Goal: Task Accomplishment & Management: Use online tool/utility

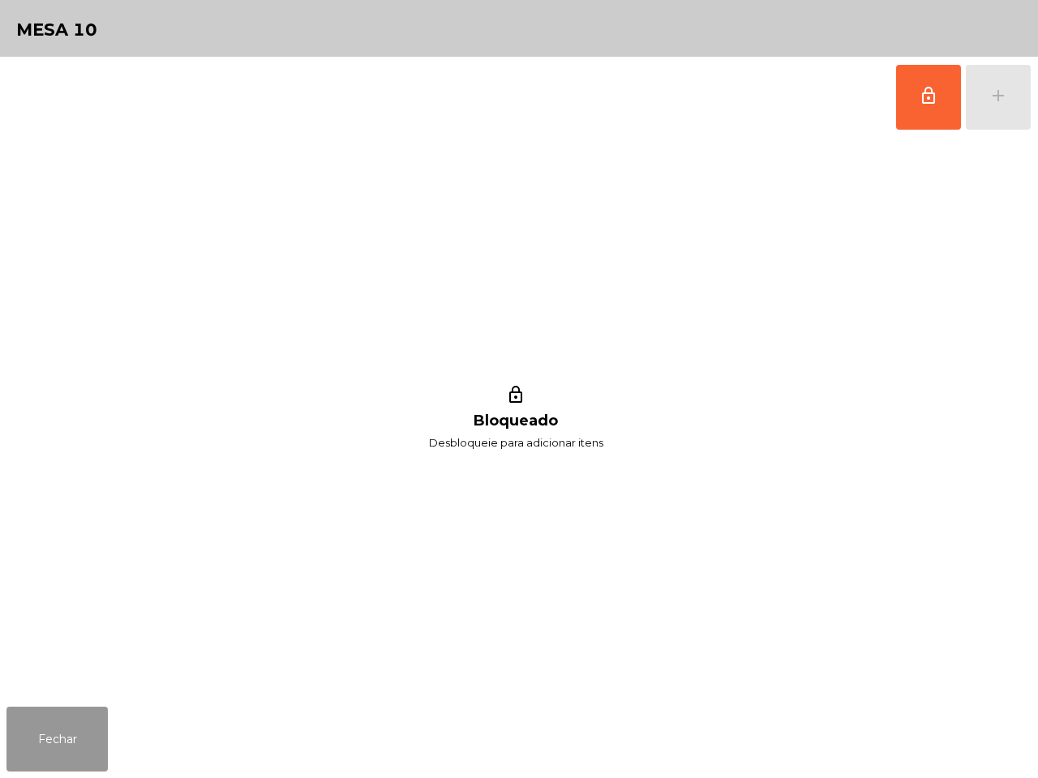
click at [63, 740] on button "Fechar" at bounding box center [56, 739] width 101 height 65
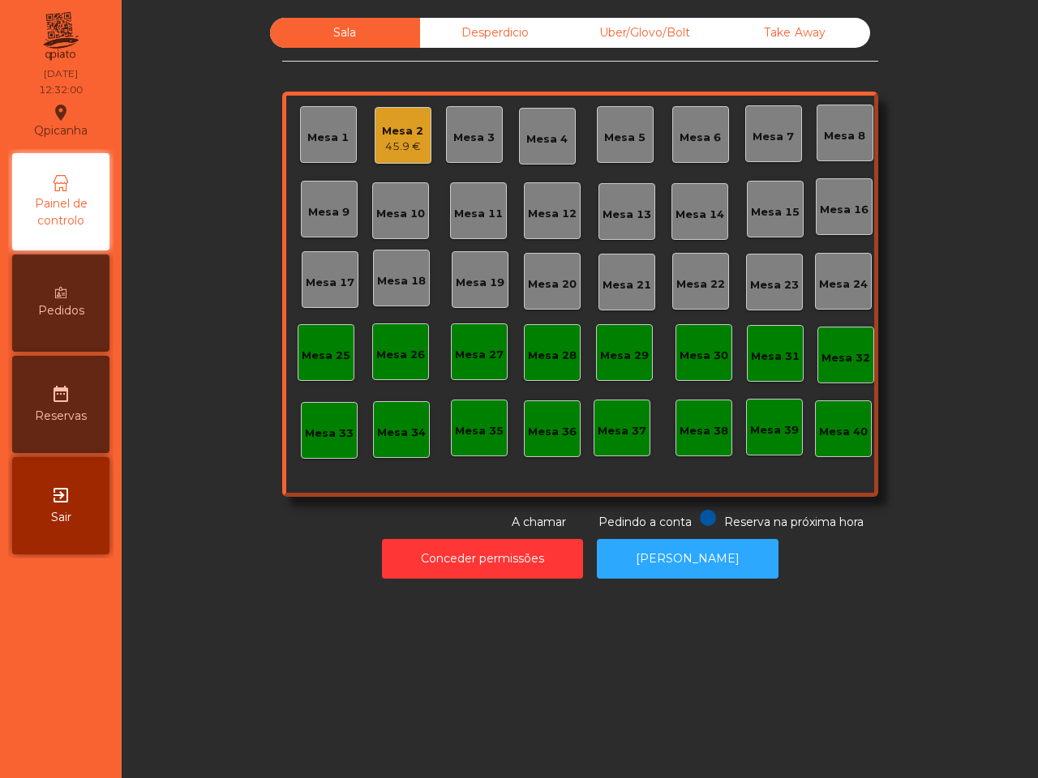
click at [825, 213] on div "Mesa 16" at bounding box center [844, 210] width 49 height 16
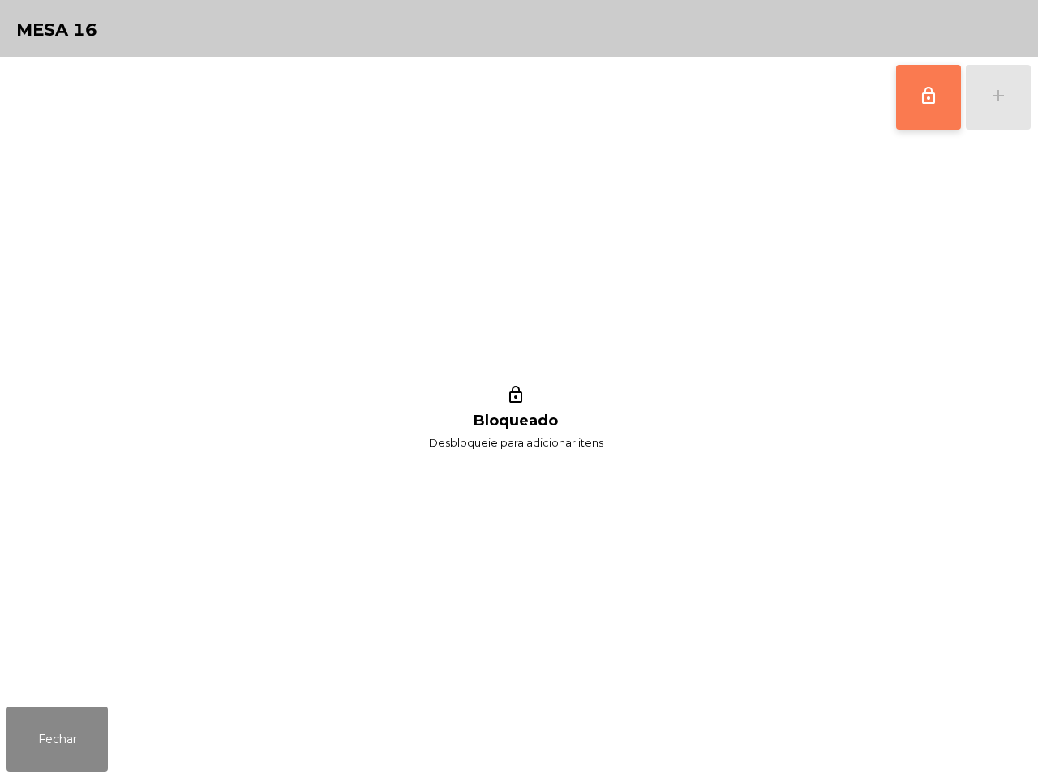
click at [919, 103] on span "lock_outline" at bounding box center [928, 95] width 19 height 19
click at [997, 94] on div "add" at bounding box center [997, 95] width 19 height 19
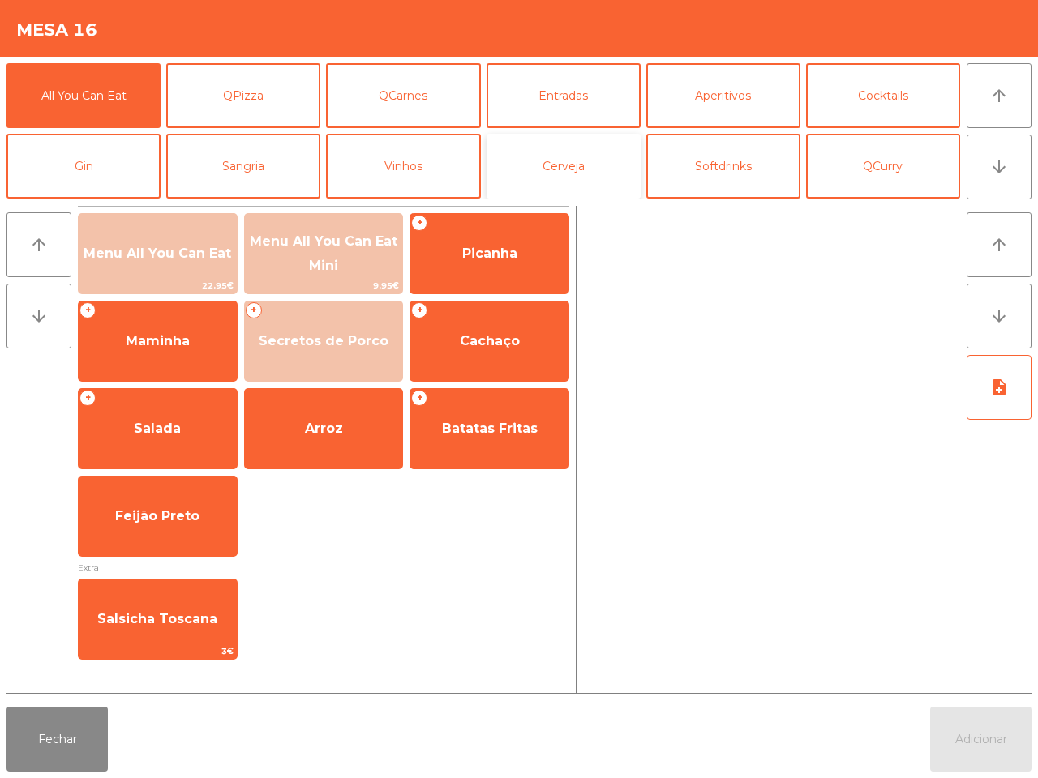
click at [524, 169] on button "Cerveja" at bounding box center [563, 166] width 154 height 65
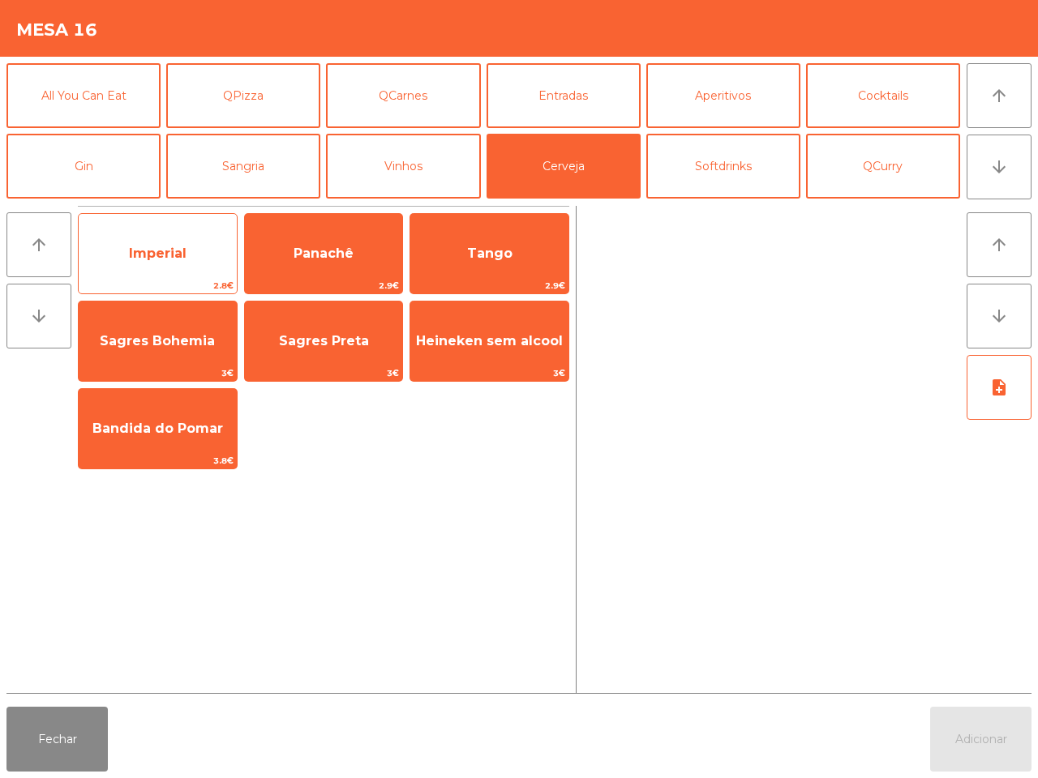
click at [187, 249] on span "Imperial" at bounding box center [158, 254] width 158 height 44
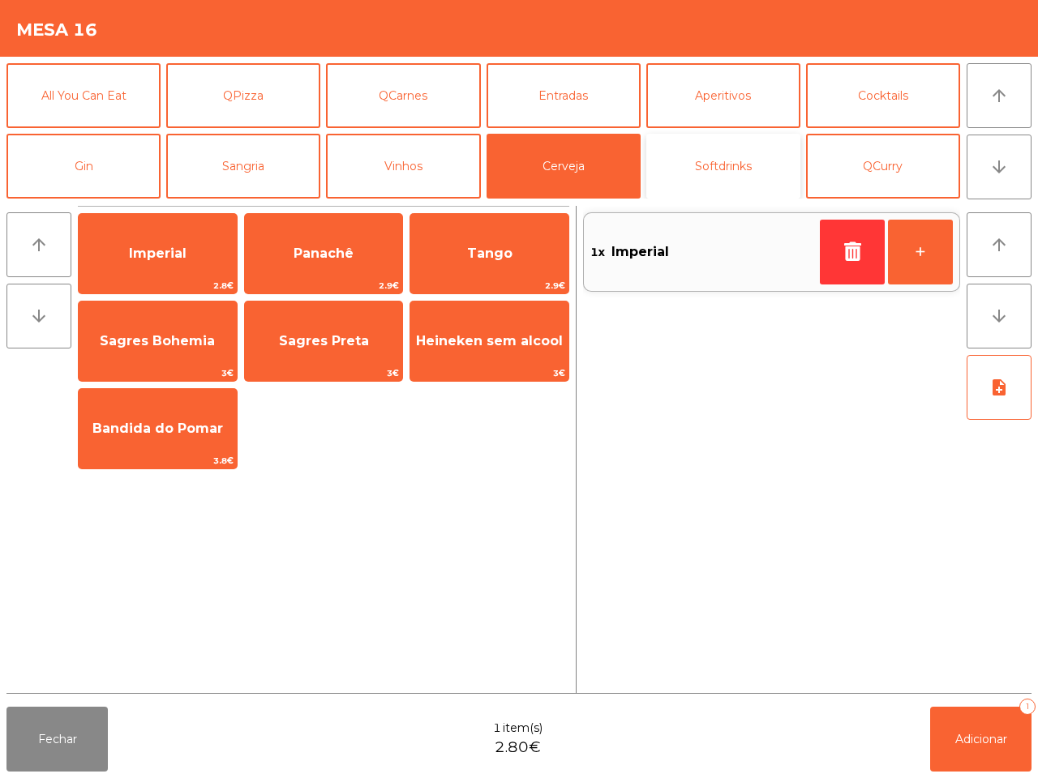
click at [709, 165] on button "Softdrinks" at bounding box center [723, 166] width 154 height 65
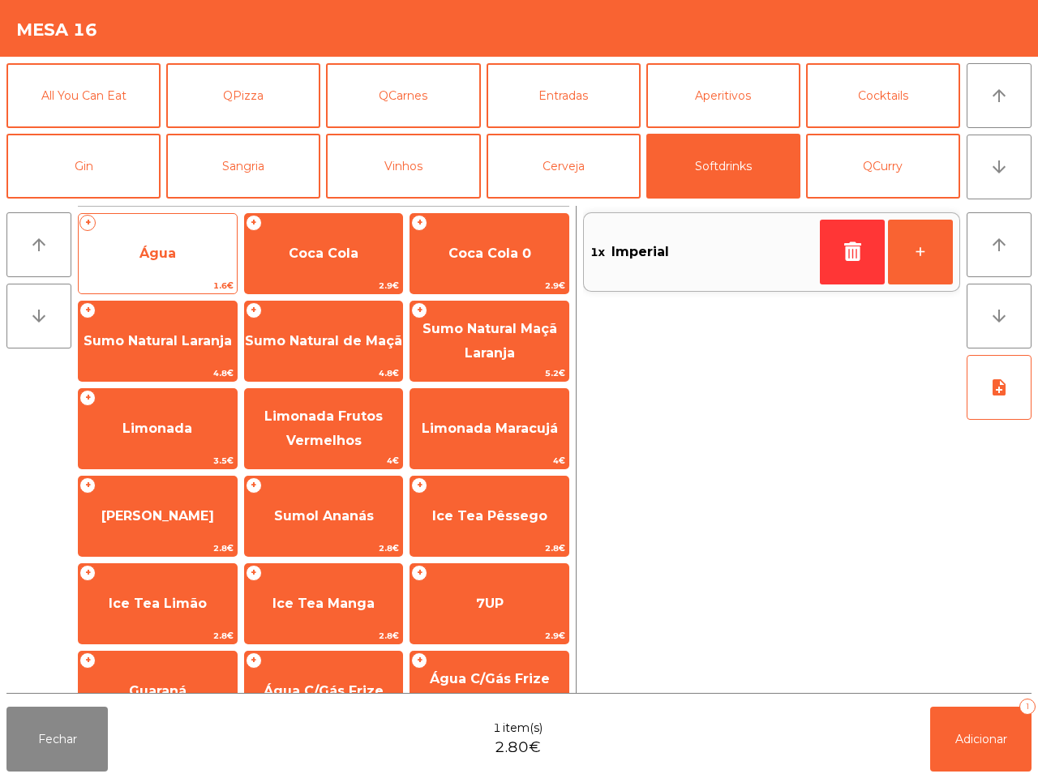
click at [204, 236] on span "Água" at bounding box center [158, 254] width 158 height 44
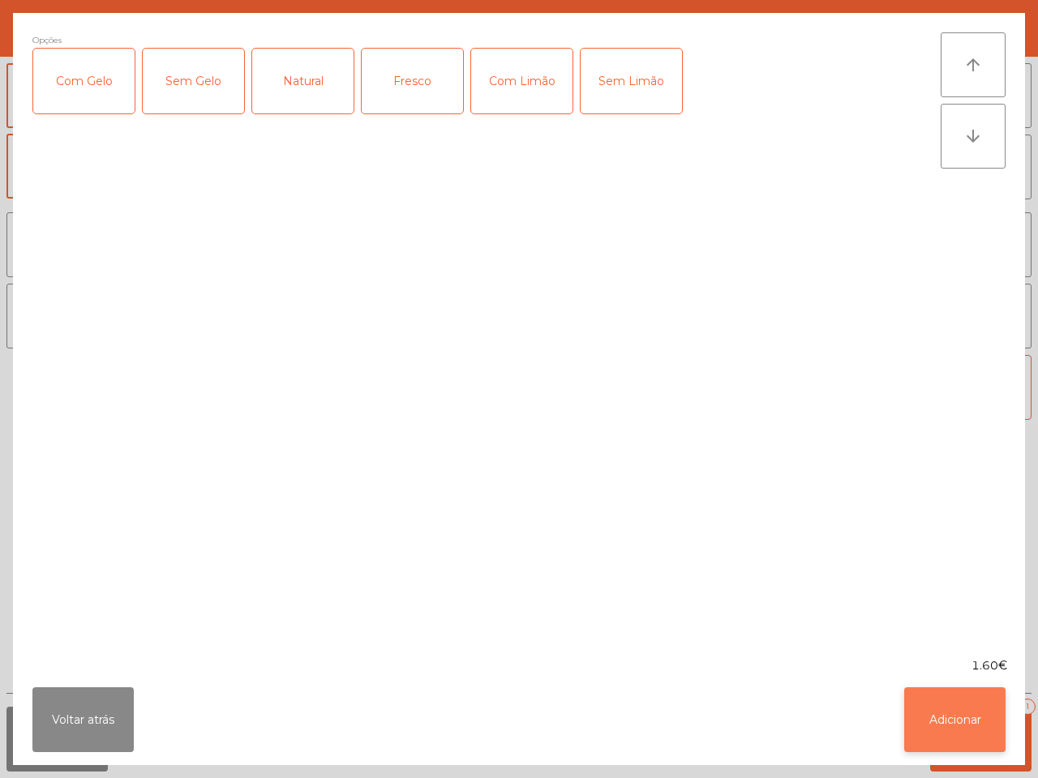
click at [947, 715] on button "Adicionar" at bounding box center [954, 719] width 101 height 65
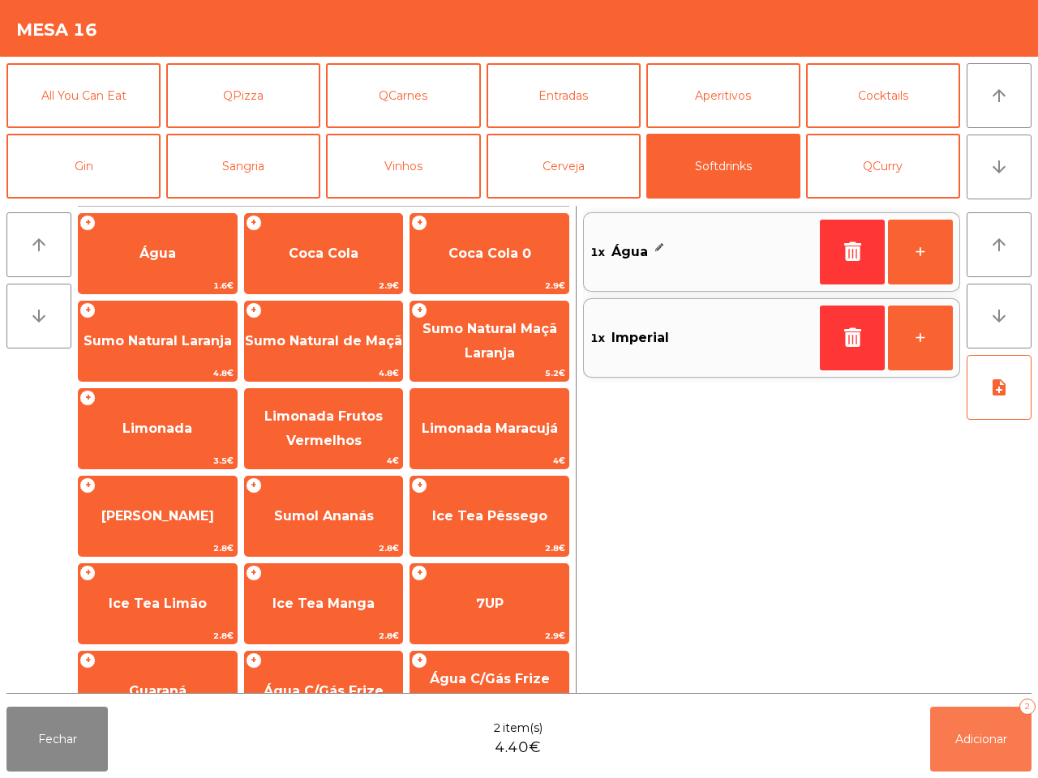
click at [969, 735] on span "Adicionar" at bounding box center [981, 739] width 52 height 15
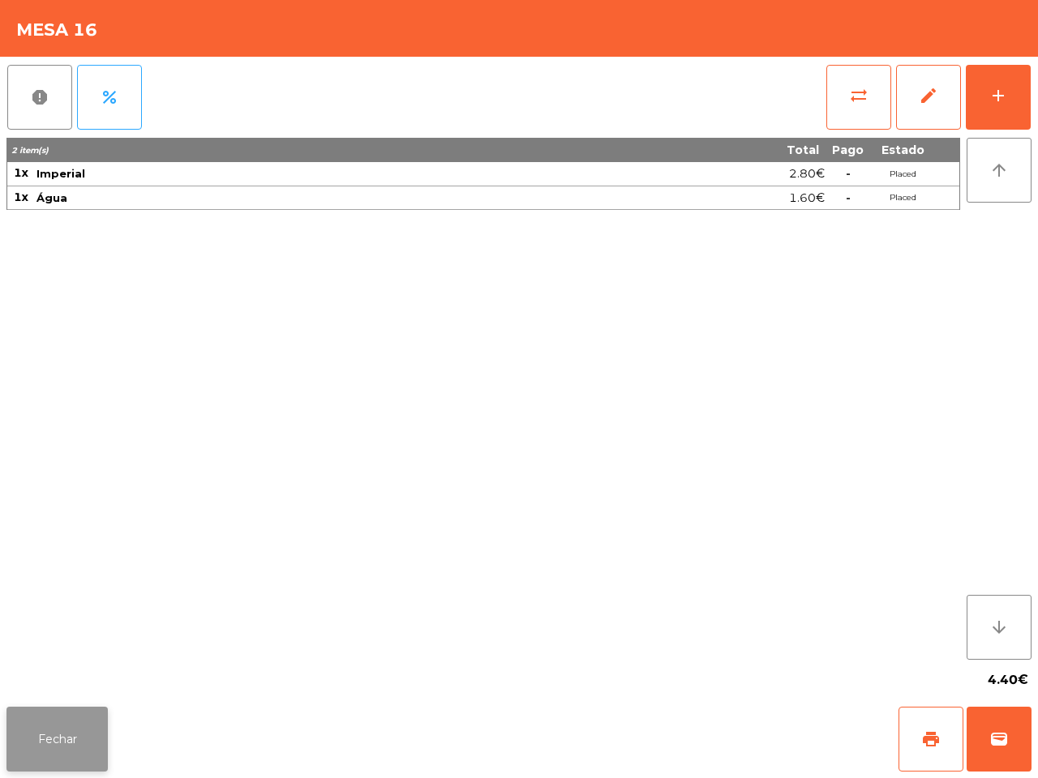
click at [75, 731] on button "Fechar" at bounding box center [56, 739] width 101 height 65
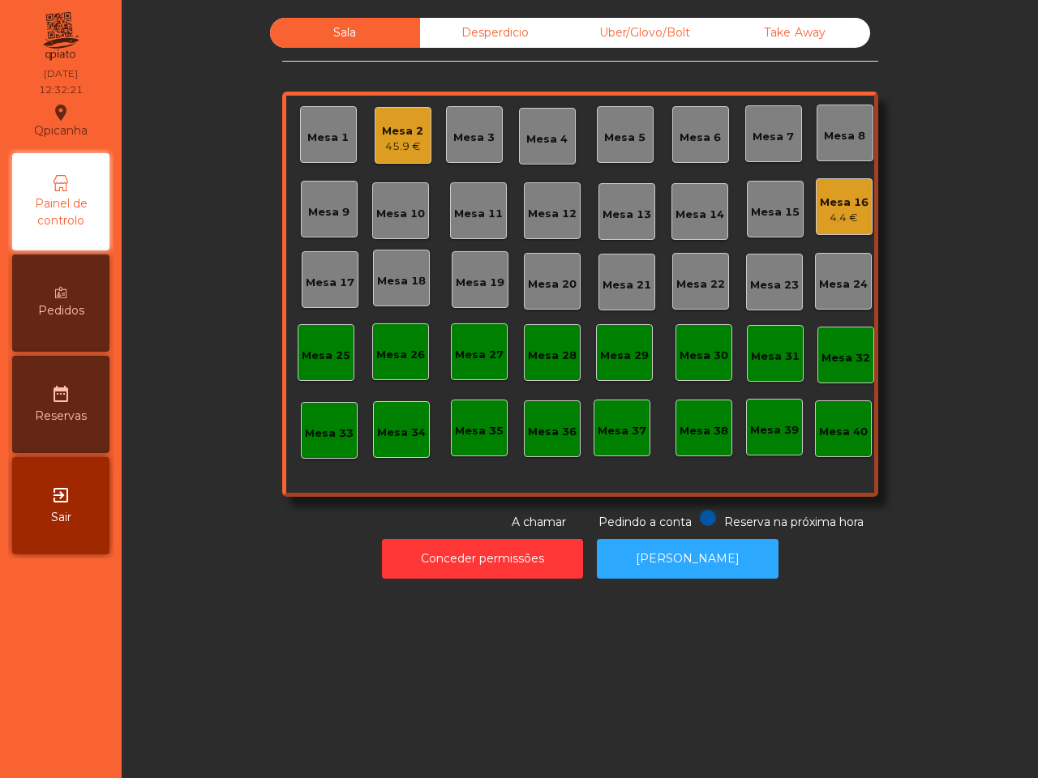
click at [836, 199] on div "Mesa 16" at bounding box center [844, 203] width 49 height 16
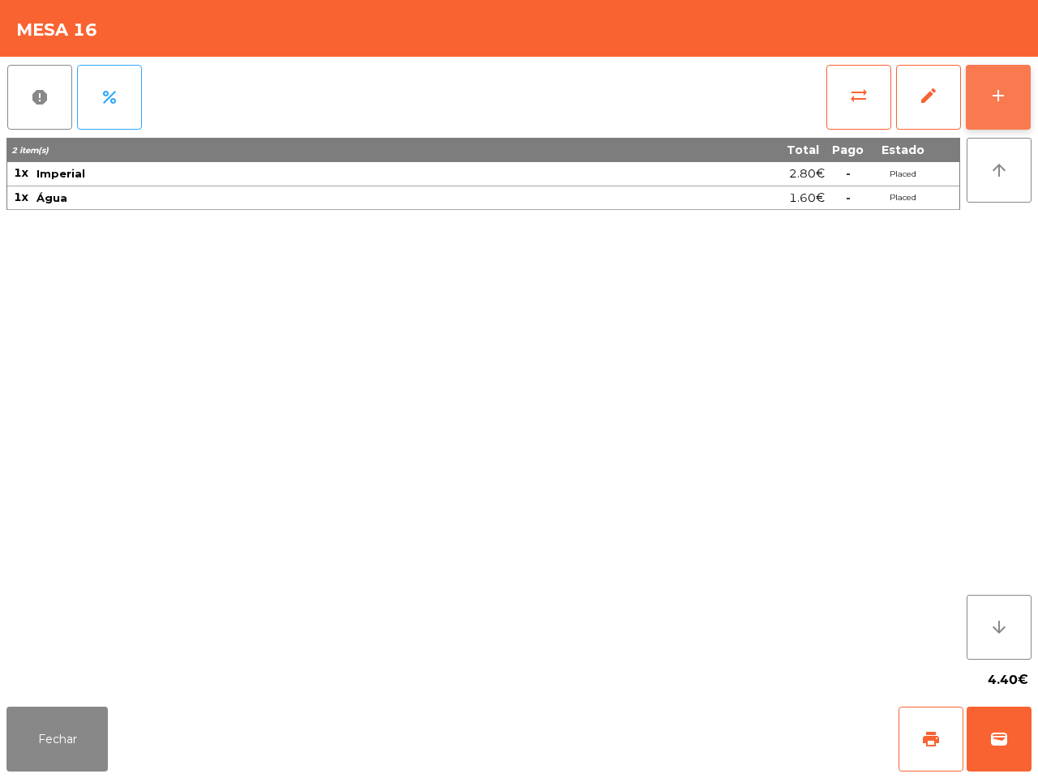
click at [1002, 105] on button "add" at bounding box center [998, 97] width 65 height 65
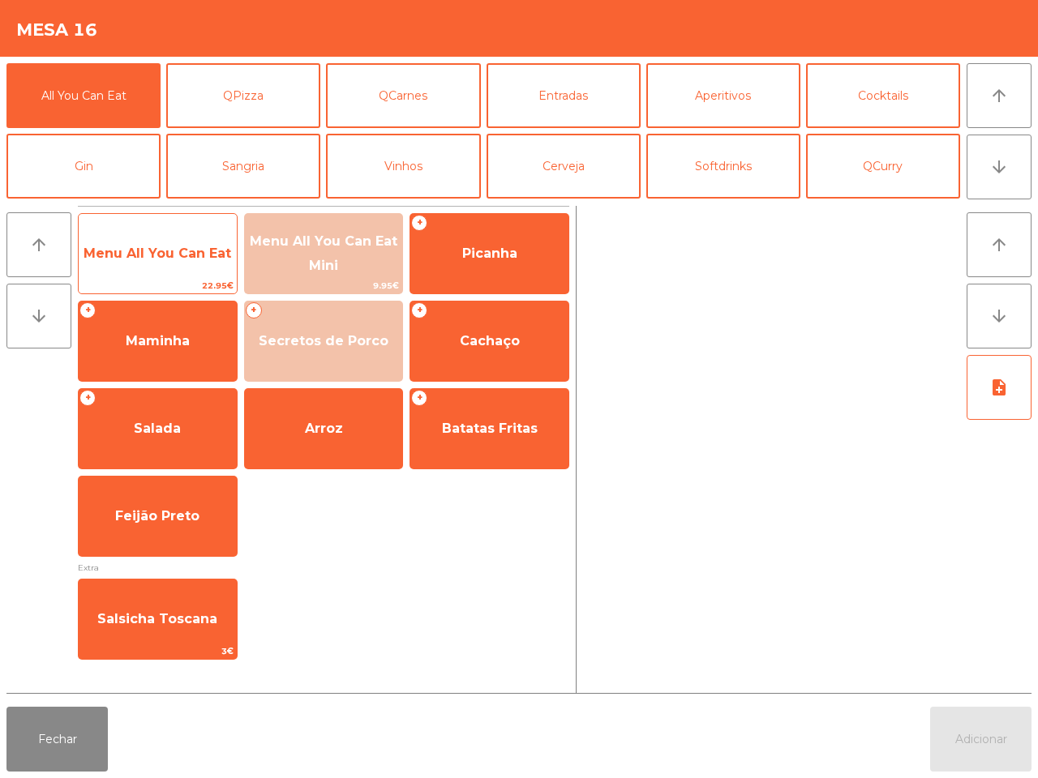
click at [184, 262] on span "Menu All You Can Eat" at bounding box center [158, 254] width 158 height 44
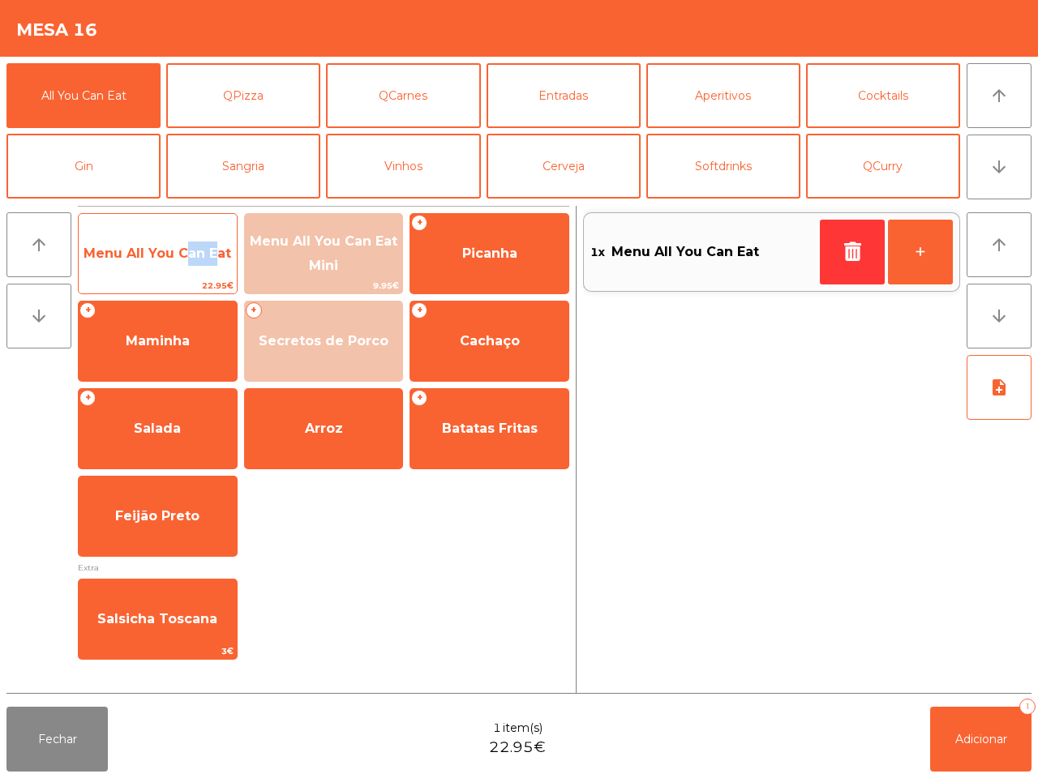
click at [184, 262] on span "Menu All You Can Eat" at bounding box center [158, 254] width 158 height 44
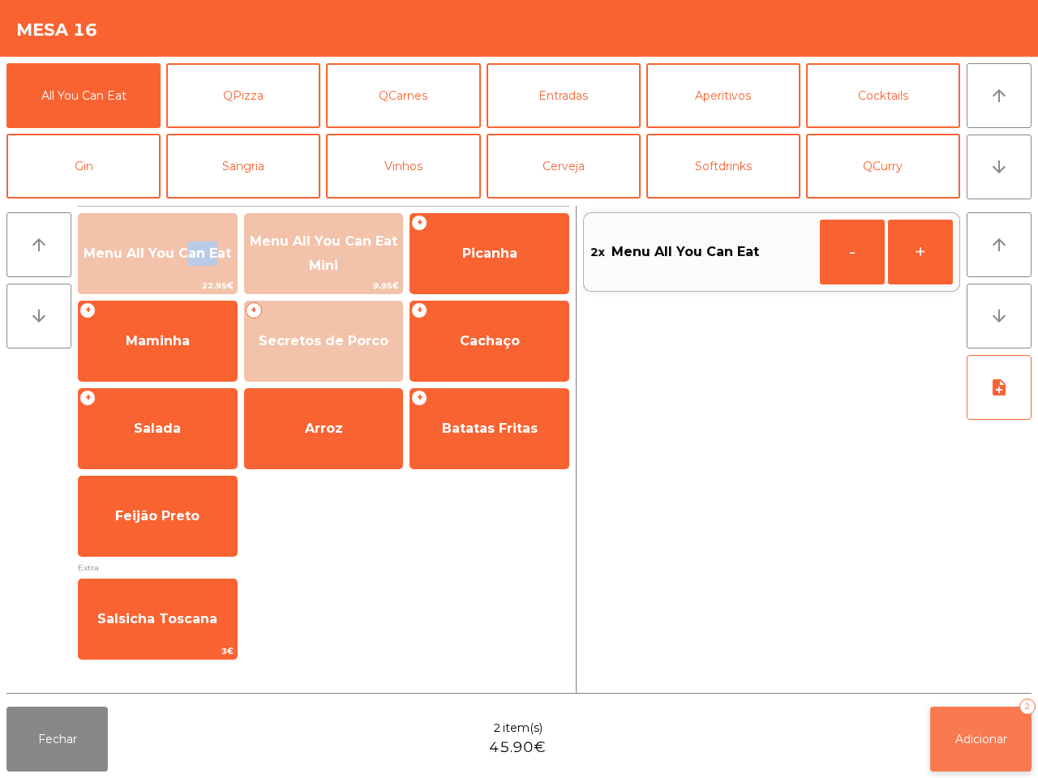
click at [966, 739] on span "Adicionar" at bounding box center [981, 739] width 52 height 15
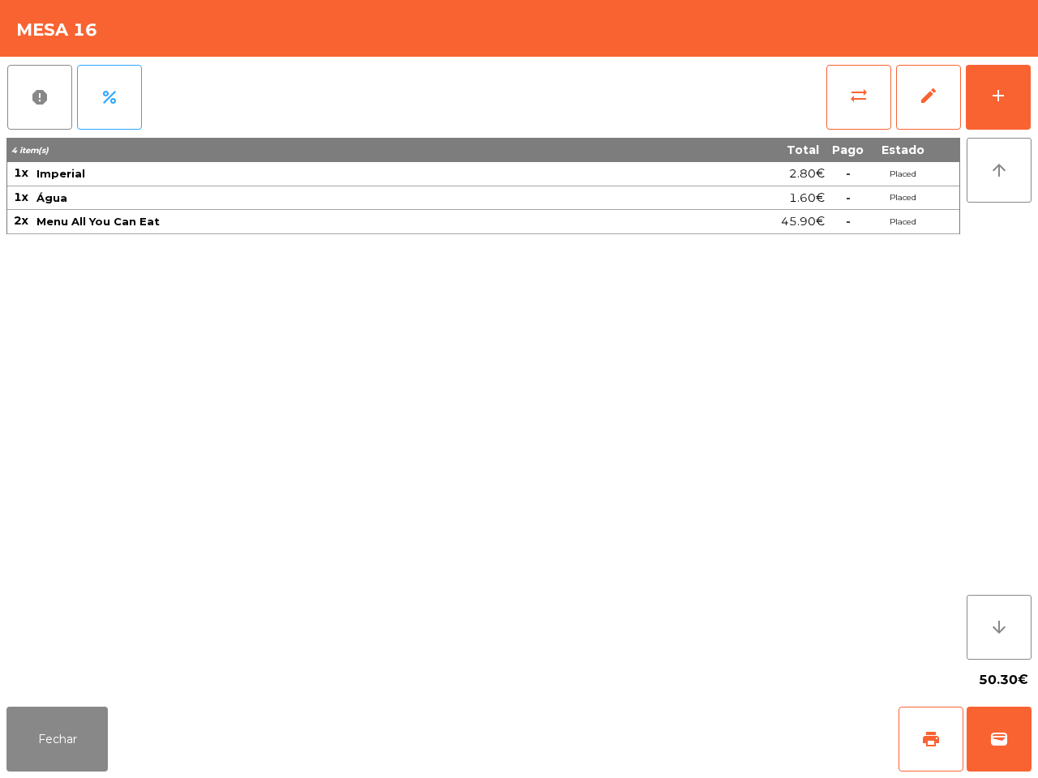
click at [0, 608] on div "report percent sync_alt edit add 4 item(s) Total Pago Estado 1x Imperial 2.80€ …" at bounding box center [519, 379] width 1038 height 644
click at [1005, 81] on button "add" at bounding box center [998, 97] width 65 height 65
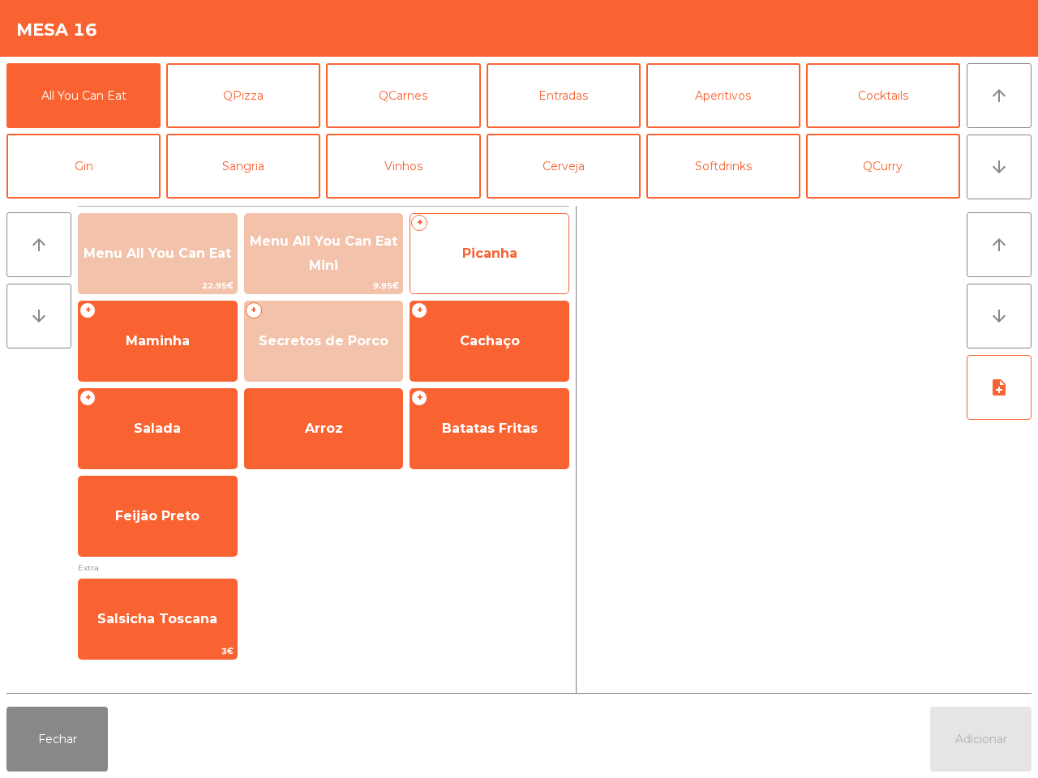
click at [478, 262] on span "Picanha" at bounding box center [489, 254] width 158 height 44
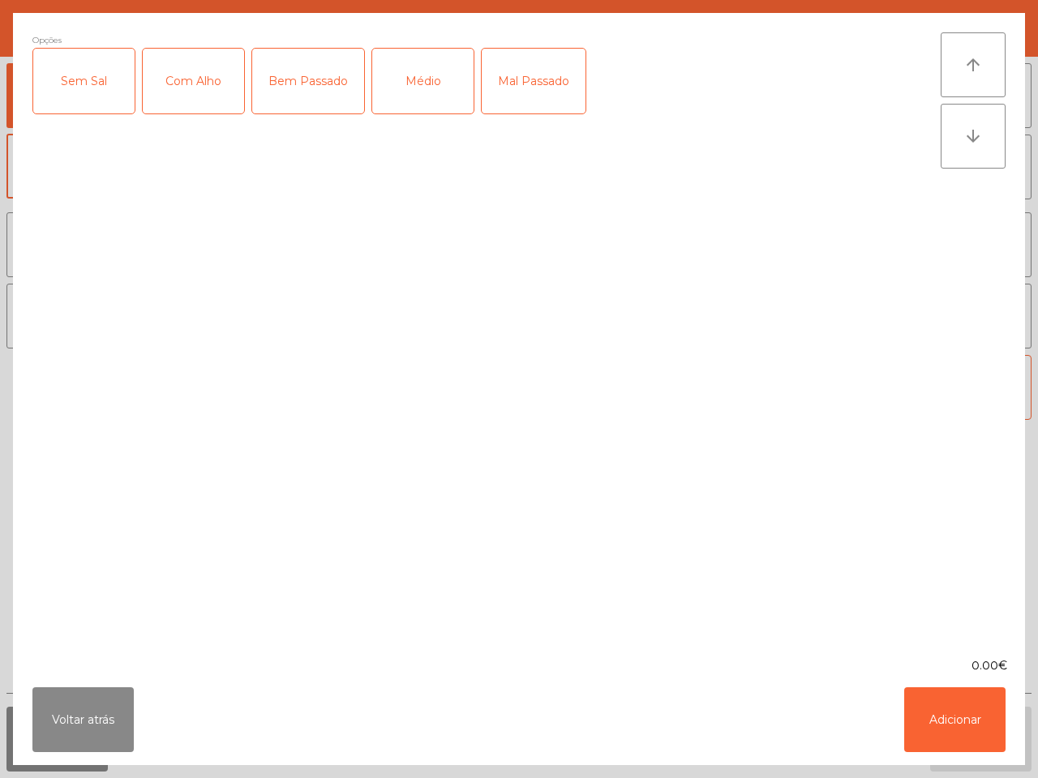
click at [219, 97] on div "Com Alho" at bounding box center [193, 81] width 101 height 65
click at [395, 82] on div "Médio" at bounding box center [422, 81] width 101 height 65
click at [949, 718] on button "Adicionar" at bounding box center [954, 719] width 101 height 65
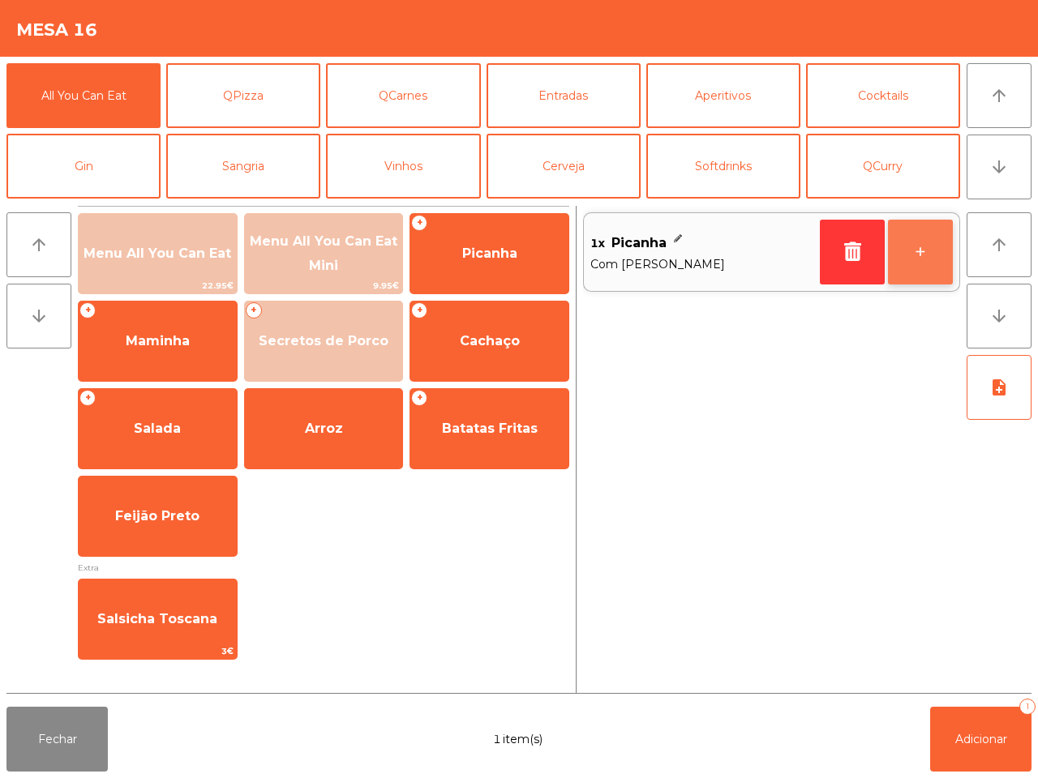
click at [910, 253] on button "+" at bounding box center [920, 252] width 65 height 65
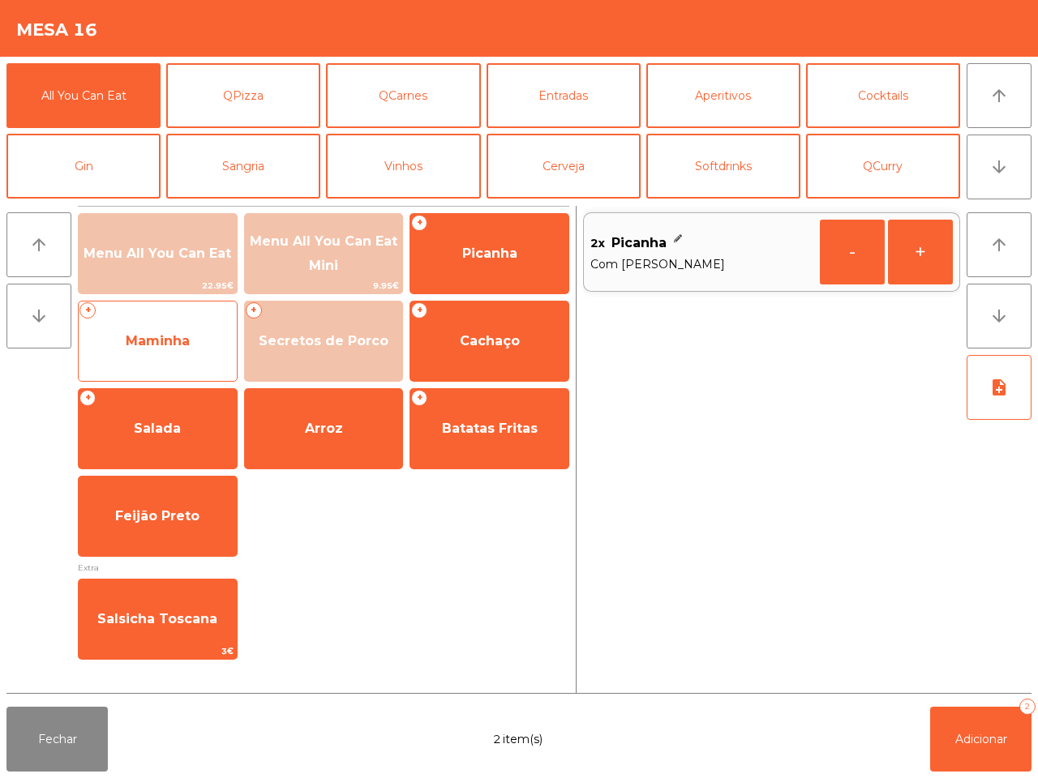
click at [212, 339] on span "Maminha" at bounding box center [158, 341] width 158 height 44
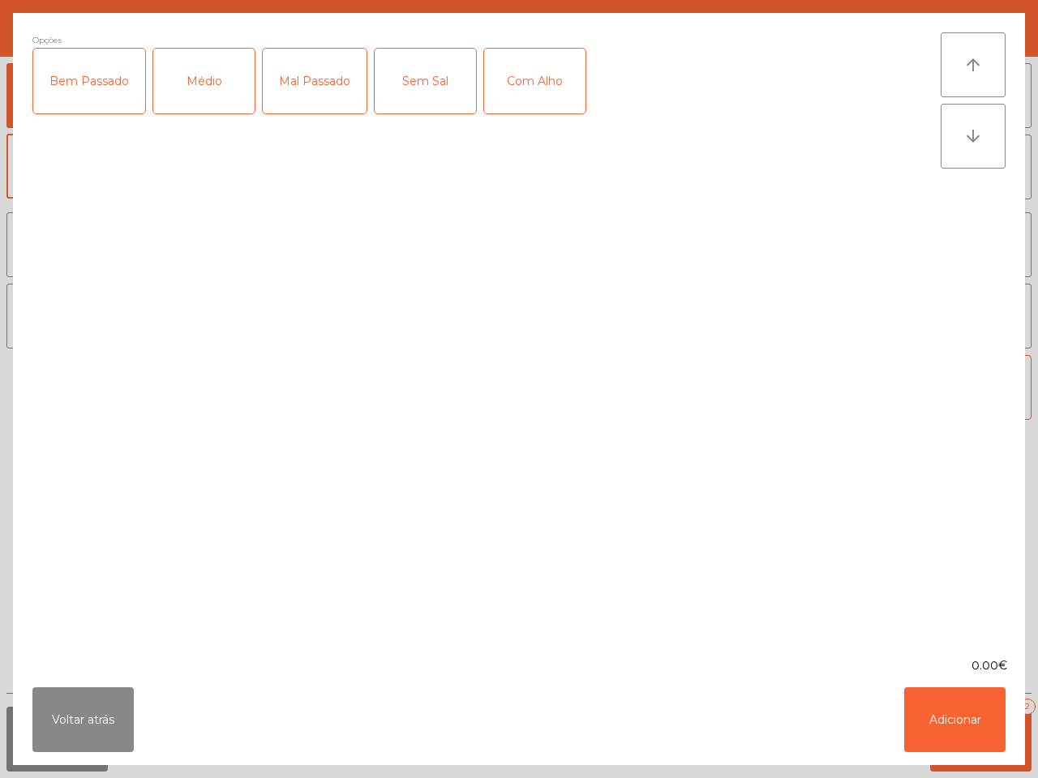
drag, startPoint x: 217, startPoint y: 96, endPoint x: 316, endPoint y: 75, distance: 101.0
click at [221, 95] on div "Médio" at bounding box center [203, 81] width 101 height 65
click at [509, 63] on div "Com Alho" at bounding box center [534, 81] width 101 height 65
drag, startPoint x: 966, startPoint y: 707, endPoint x: 969, endPoint y: 679, distance: 27.7
click at [967, 707] on button "Adicionar" at bounding box center [954, 719] width 101 height 65
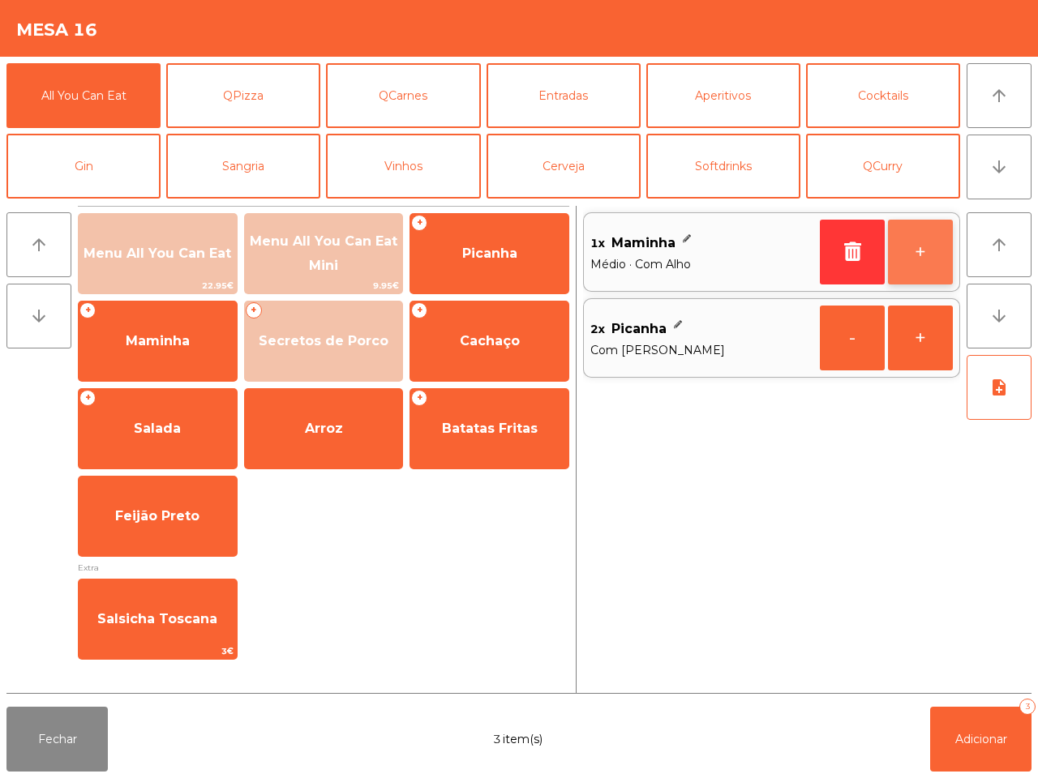
click at [914, 253] on button "+" at bounding box center [920, 252] width 65 height 65
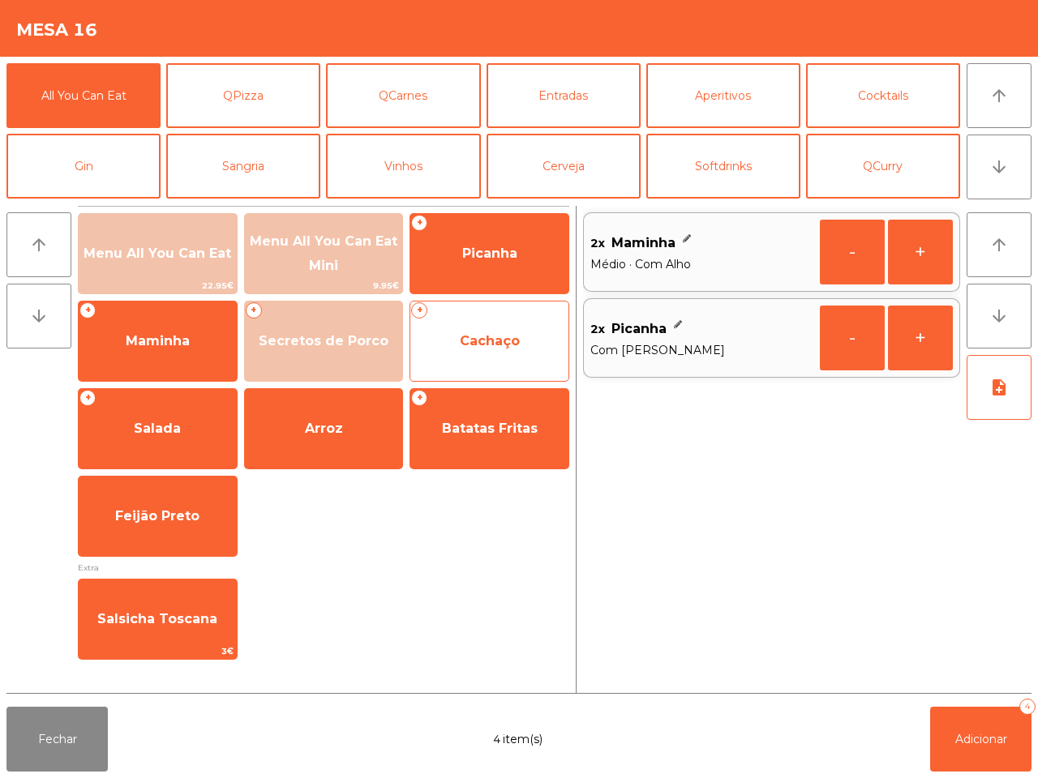
click at [460, 320] on span "Cachaço" at bounding box center [489, 341] width 158 height 44
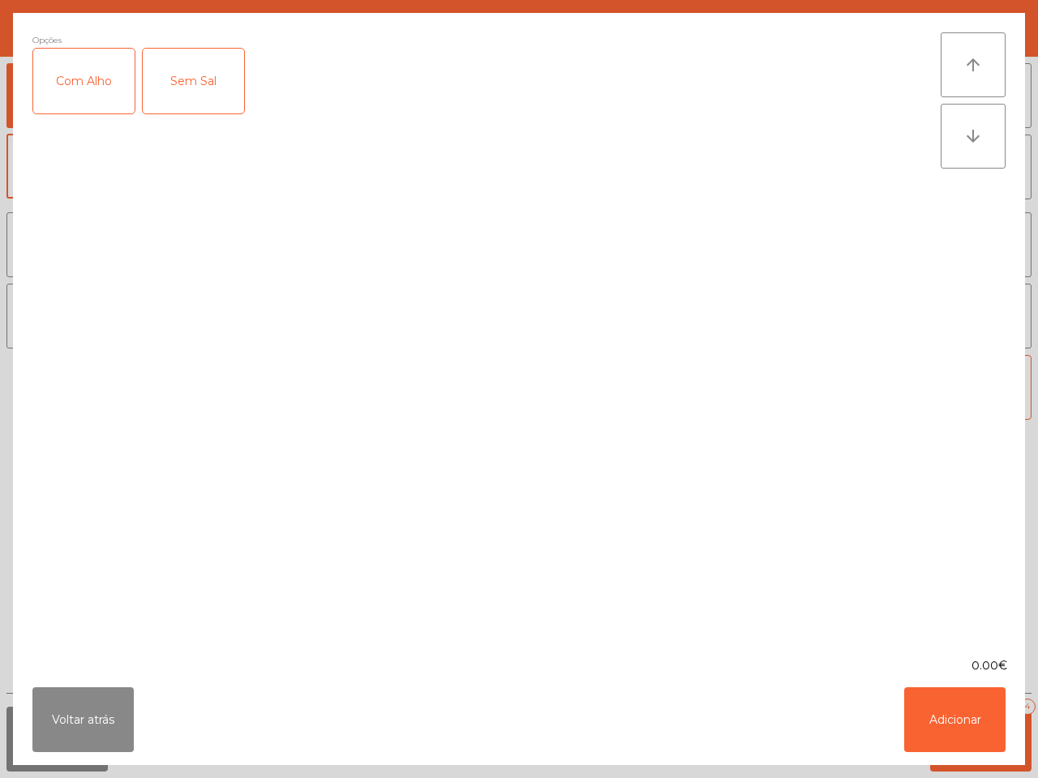
click at [54, 66] on div "Com Alho" at bounding box center [83, 81] width 101 height 65
drag, startPoint x: 966, startPoint y: 717, endPoint x: 928, endPoint y: 698, distance: 42.8
click at [965, 718] on button "Adicionar" at bounding box center [954, 719] width 101 height 65
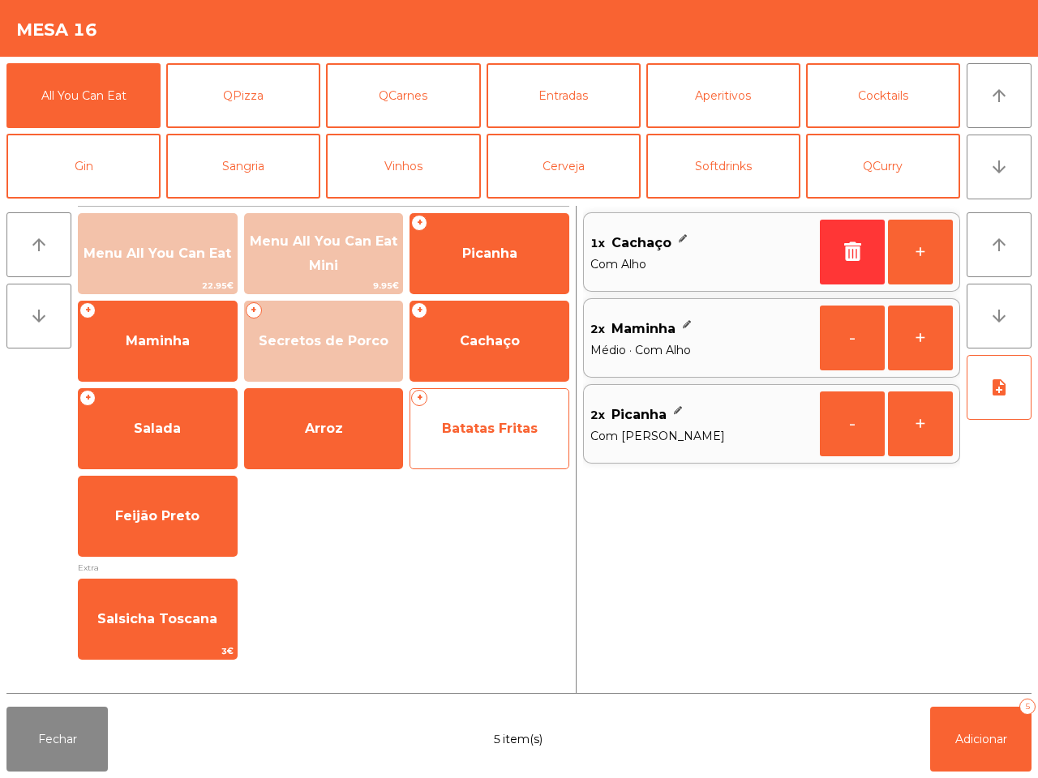
click at [482, 426] on span "Batatas Fritas" at bounding box center [490, 428] width 96 height 15
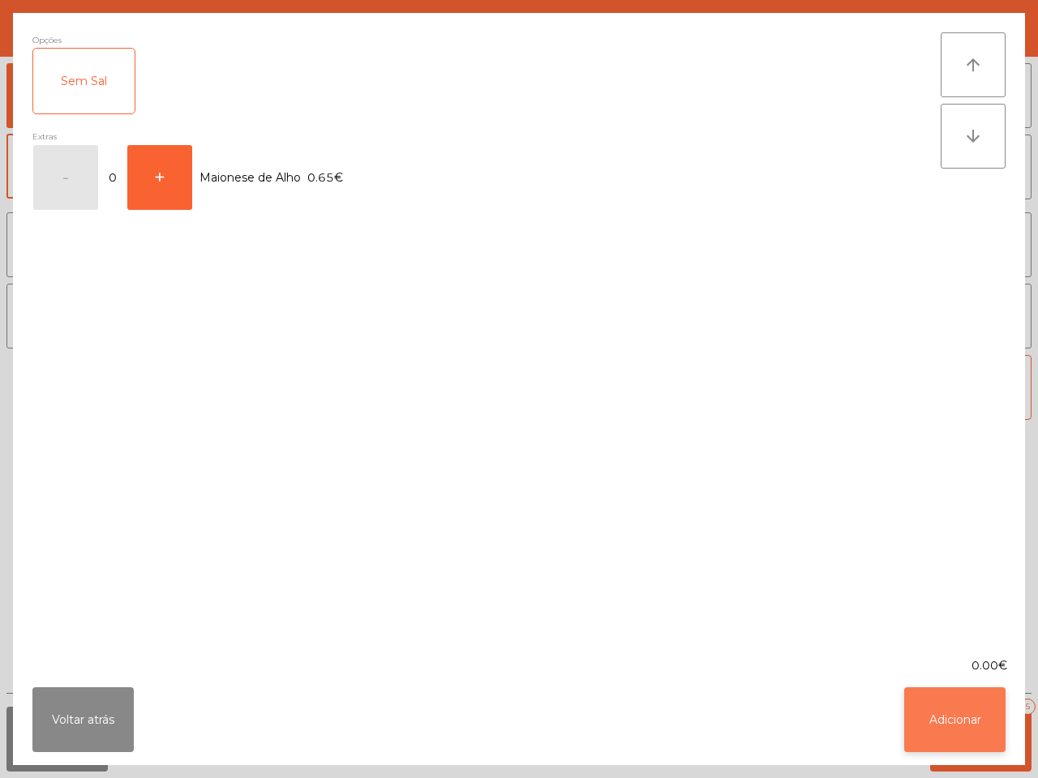
click at [957, 707] on button "Adicionar" at bounding box center [954, 719] width 101 height 65
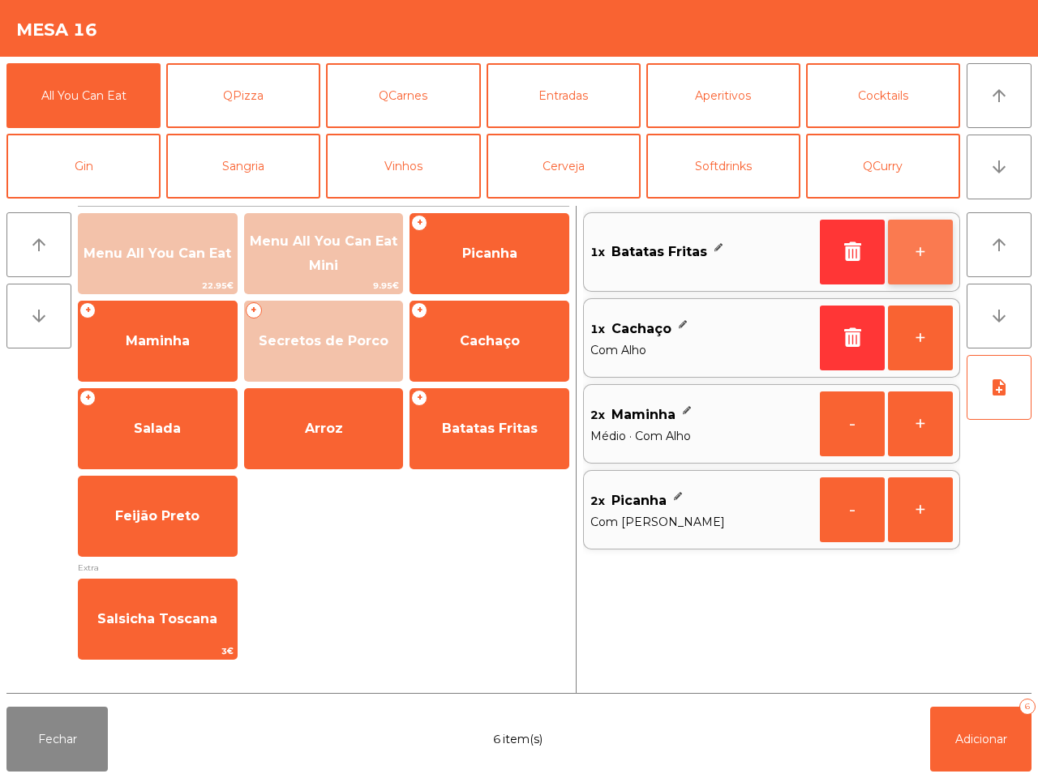
click at [898, 255] on button "+" at bounding box center [920, 252] width 65 height 65
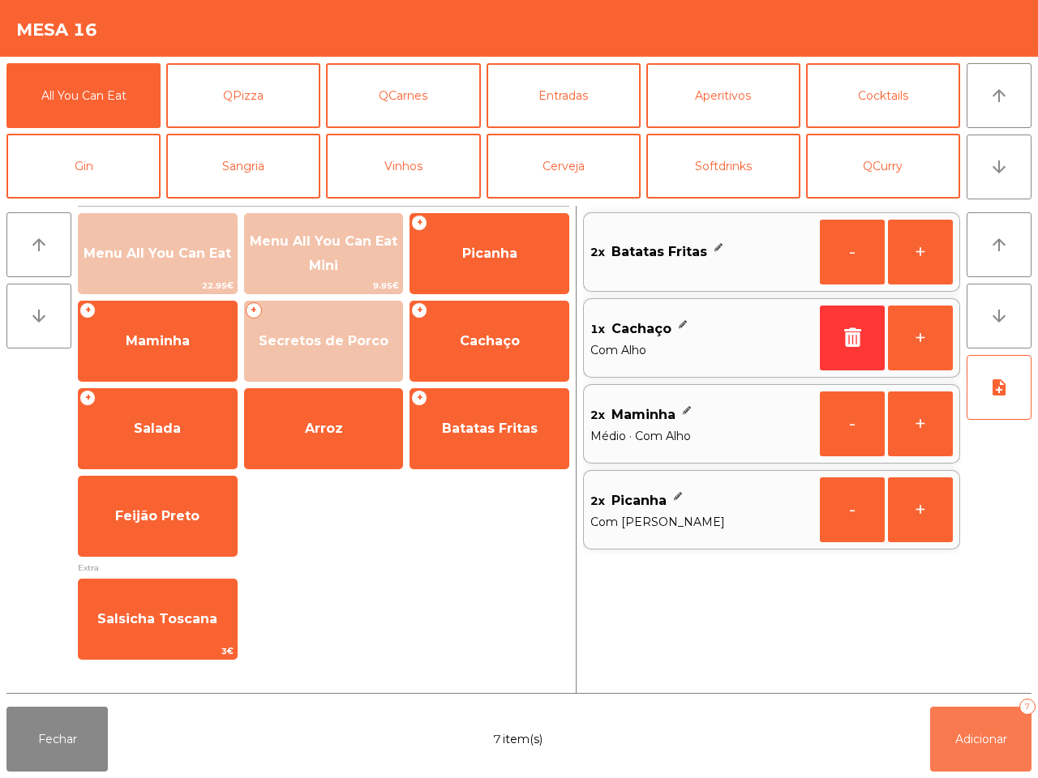
click at [1001, 742] on span "Adicionar" at bounding box center [981, 739] width 52 height 15
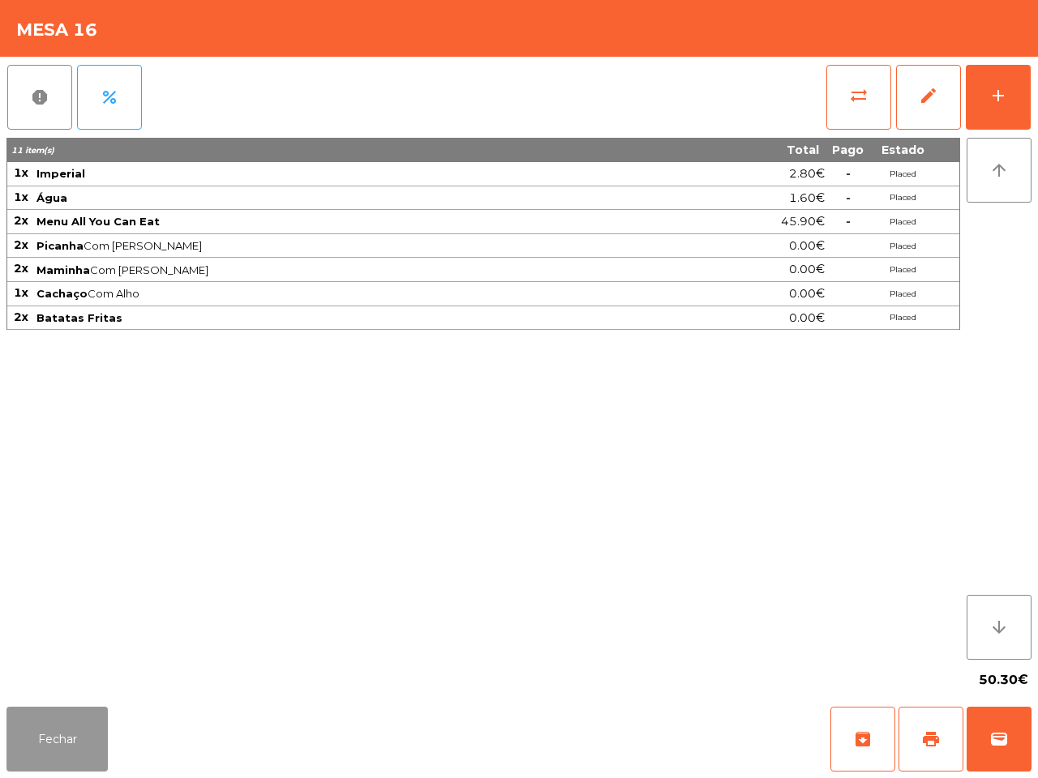
drag, startPoint x: 103, startPoint y: 730, endPoint x: 32, endPoint y: 712, distance: 73.0
click at [87, 738] on button "Fechar" at bounding box center [56, 739] width 101 height 65
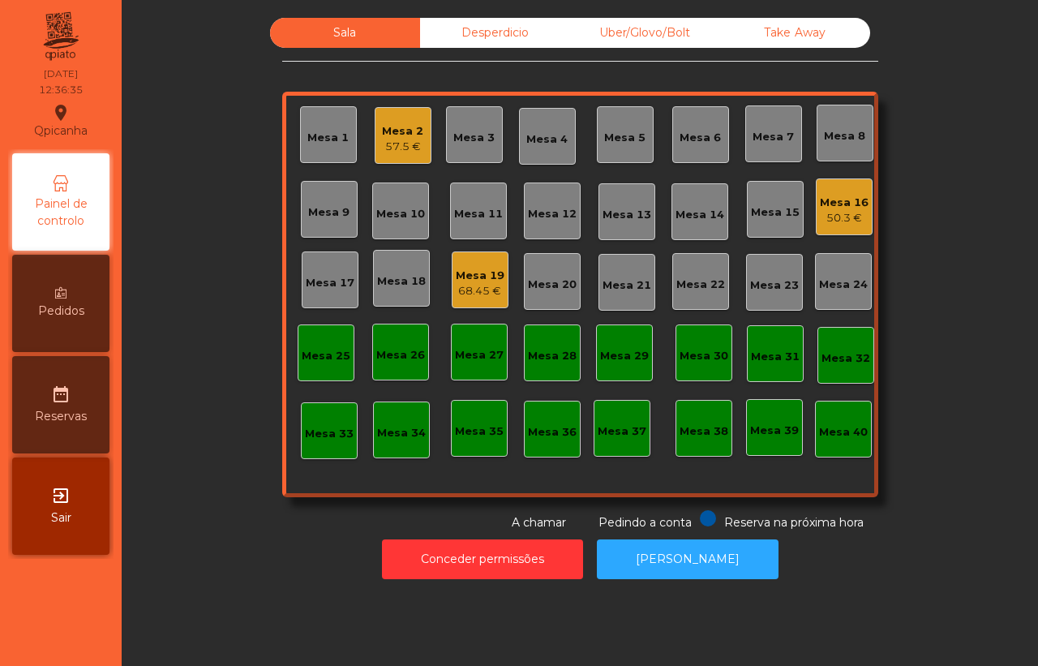
drag, startPoint x: 893, startPoint y: 11, endPoint x: 893, endPoint y: 1, distance: 9.8
click at [893, 11] on div "Sala Desperdicio Uber/Glovo/Bolt Take Away Mesa 1 Mesa 2 57.5 € Mesa 3 Mesa 4 M…" at bounding box center [579, 298] width 897 height 577
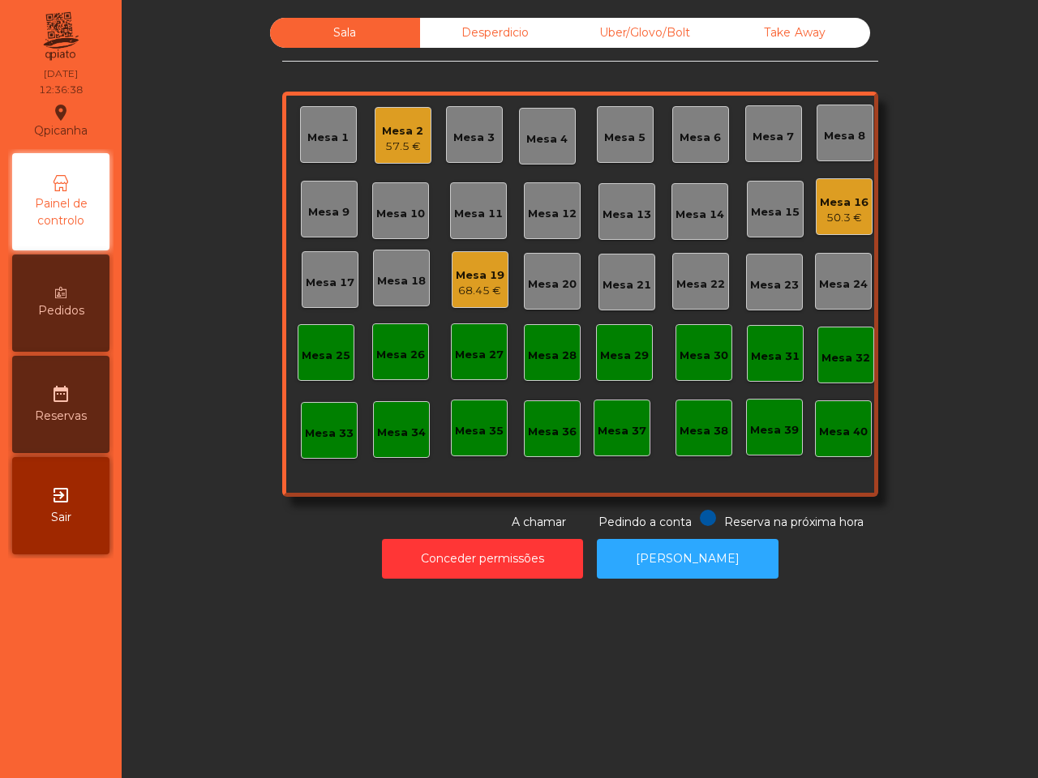
click at [410, 148] on div "57.5 €" at bounding box center [402, 147] width 41 height 16
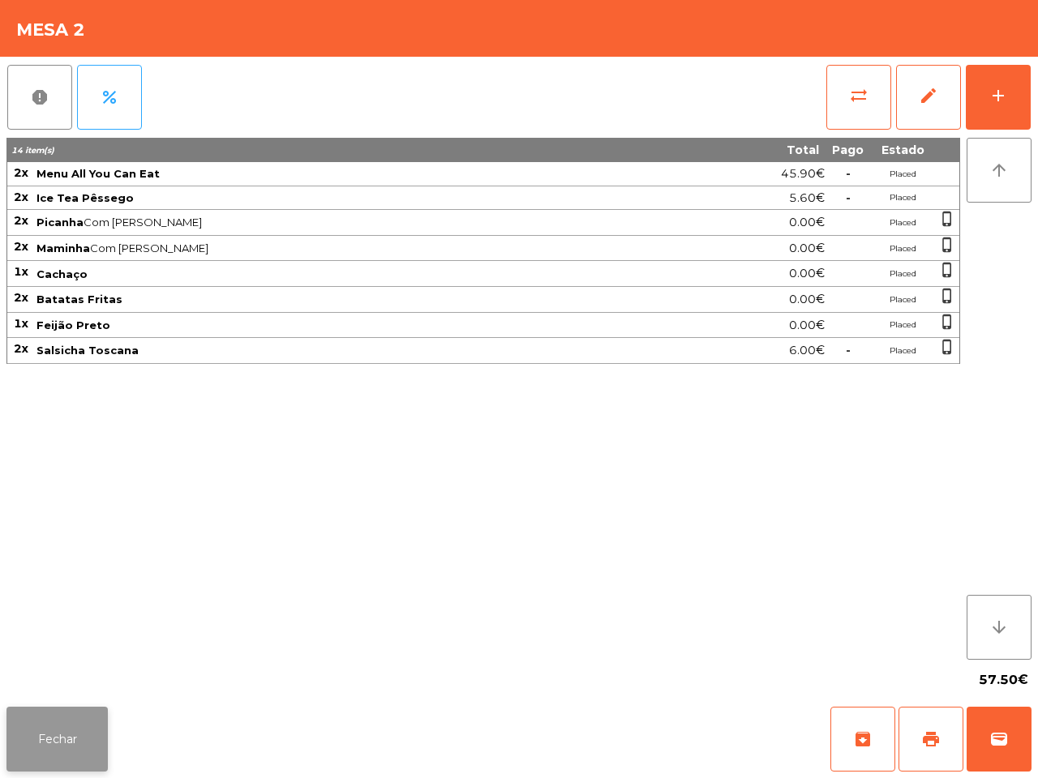
click at [73, 723] on button "Fechar" at bounding box center [56, 739] width 101 height 65
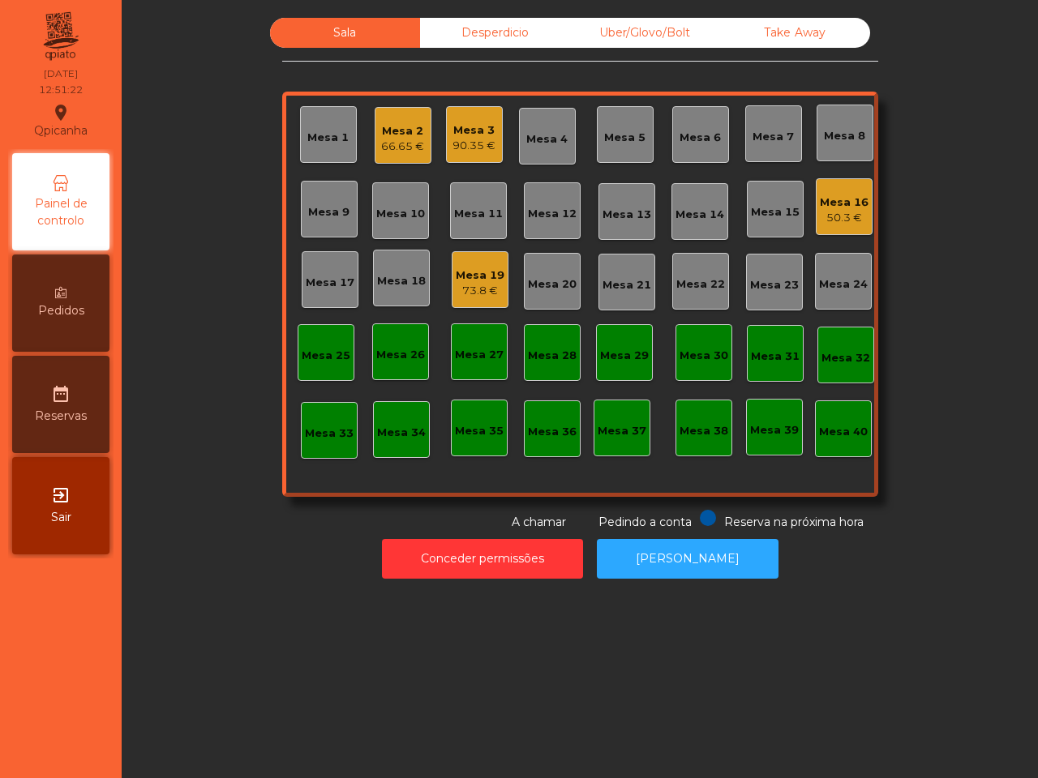
click at [820, 208] on div "Mesa 16 50.3 €" at bounding box center [844, 211] width 49 height 32
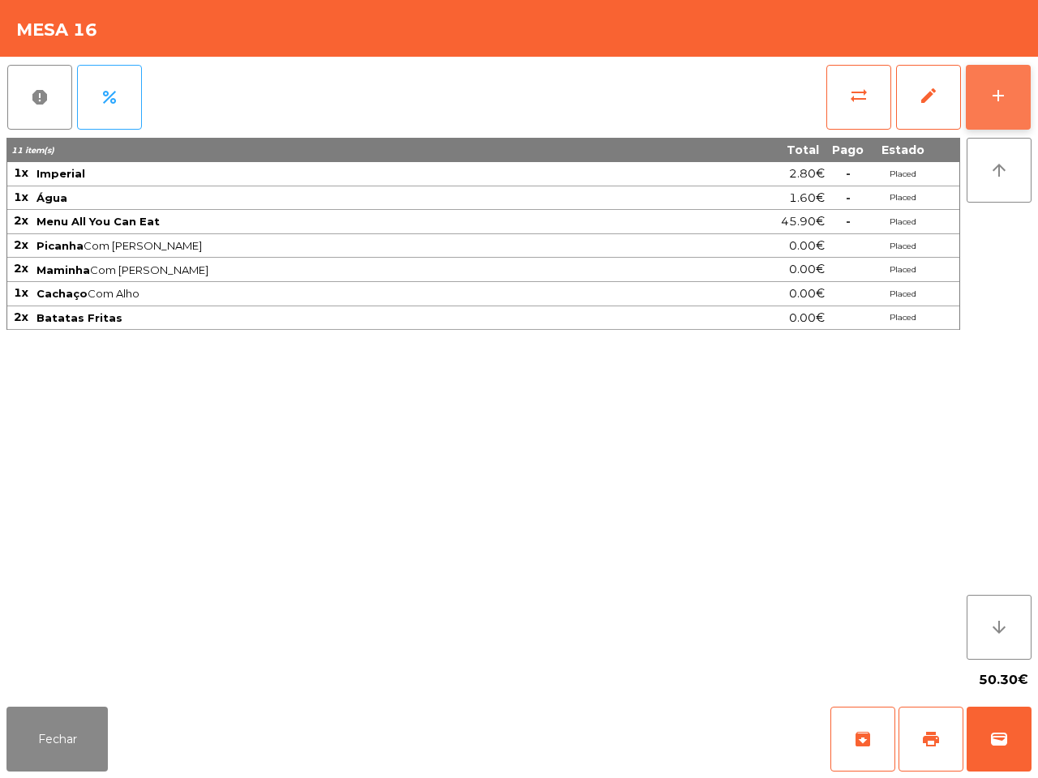
click at [1004, 86] on div "add" at bounding box center [997, 95] width 19 height 19
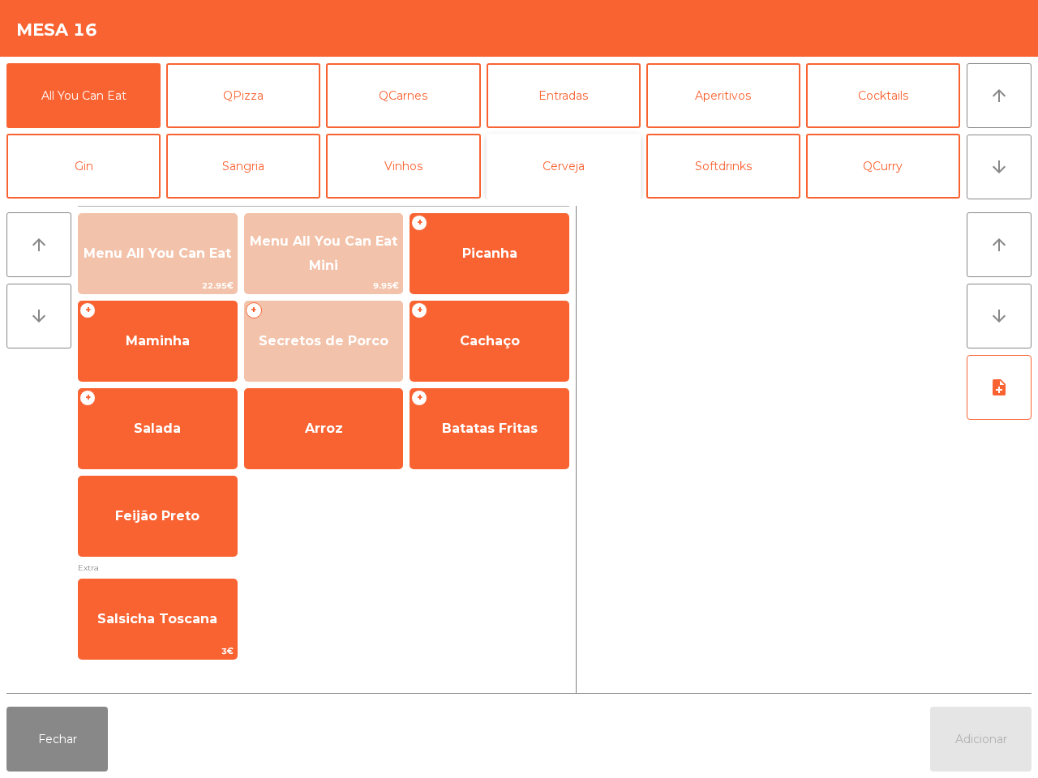
click at [596, 155] on button "Cerveja" at bounding box center [563, 166] width 154 height 65
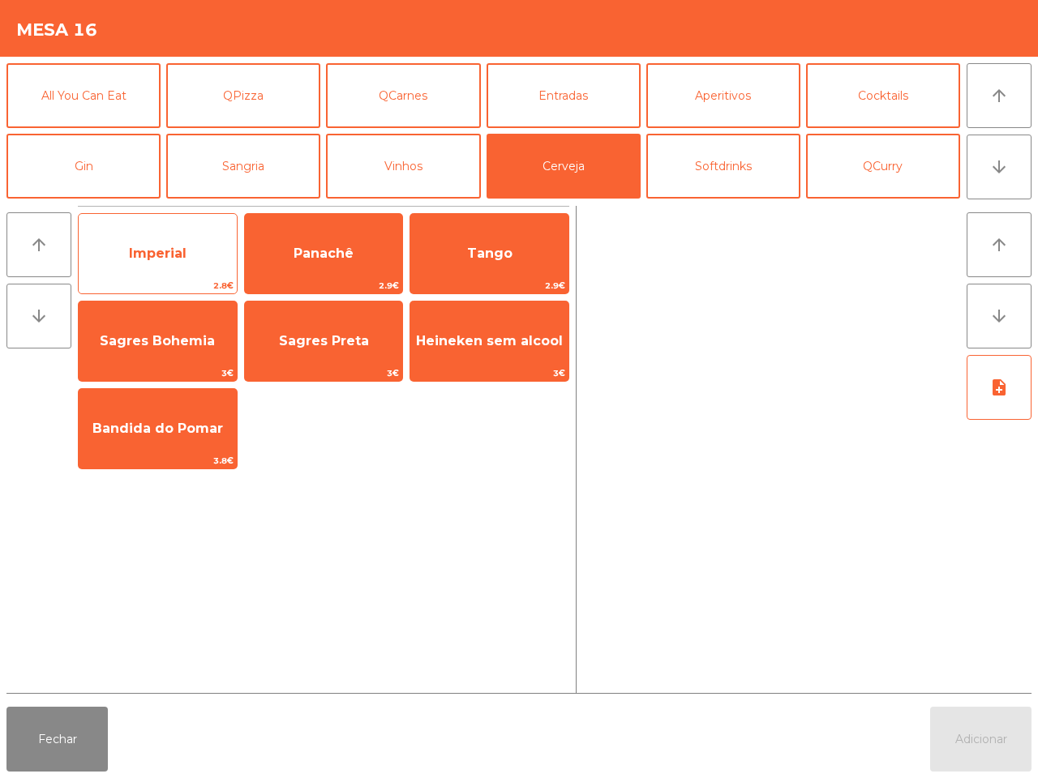
click at [221, 240] on span "Imperial" at bounding box center [158, 254] width 158 height 44
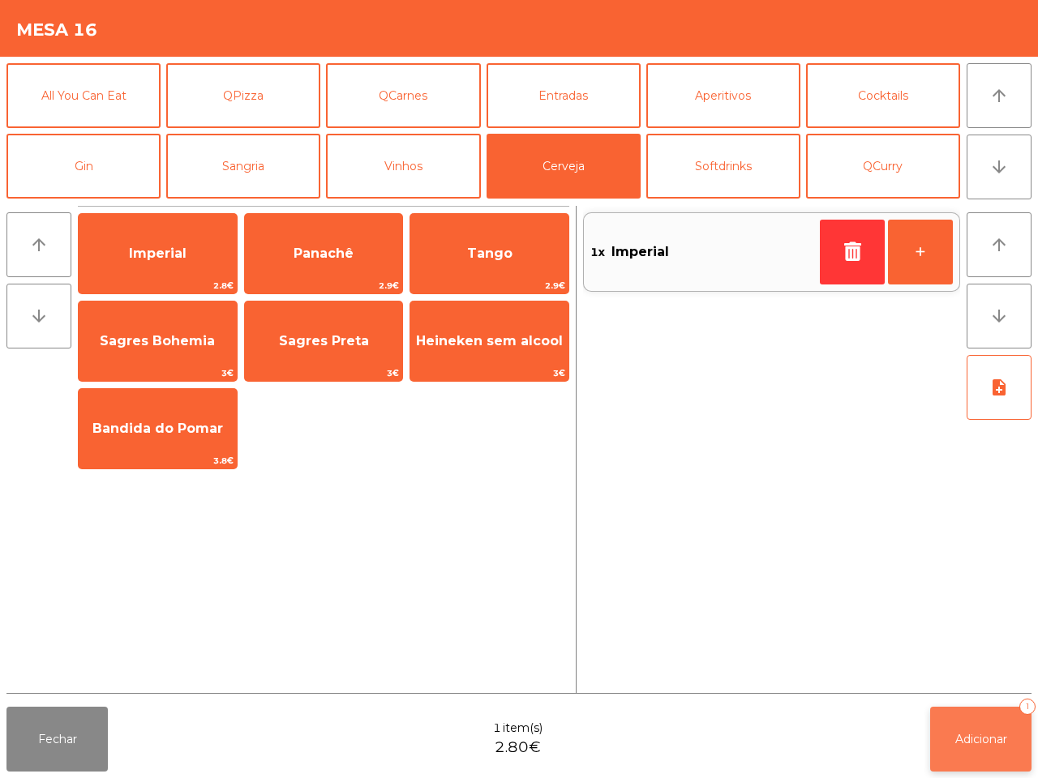
click at [994, 722] on button "Adicionar 1" at bounding box center [980, 739] width 101 height 65
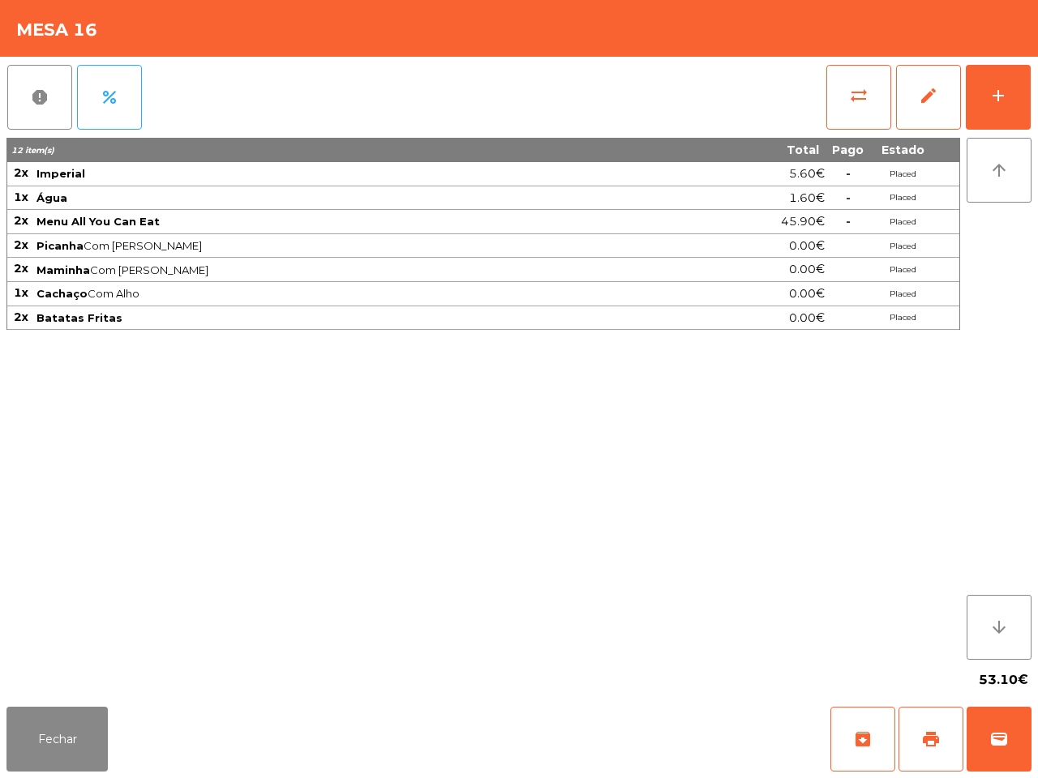
click at [897, 549] on div "12 item(s) Total Pago Estado 2x Imperial 5.60€ - Placed 1x Água 1.60€ - Placed …" at bounding box center [482, 399] width 953 height 522
click at [0, 724] on div "Fechar archive print wallet" at bounding box center [519, 739] width 1038 height 78
click at [19, 728] on button "Fechar" at bounding box center [56, 739] width 101 height 65
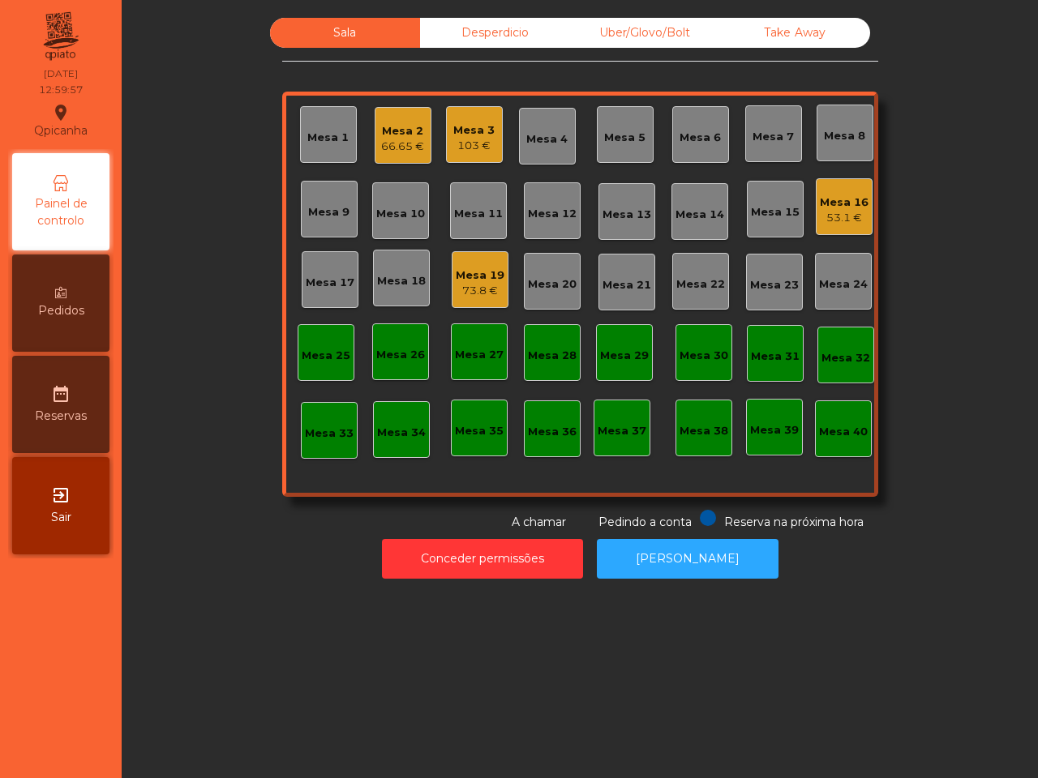
click at [387, 134] on div "Mesa 2" at bounding box center [402, 131] width 43 height 16
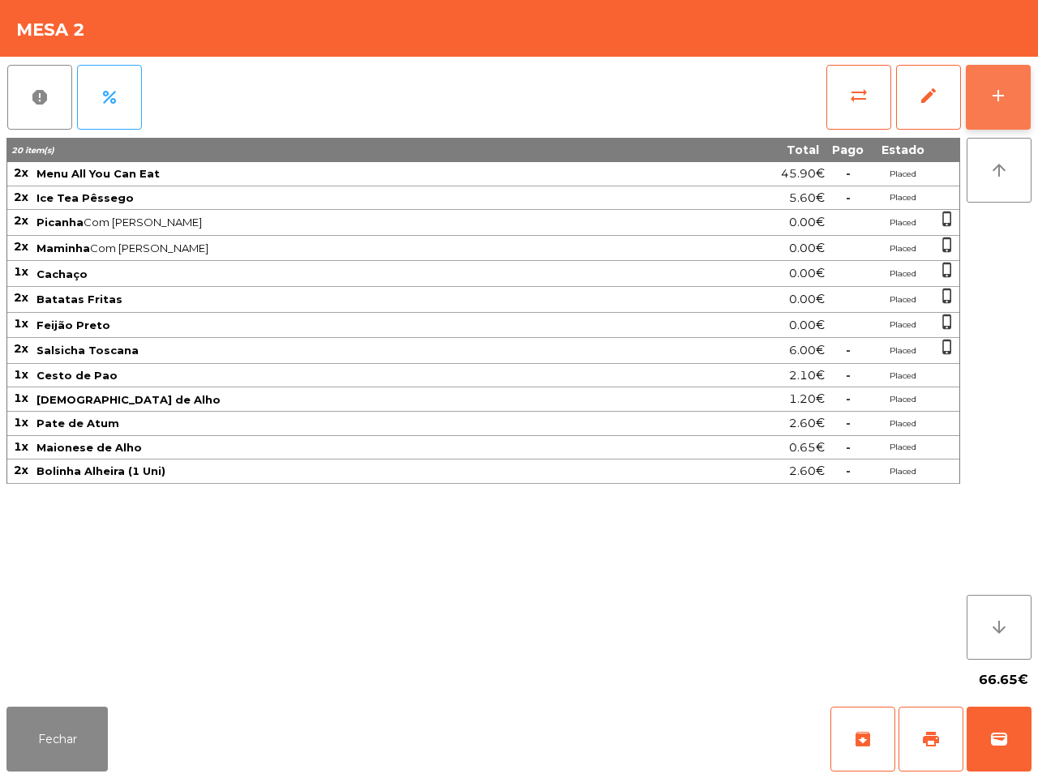
click at [1009, 101] on button "add" at bounding box center [998, 97] width 65 height 65
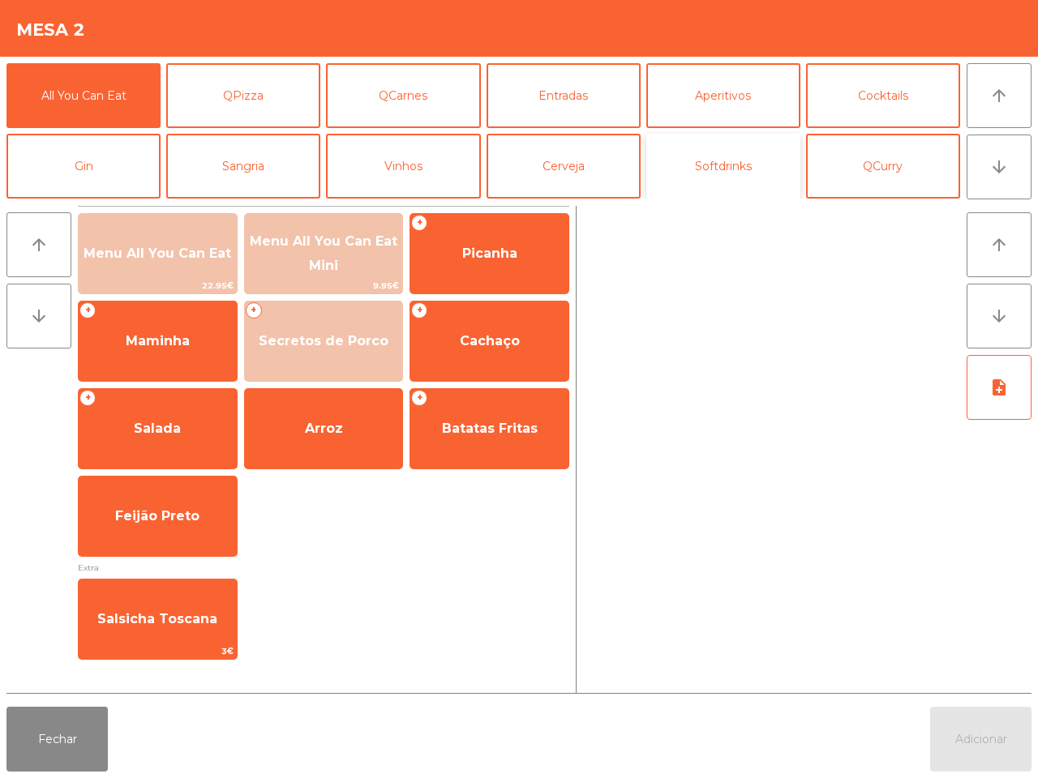
click at [689, 164] on button "Softdrinks" at bounding box center [723, 166] width 154 height 65
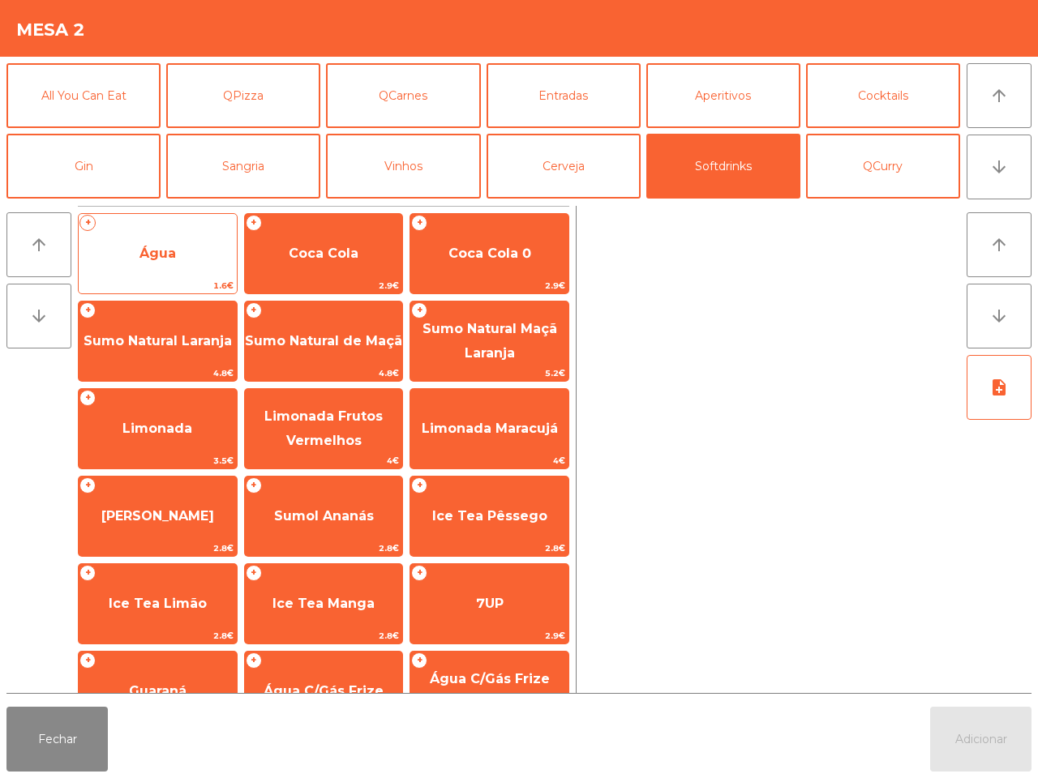
click at [122, 239] on span "Água" at bounding box center [158, 254] width 158 height 44
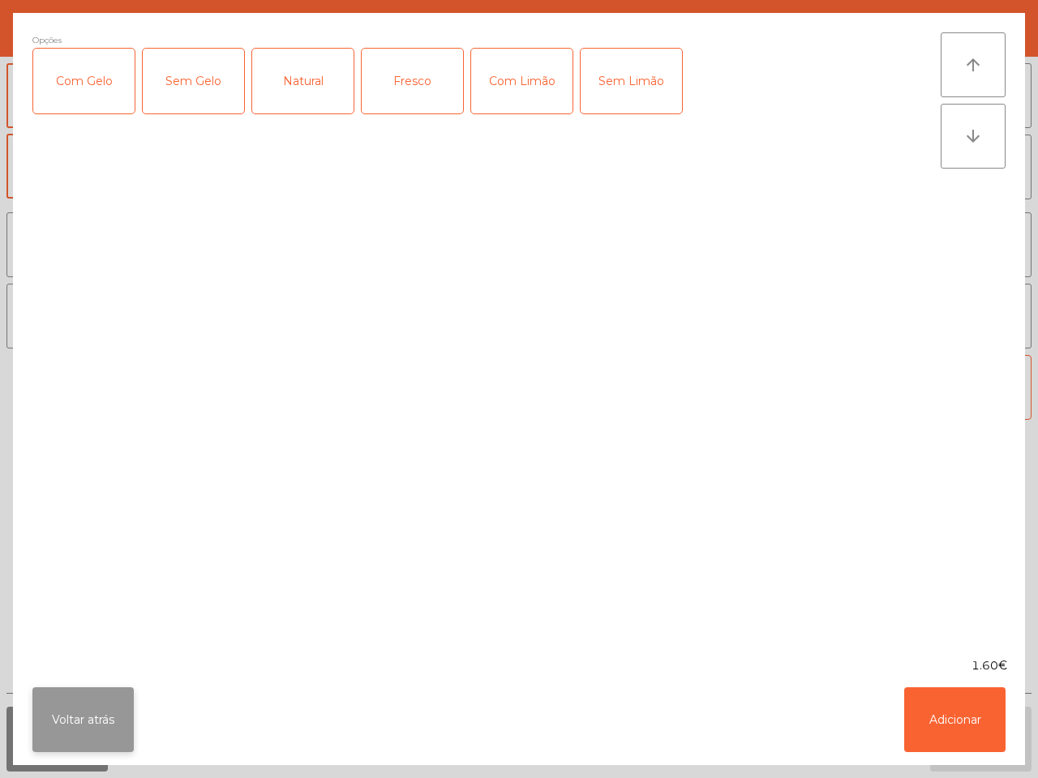
click at [96, 723] on button "Voltar atrás" at bounding box center [82, 719] width 101 height 65
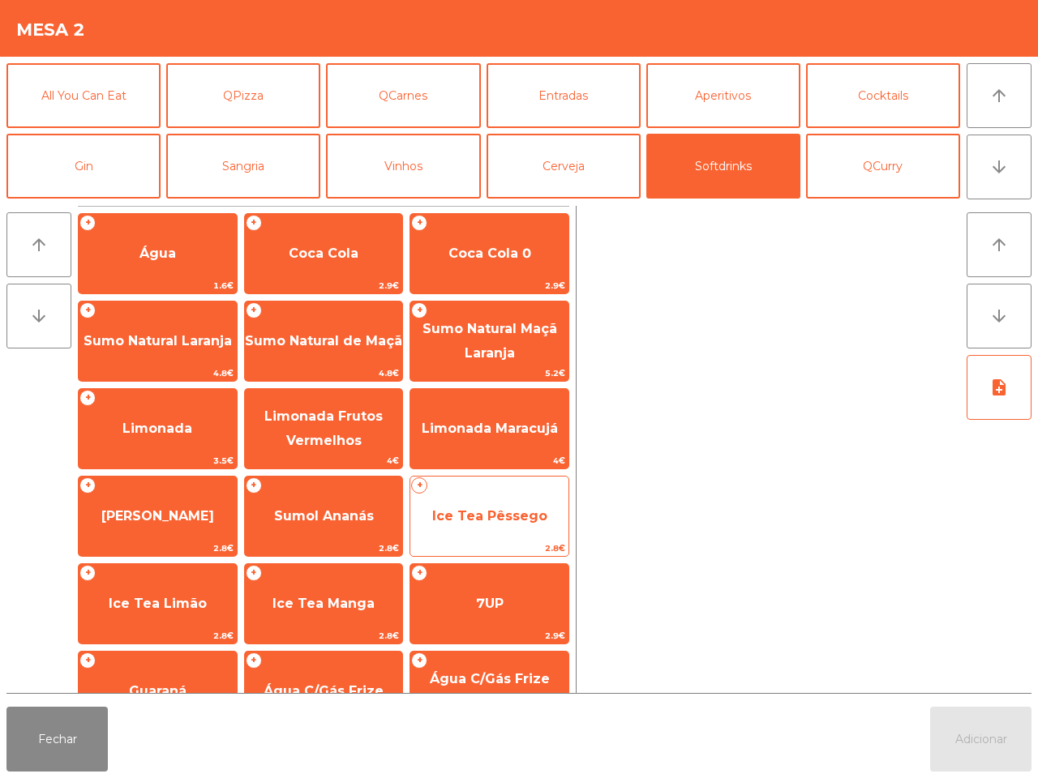
click at [464, 520] on span "Ice Tea Pêssego" at bounding box center [489, 515] width 115 height 15
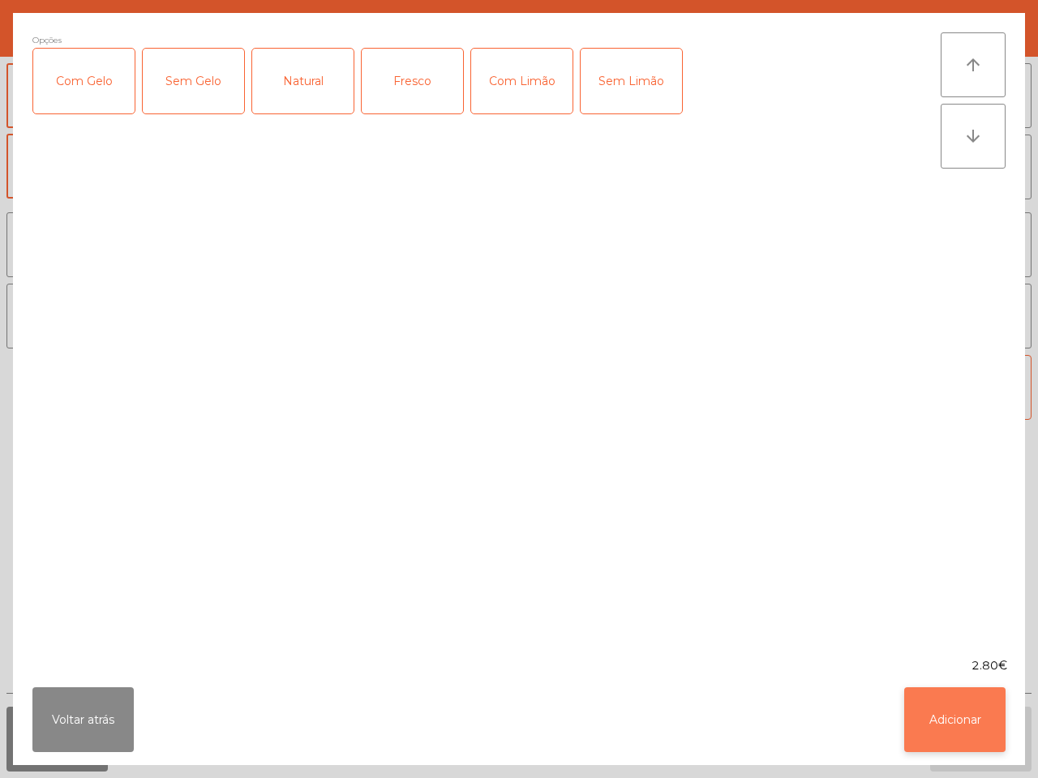
click at [953, 710] on button "Adicionar" at bounding box center [954, 719] width 101 height 65
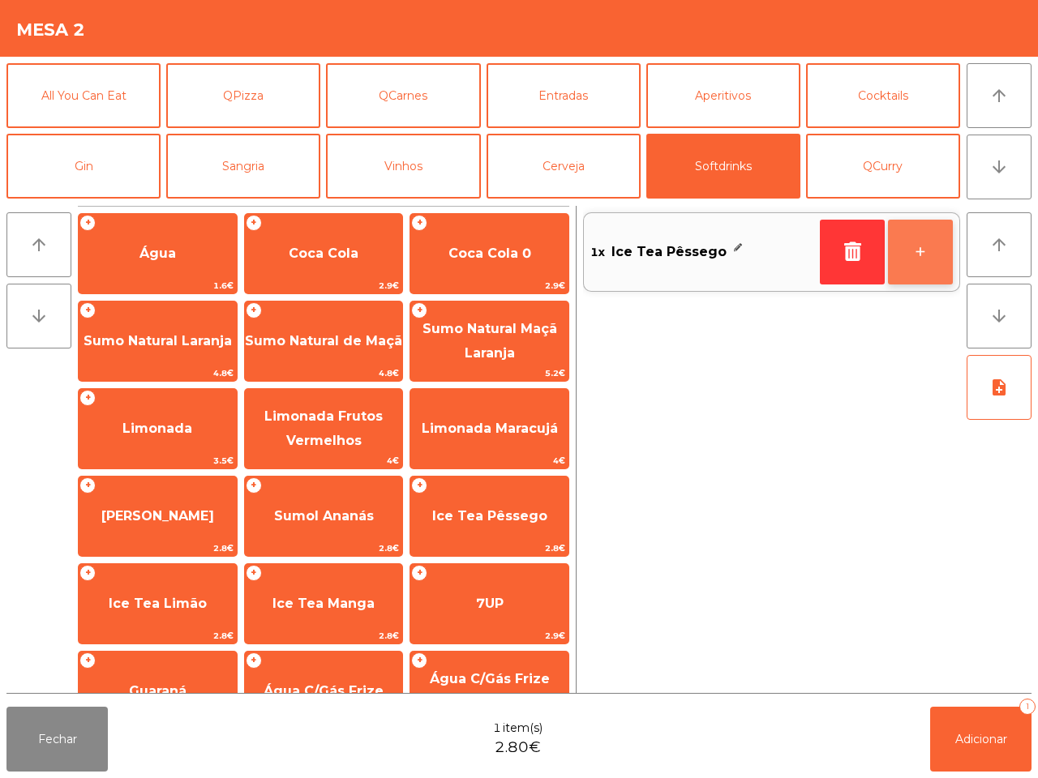
click at [920, 256] on button "+" at bounding box center [920, 252] width 65 height 65
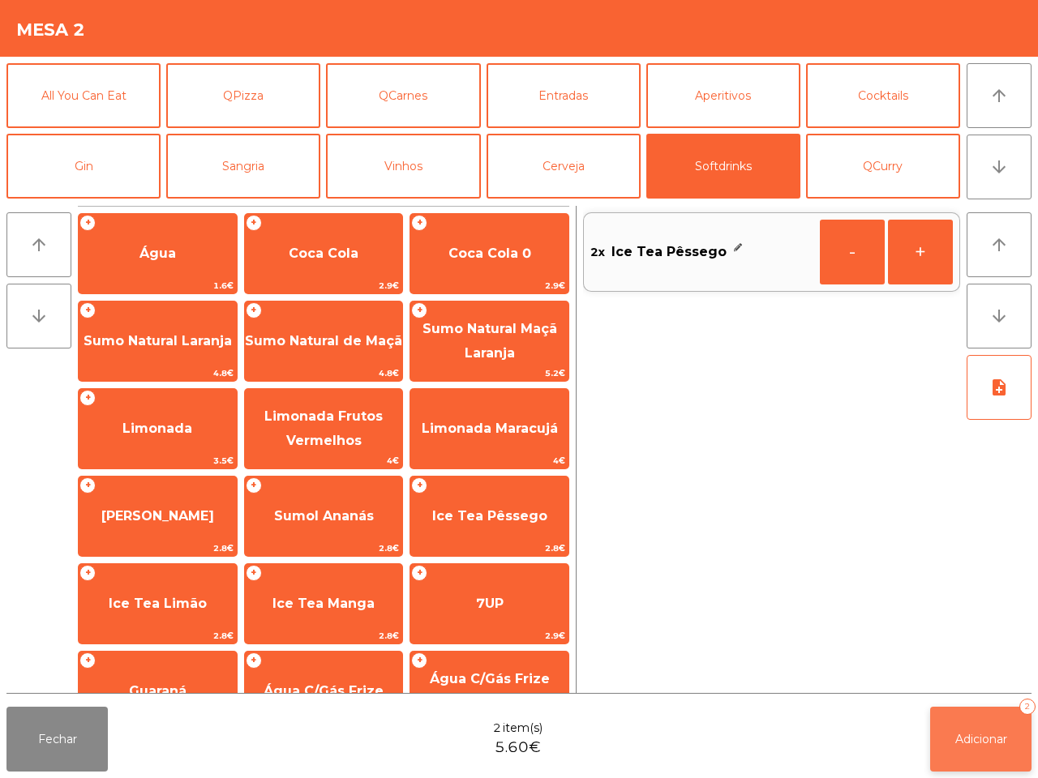
click at [987, 730] on button "Adicionar 2" at bounding box center [980, 739] width 101 height 65
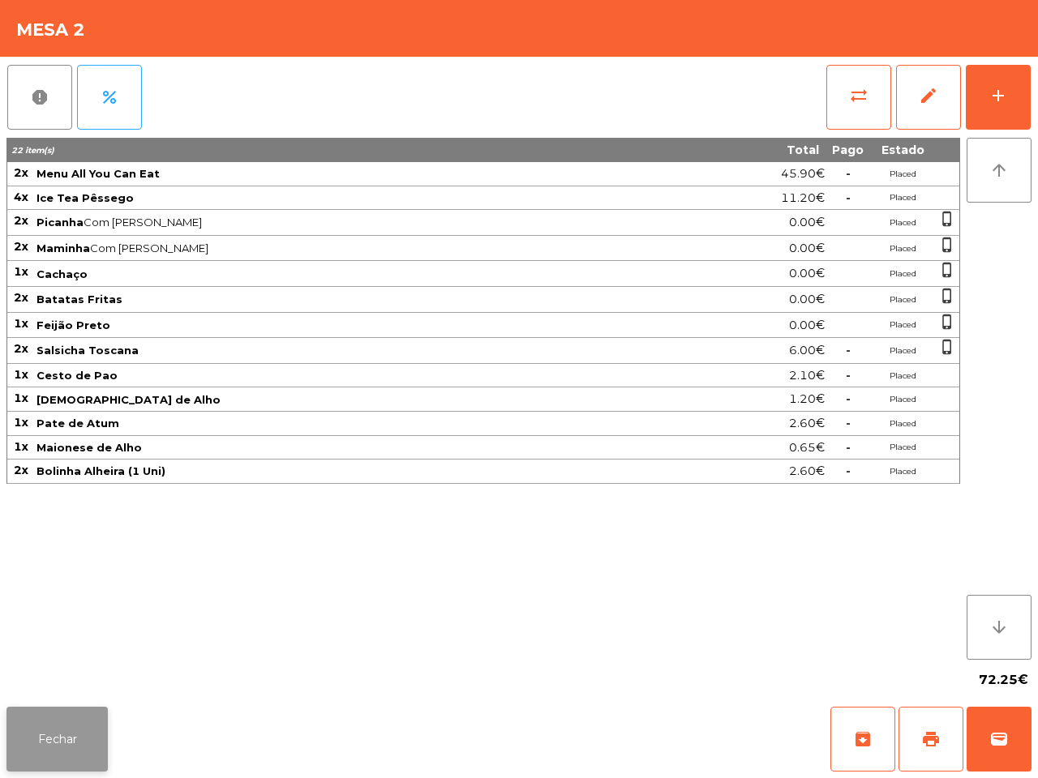
click at [94, 743] on button "Fechar" at bounding box center [56, 739] width 101 height 65
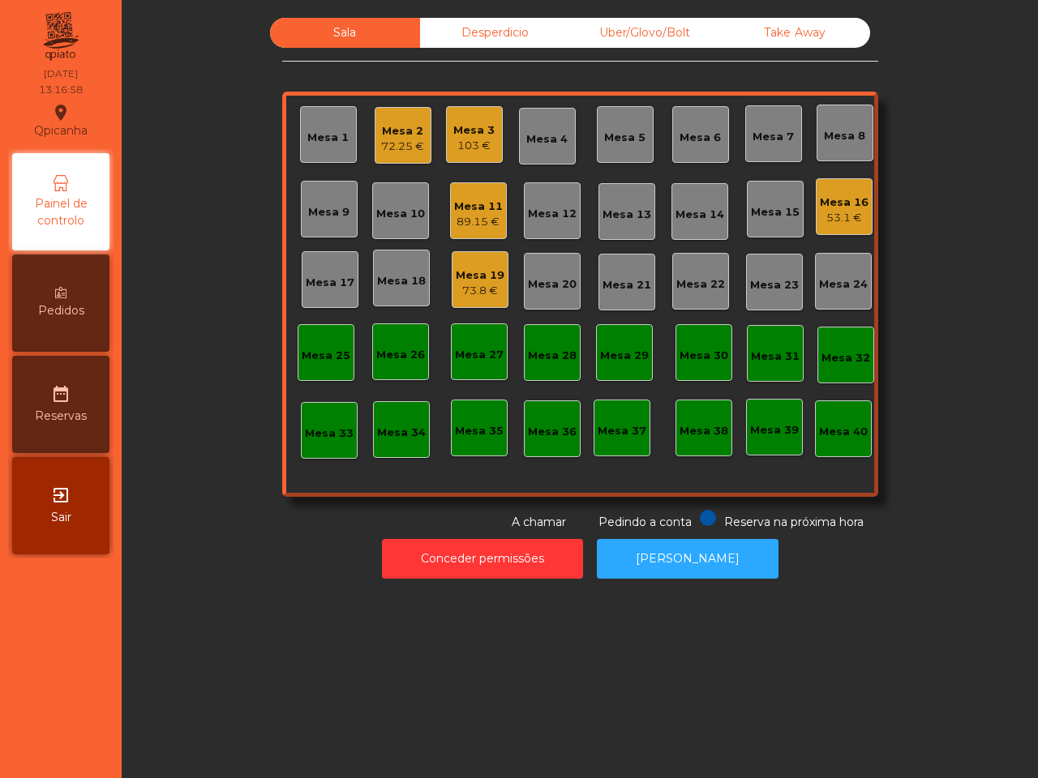
click at [824, 203] on div "Mesa 16" at bounding box center [844, 203] width 49 height 16
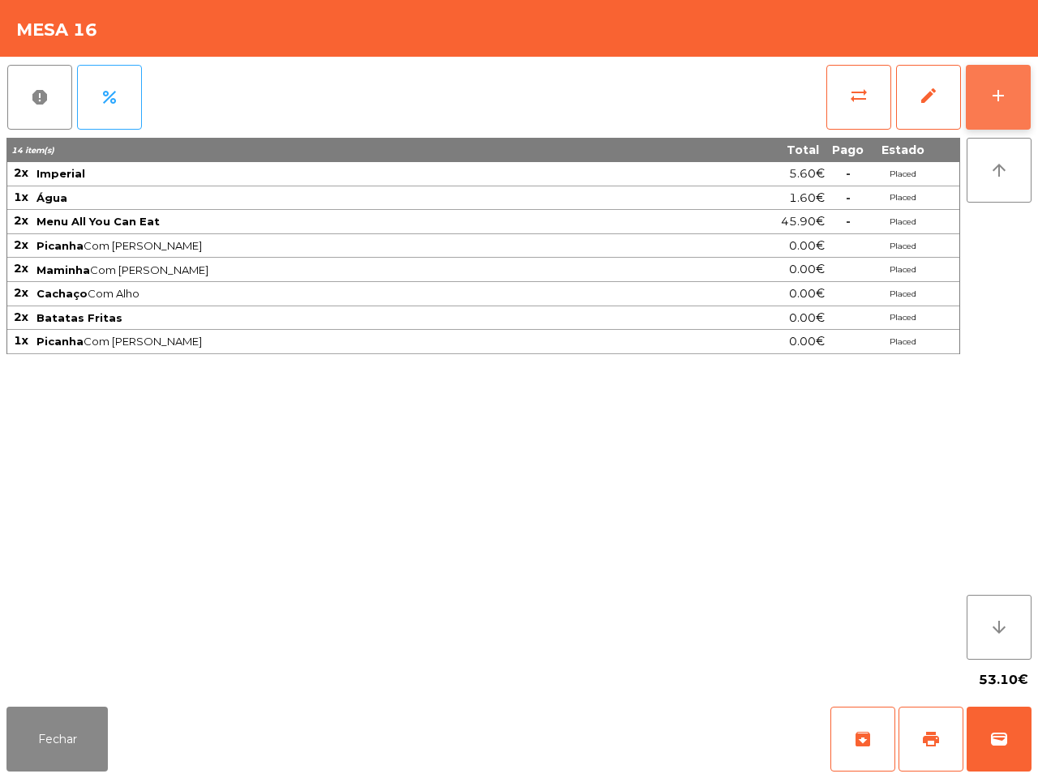
click at [1016, 87] on button "add" at bounding box center [998, 97] width 65 height 65
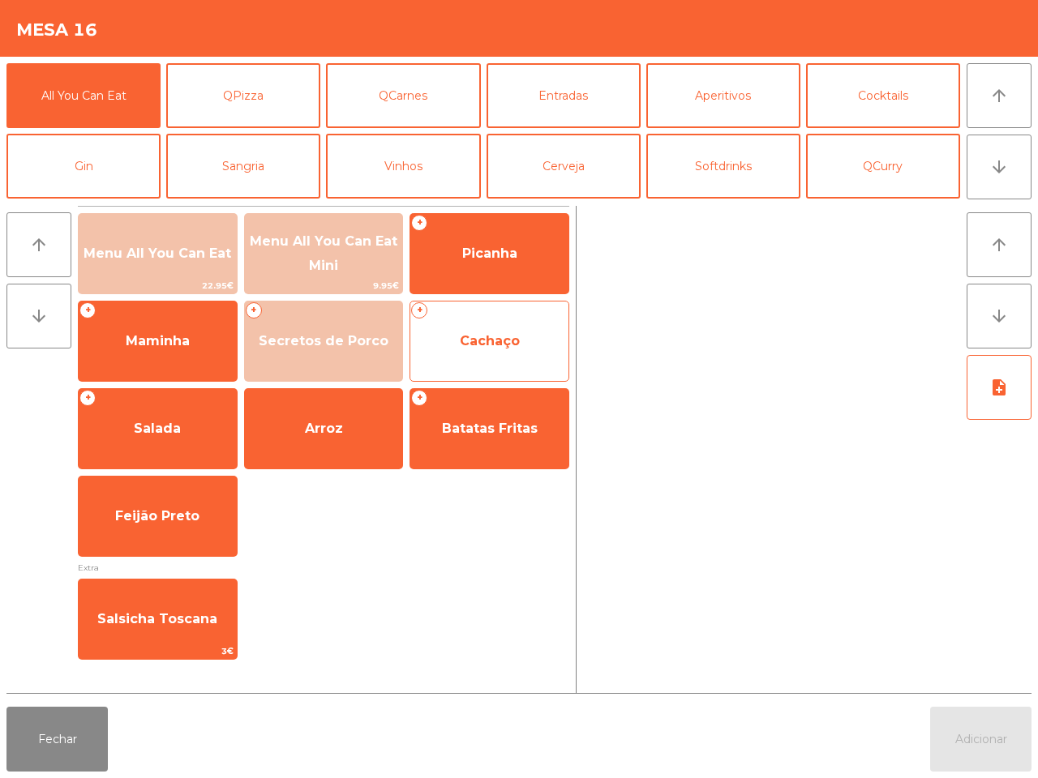
click at [460, 336] on span "Cachaço" at bounding box center [490, 340] width 60 height 15
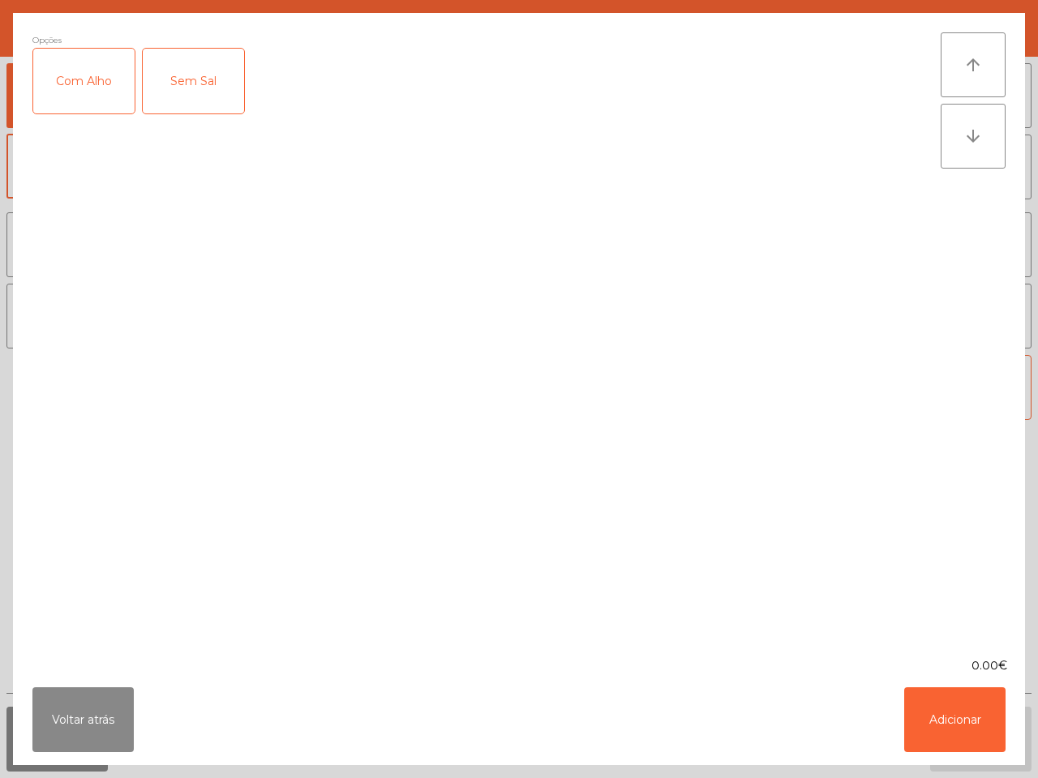
click at [97, 99] on div "Com Alho" at bounding box center [83, 81] width 101 height 65
click at [987, 730] on button "Adicionar" at bounding box center [954, 719] width 101 height 65
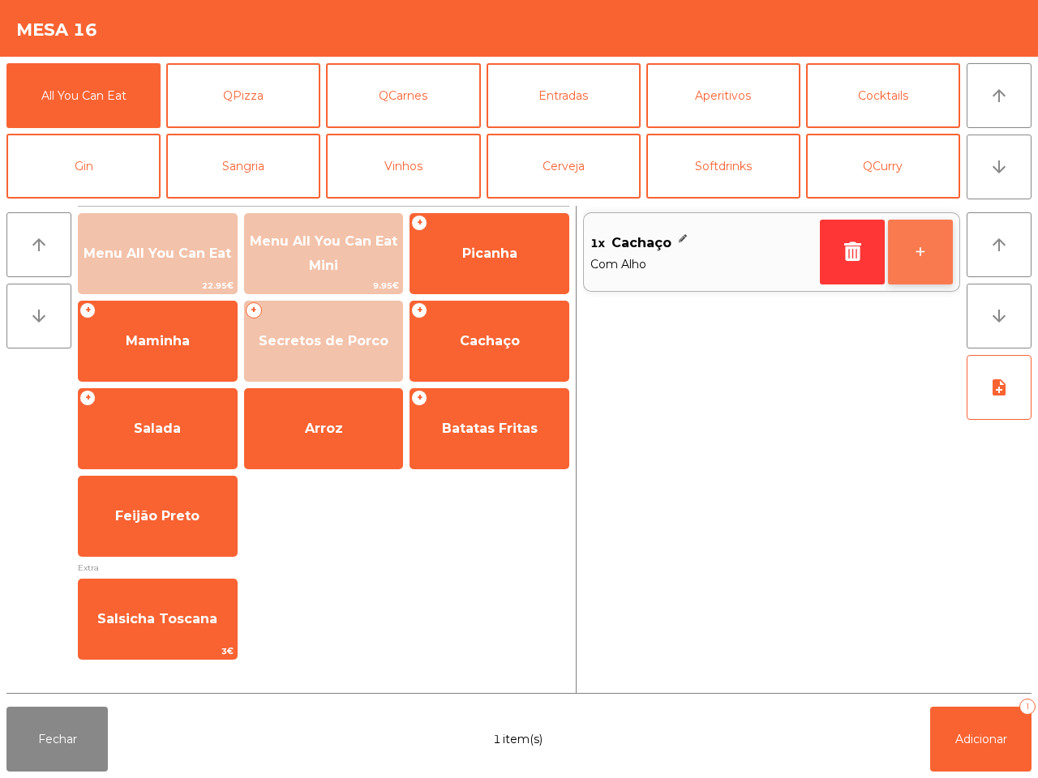
click at [910, 238] on button "+" at bounding box center [920, 252] width 65 height 65
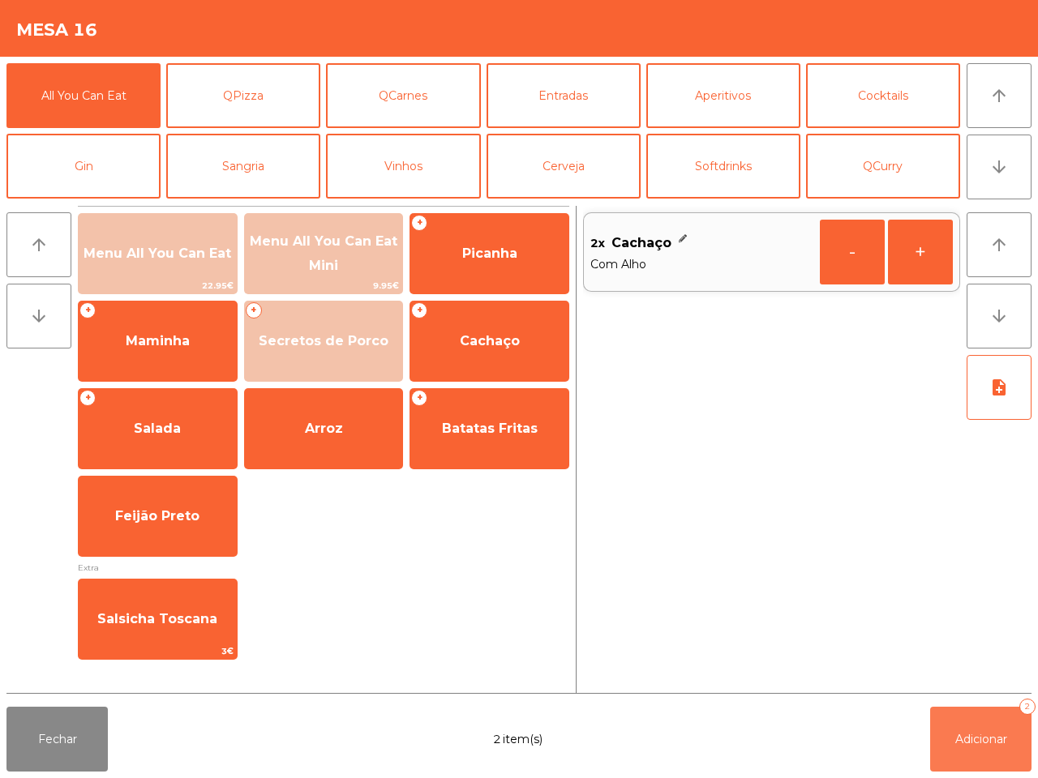
click at [992, 742] on span "Adicionar" at bounding box center [981, 739] width 52 height 15
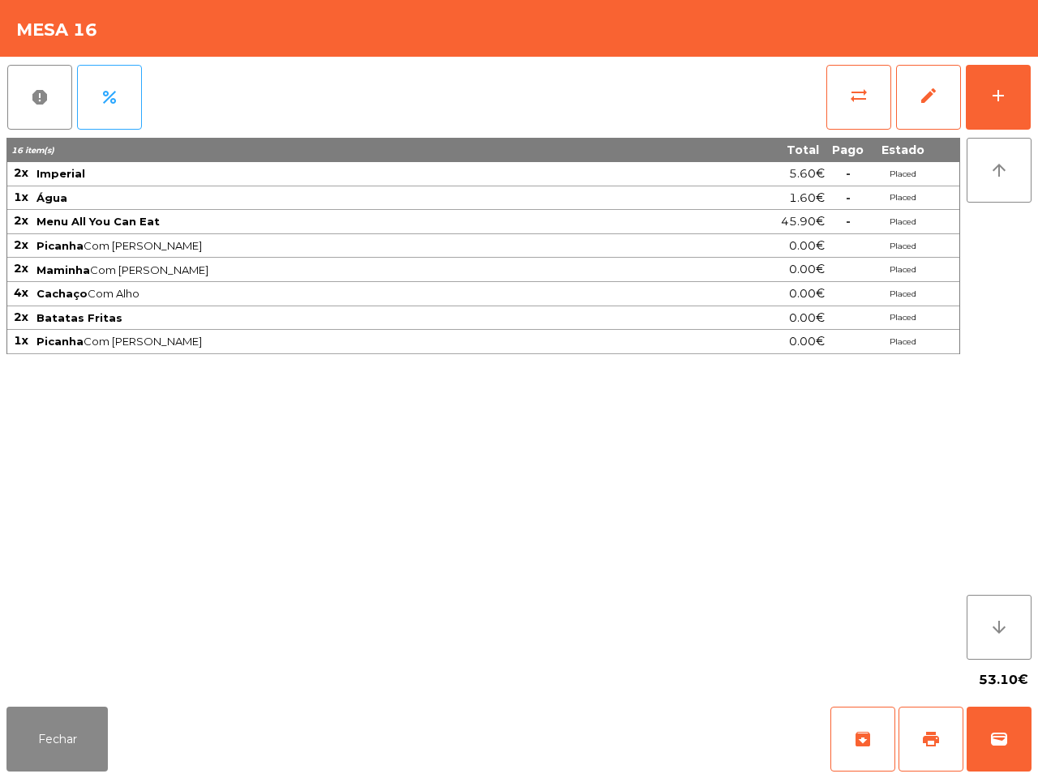
click at [857, 413] on div "16 item(s) Total Pago Estado 2x Imperial 5.60€ - Placed 1x Água 1.60€ - Placed …" at bounding box center [482, 399] width 953 height 522
click at [1018, 104] on button "add" at bounding box center [998, 97] width 65 height 65
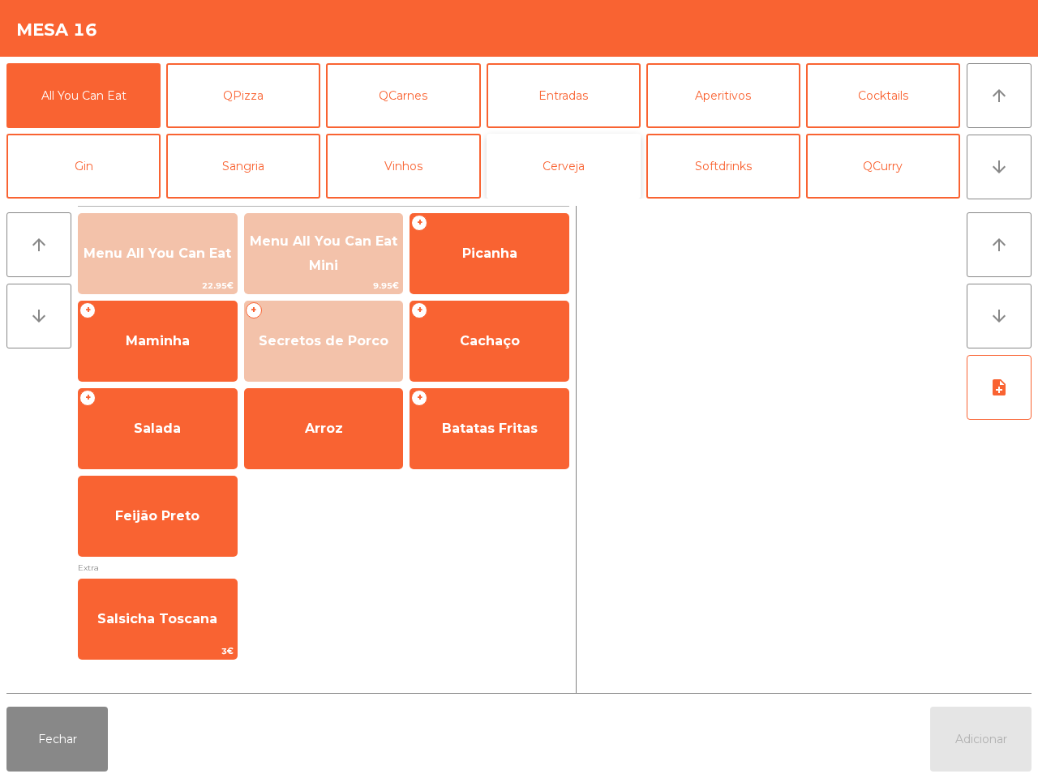
click at [574, 174] on button "Cerveja" at bounding box center [563, 166] width 154 height 65
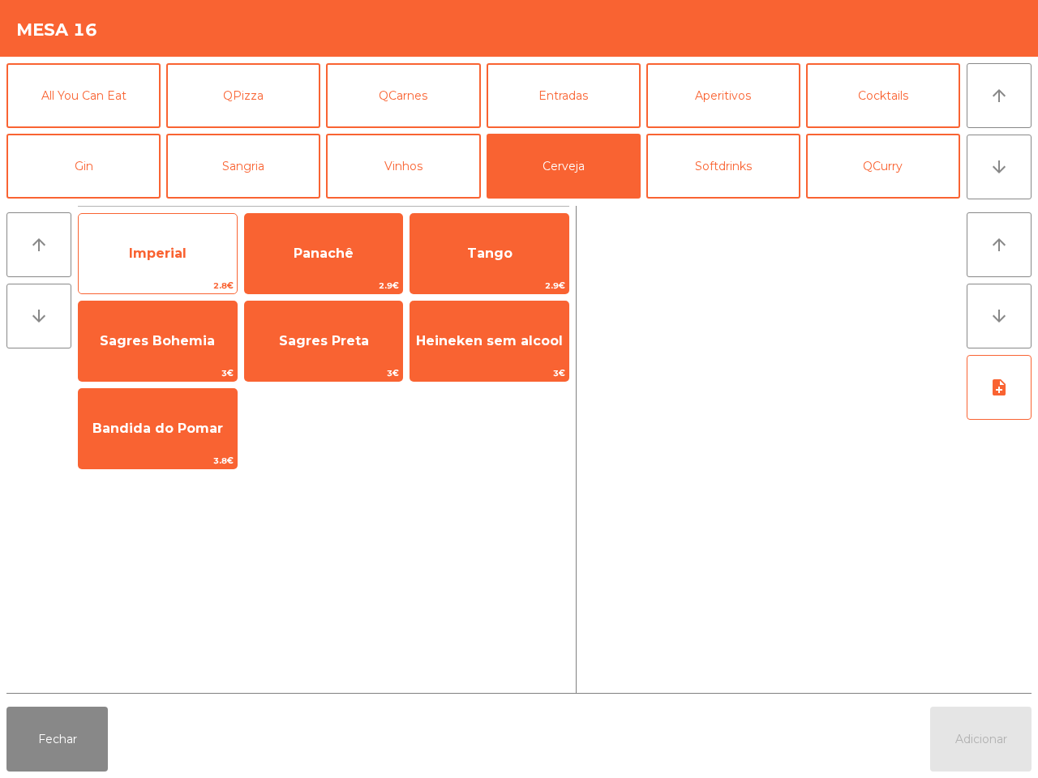
click at [179, 247] on span "Imperial" at bounding box center [158, 253] width 58 height 15
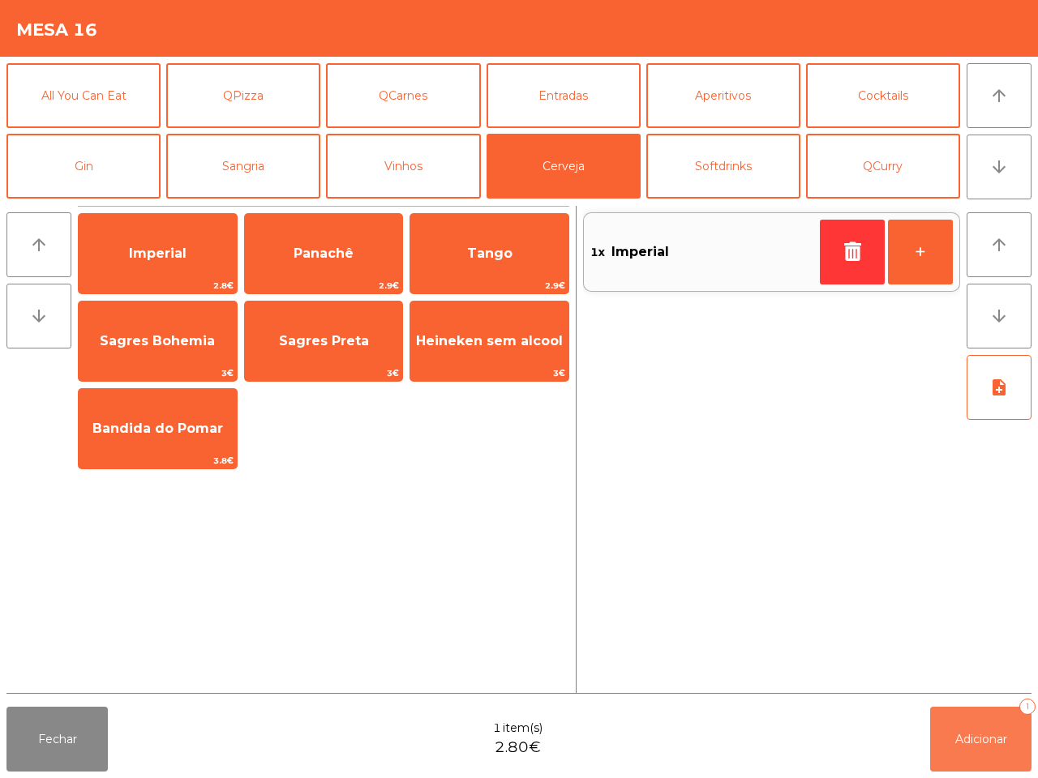
click at [983, 730] on button "Adicionar 1" at bounding box center [980, 739] width 101 height 65
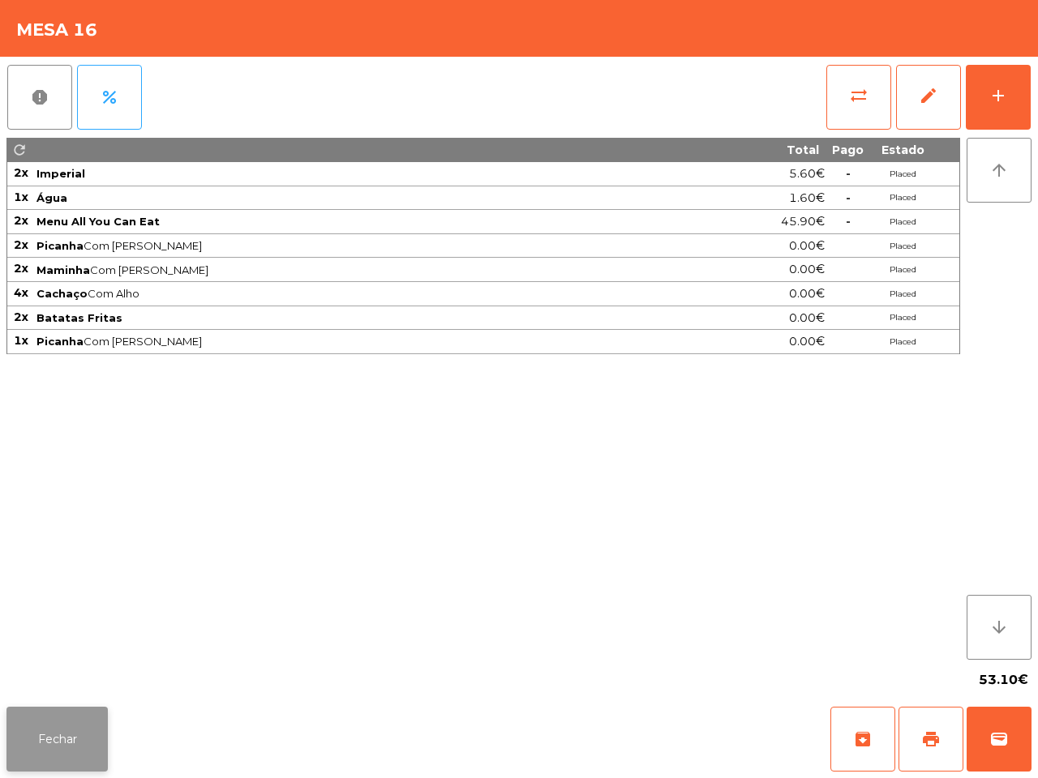
click at [27, 735] on button "Fechar" at bounding box center [56, 739] width 101 height 65
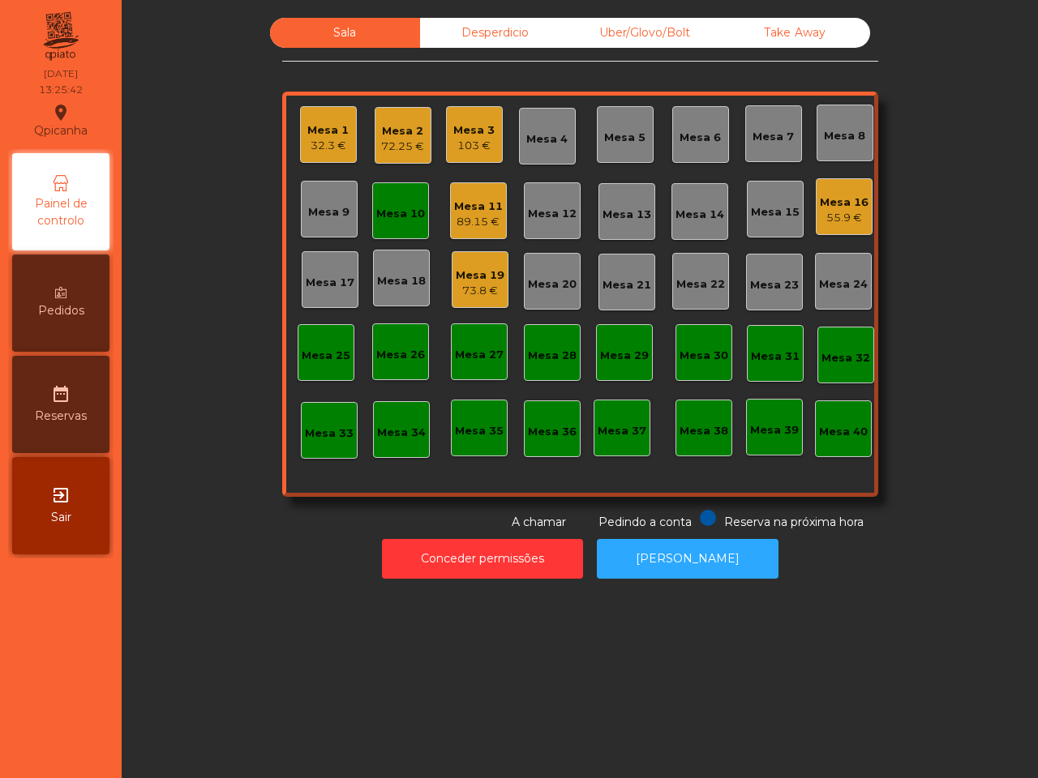
click at [62, 731] on nav "Qpicanha location_on [DATE] 13:25:42 Painel de controlo Pedidos date_range Rese…" at bounding box center [61, 389] width 122 height 778
click at [389, 208] on div "Mesa 10" at bounding box center [400, 214] width 49 height 16
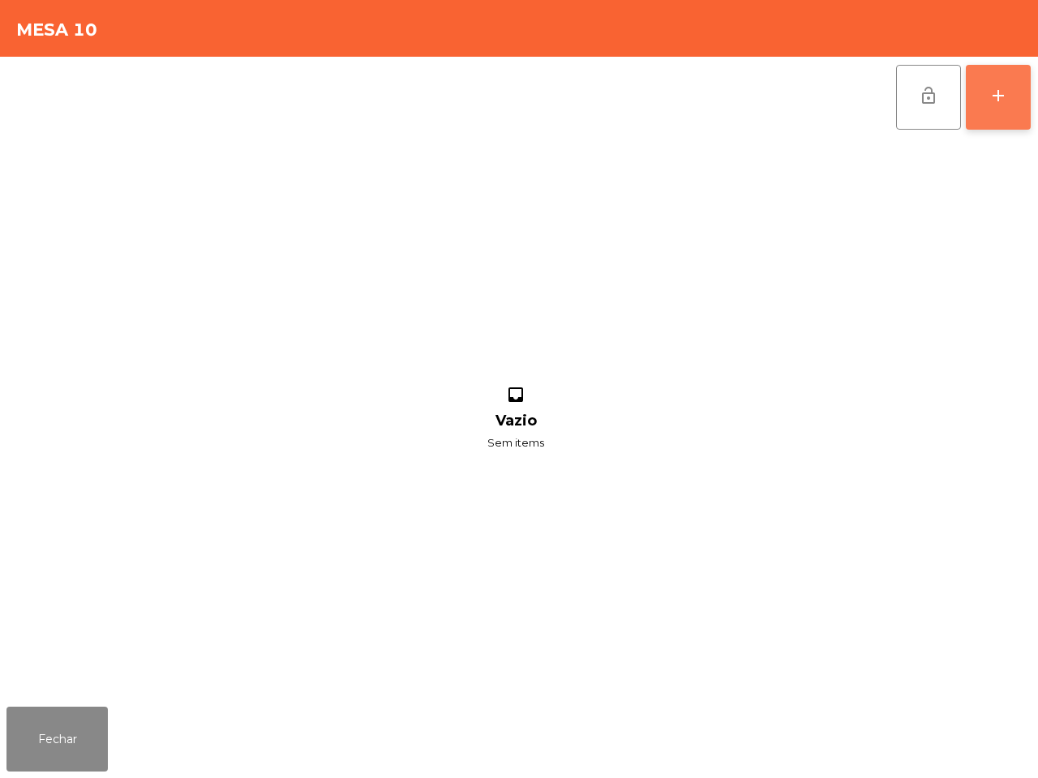
click at [1013, 97] on button "add" at bounding box center [998, 97] width 65 height 65
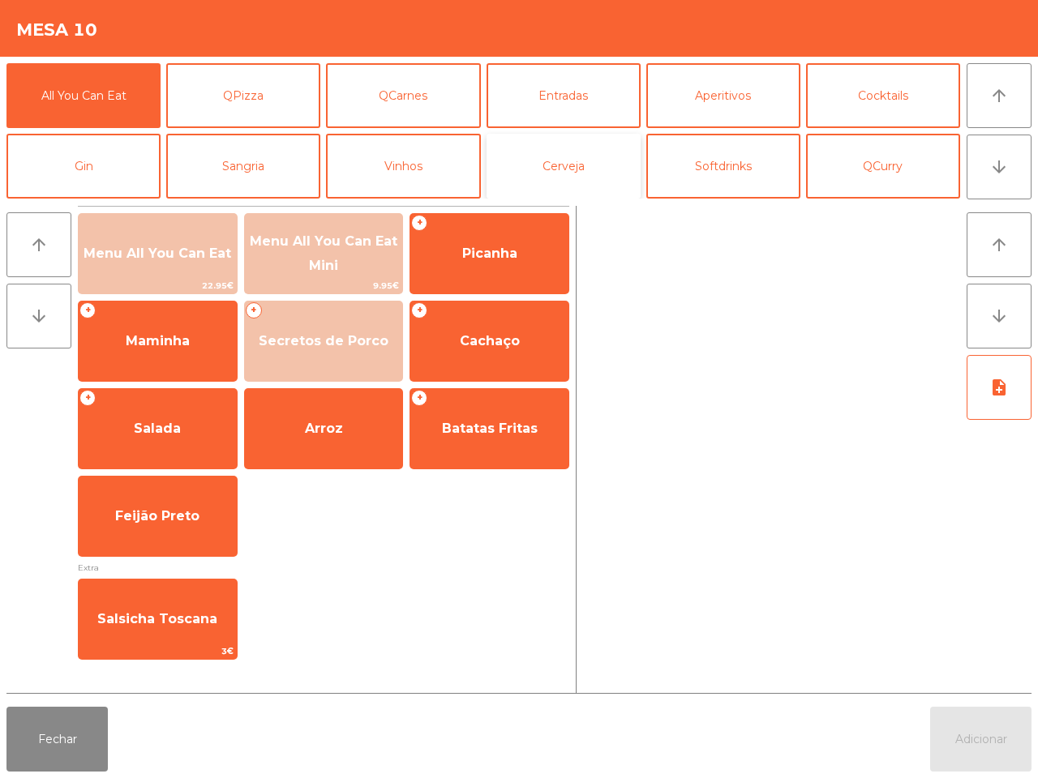
click at [616, 182] on button "Cerveja" at bounding box center [563, 166] width 154 height 65
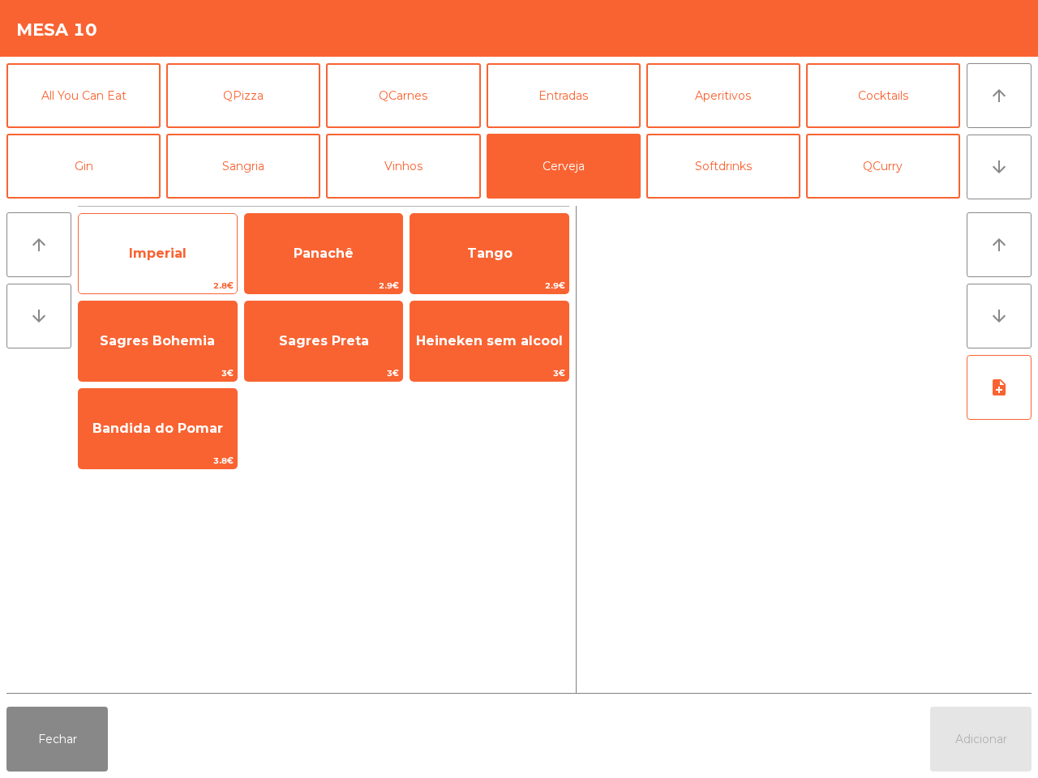
click at [138, 242] on span "Imperial" at bounding box center [158, 254] width 158 height 44
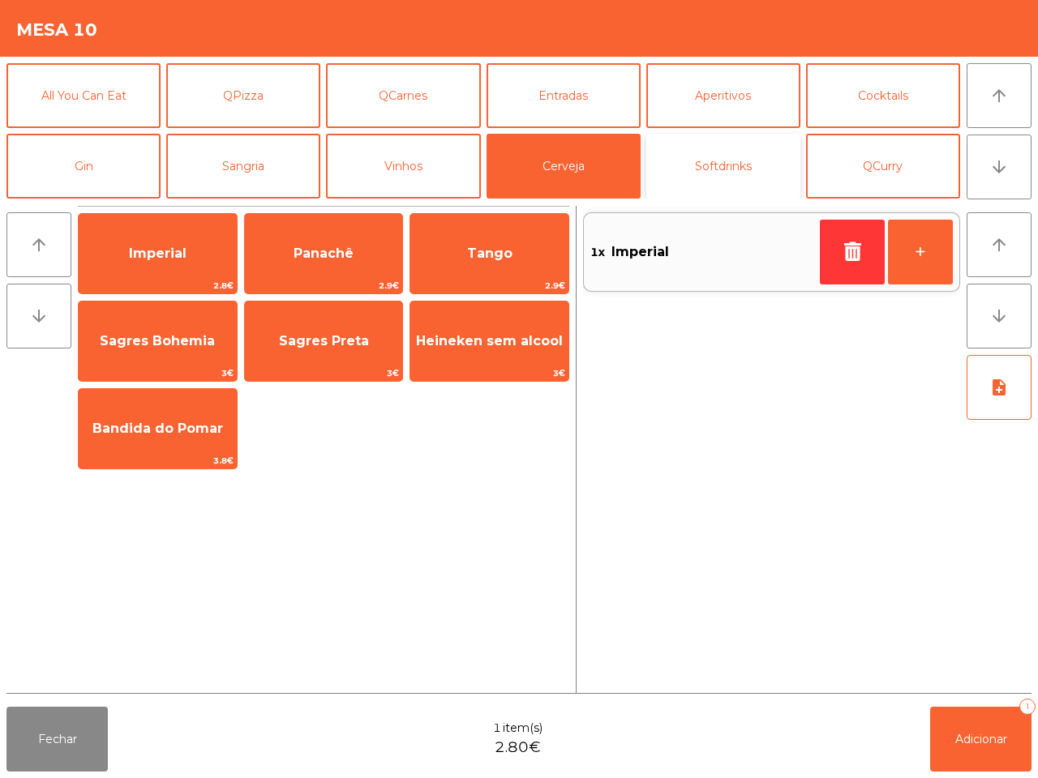
click at [722, 171] on button "Softdrinks" at bounding box center [723, 166] width 154 height 65
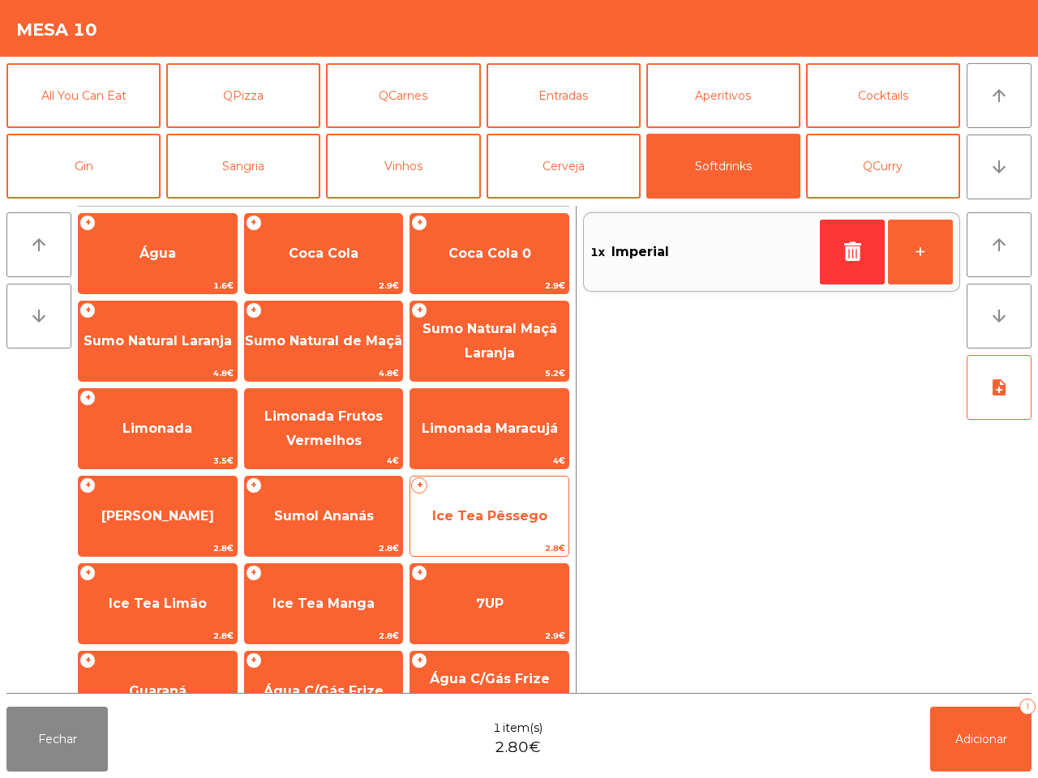
scroll to position [132, 0]
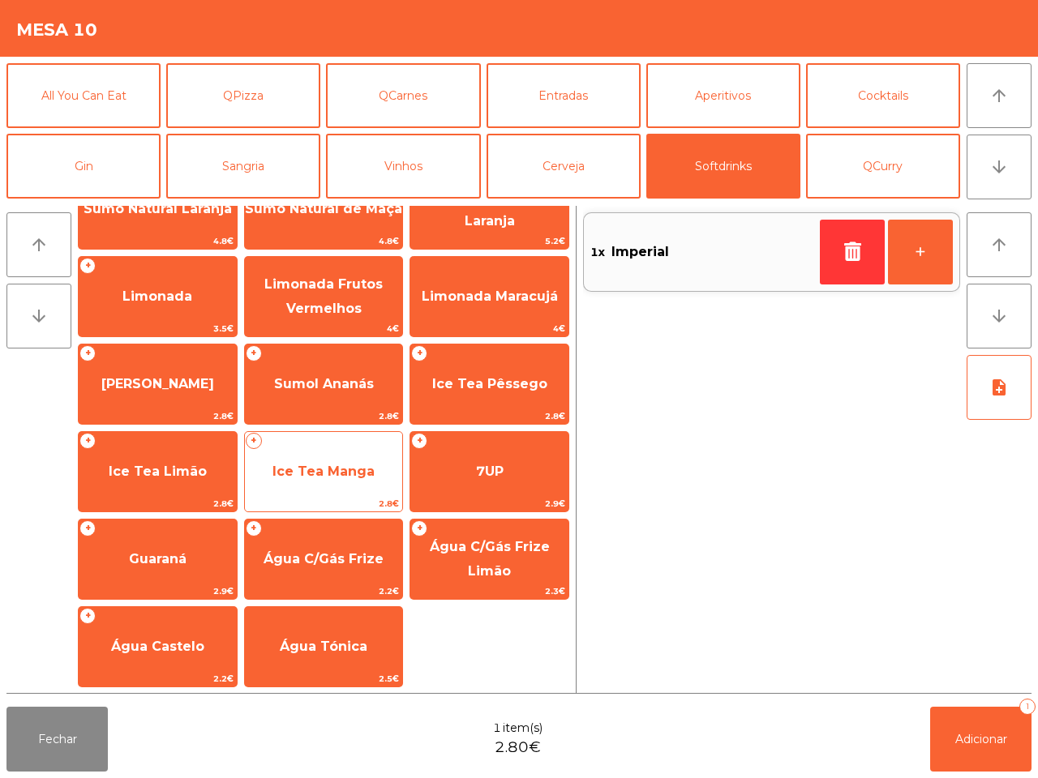
click at [320, 454] on span "Ice Tea Manga" at bounding box center [324, 472] width 158 height 44
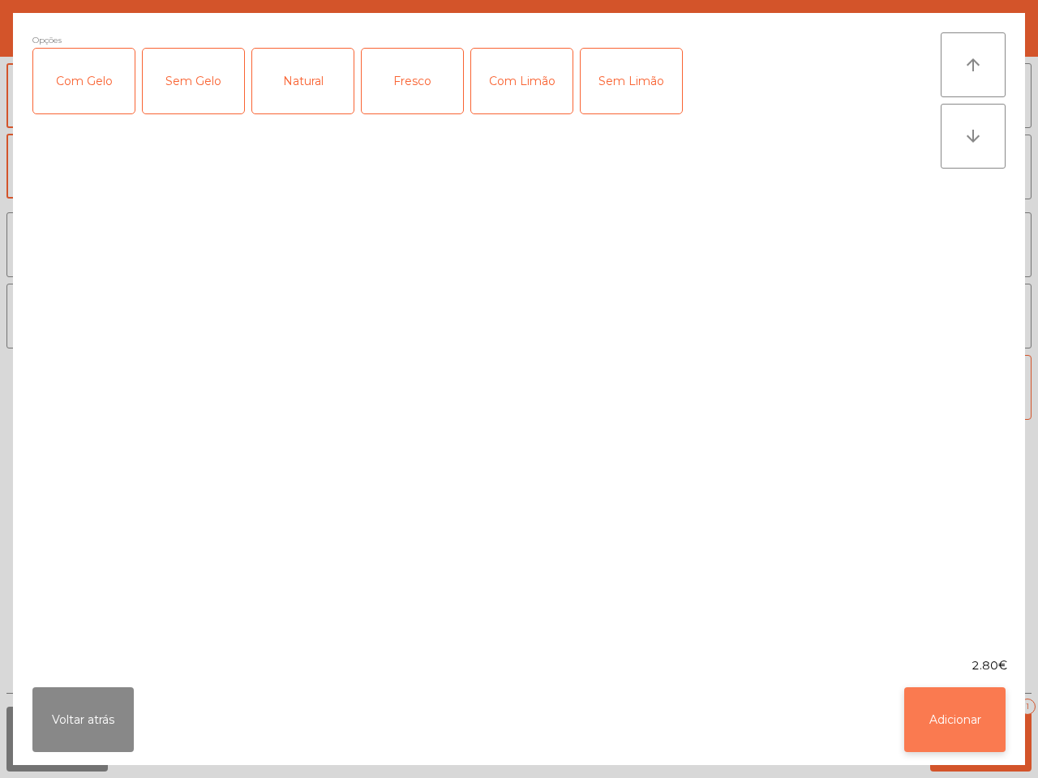
click at [995, 718] on button "Adicionar" at bounding box center [954, 719] width 101 height 65
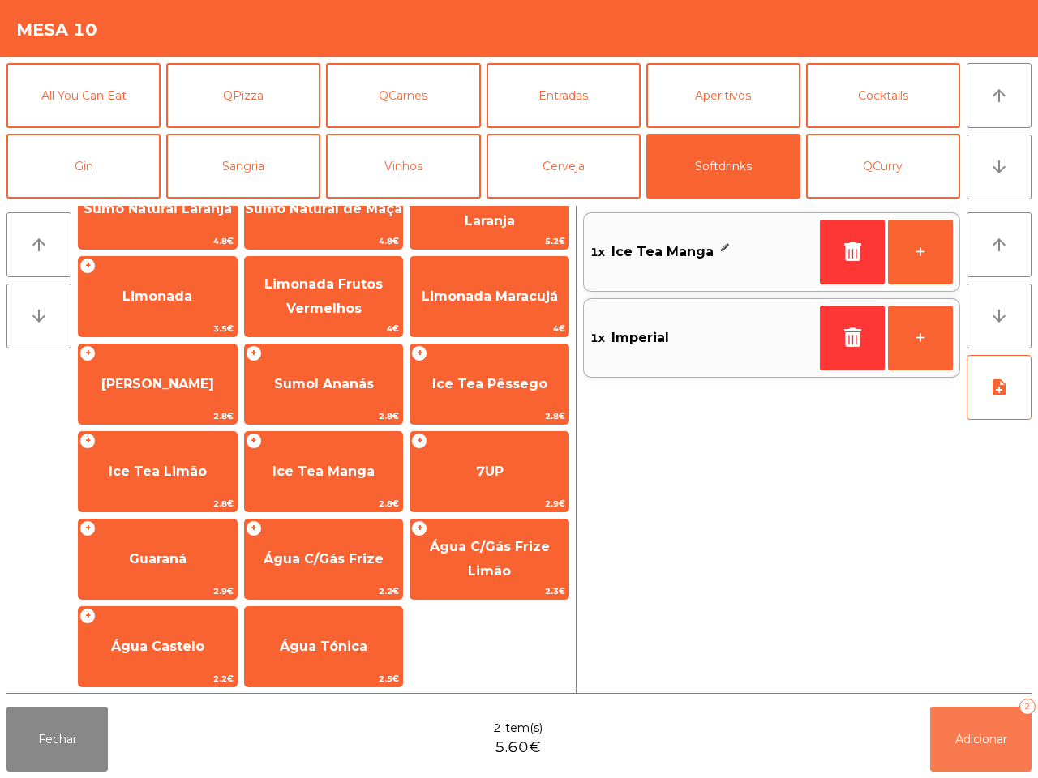
drag, startPoint x: 985, startPoint y: 743, endPoint x: 973, endPoint y: 743, distance: 12.2
click at [986, 743] on span "Adicionar" at bounding box center [981, 739] width 52 height 15
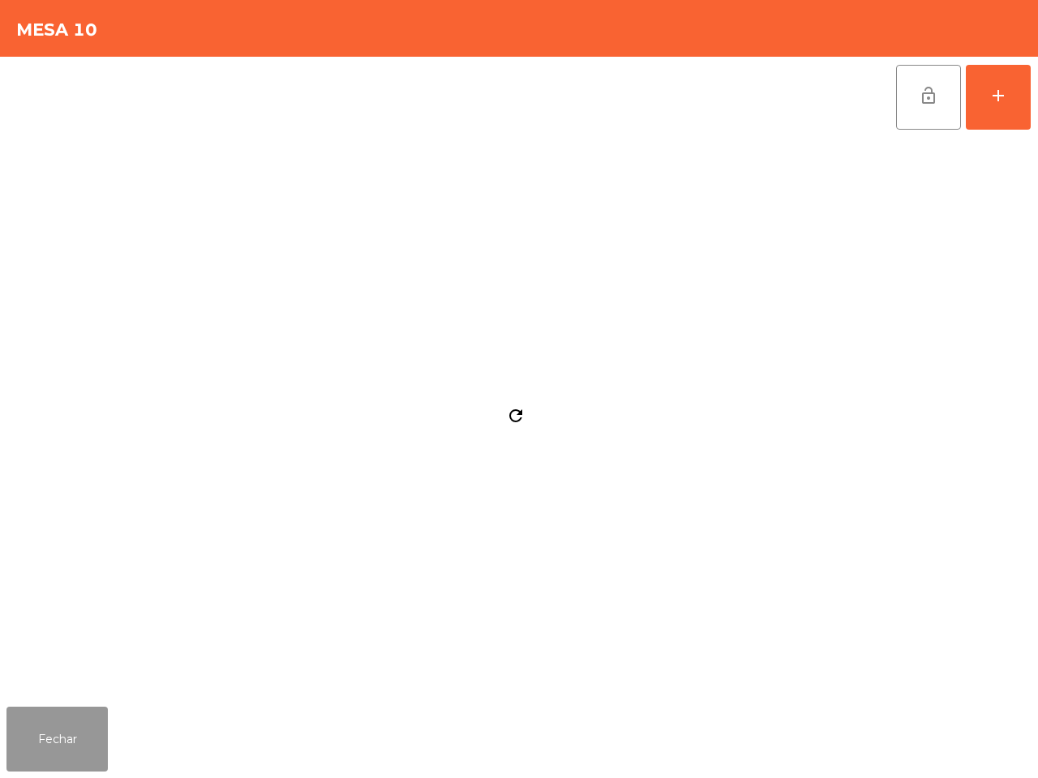
click at [103, 730] on button "Fechar" at bounding box center [56, 739] width 101 height 65
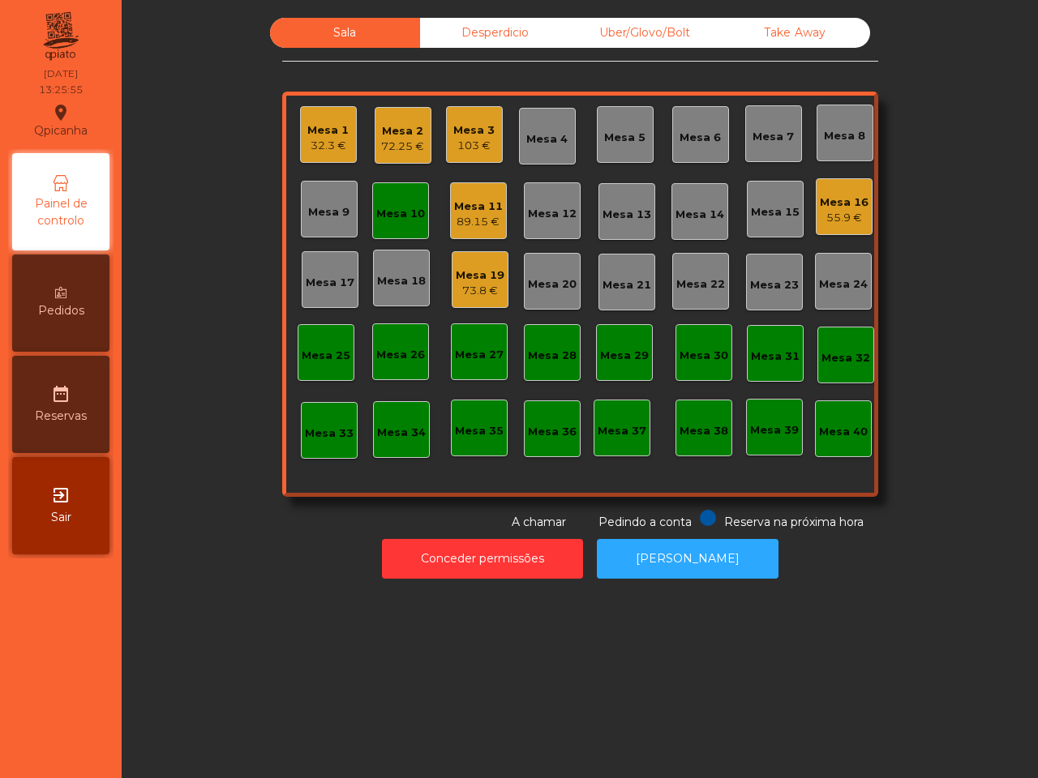
click at [462, 120] on div "Mesa 3 103 €" at bounding box center [473, 135] width 41 height 38
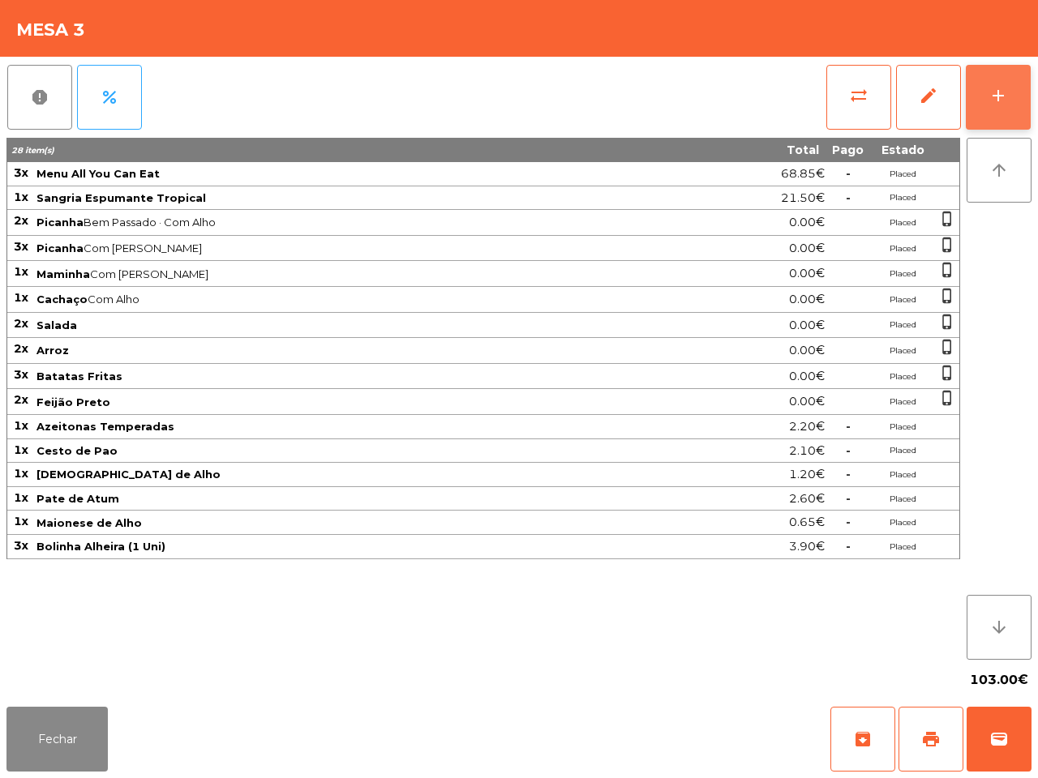
click at [1000, 104] on div "add" at bounding box center [997, 95] width 19 height 19
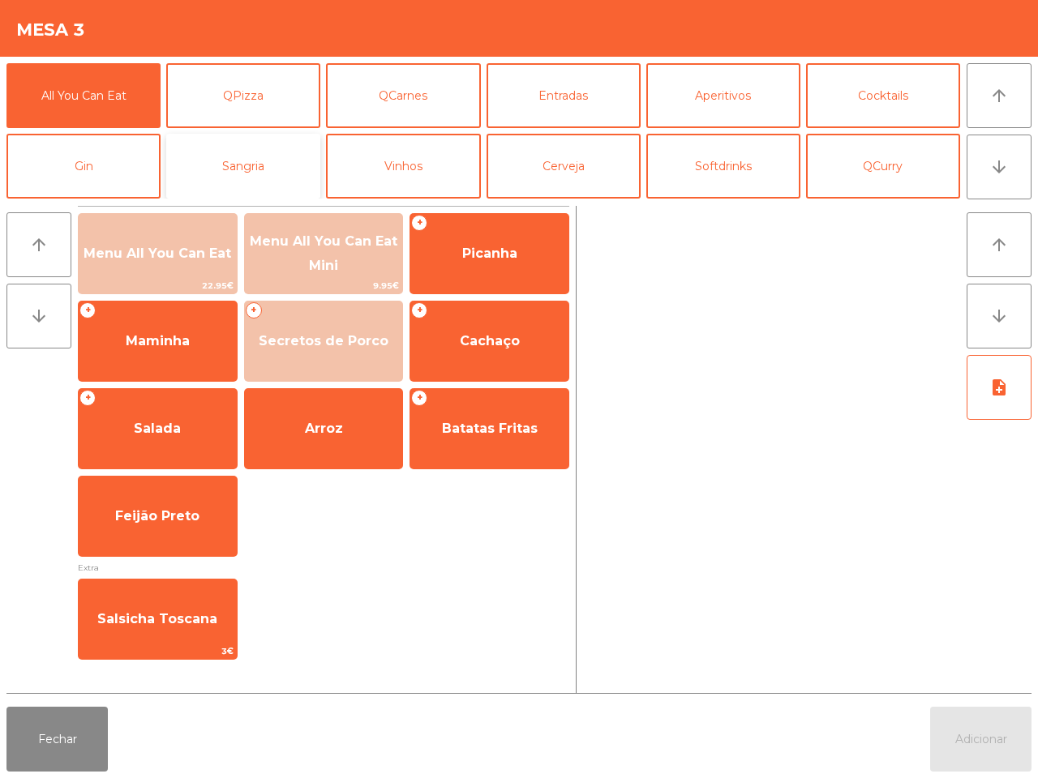
click at [209, 150] on button "Sangria" at bounding box center [243, 166] width 154 height 65
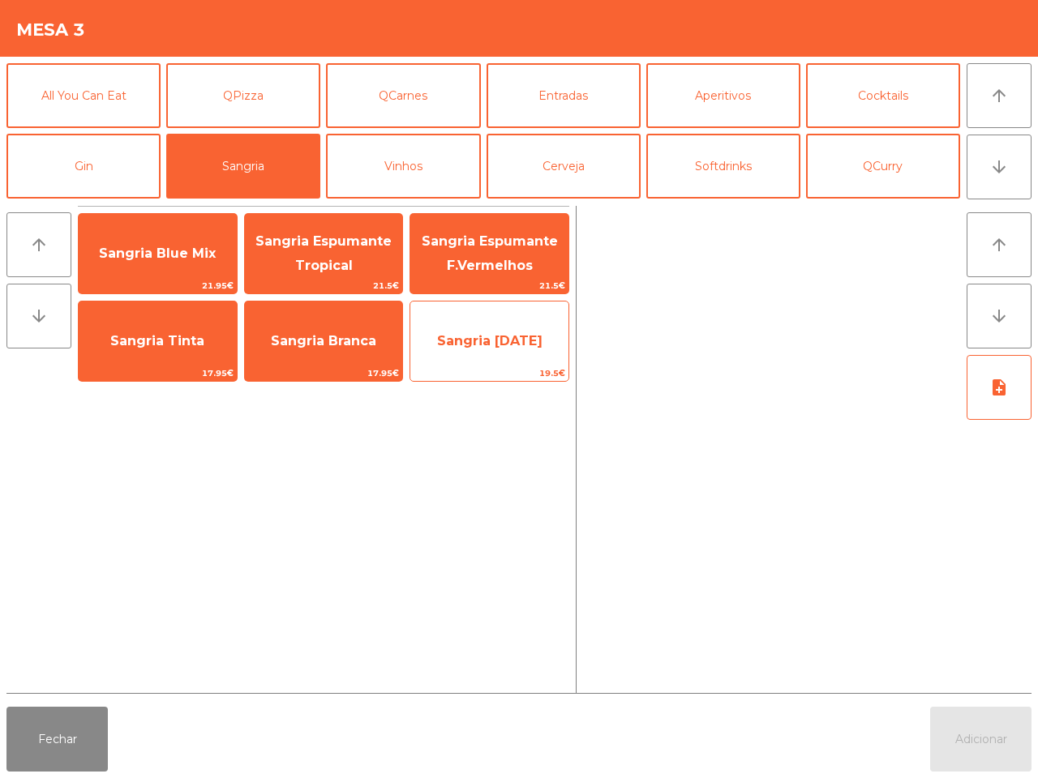
drag, startPoint x: 319, startPoint y: 242, endPoint x: 452, endPoint y: 338, distance: 164.9
click at [319, 244] on span "Sangria Espumante Tropical" at bounding box center [323, 253] width 136 height 40
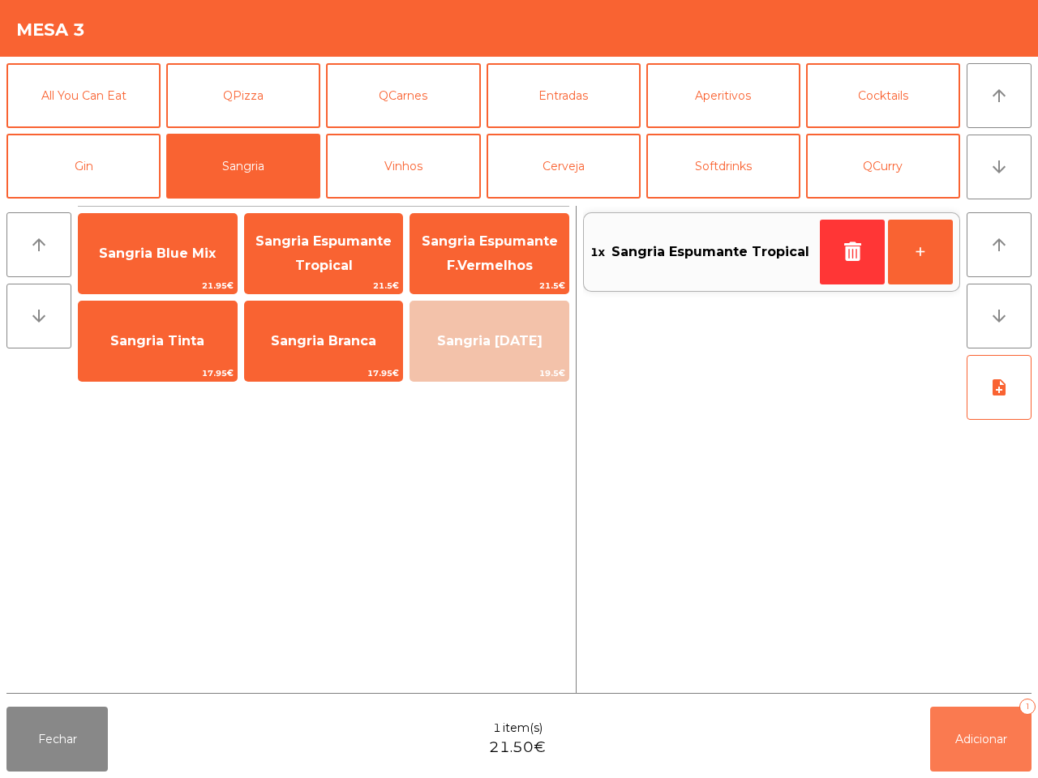
drag, startPoint x: 969, startPoint y: 735, endPoint x: 982, endPoint y: 739, distance: 13.4
click at [977, 738] on span "Adicionar" at bounding box center [981, 739] width 52 height 15
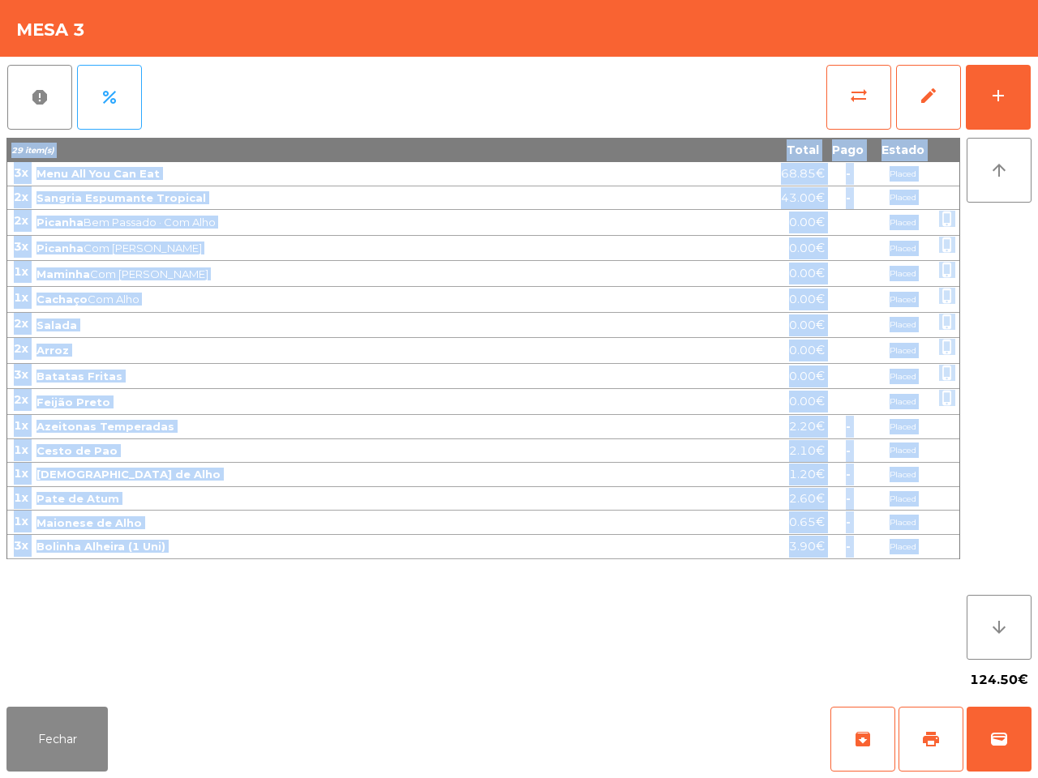
drag, startPoint x: 666, startPoint y: 657, endPoint x: 665, endPoint y: 667, distance: 10.6
click at [665, 667] on app-items-list "report percent sync_alt edit add 29 item(s) Total Pago Estado 3x Menu All You C…" at bounding box center [518, 379] width 1025 height 644
click at [51, 735] on button "Fechar" at bounding box center [56, 739] width 101 height 65
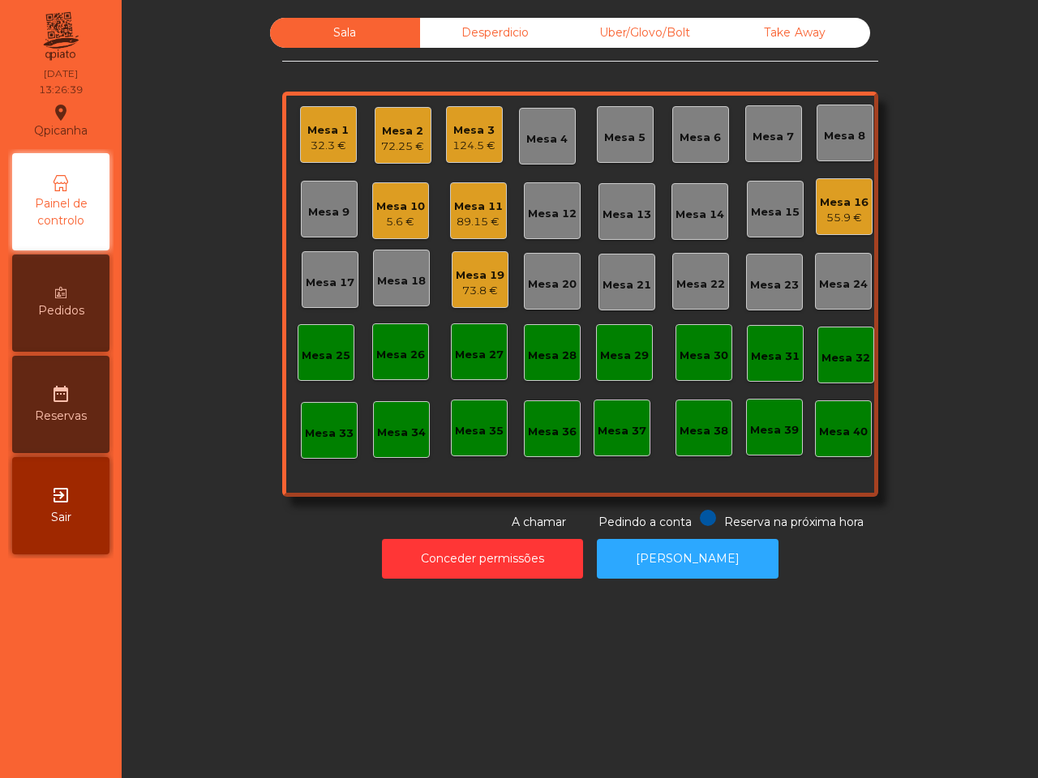
click at [390, 146] on div "72.25 €" at bounding box center [402, 147] width 43 height 16
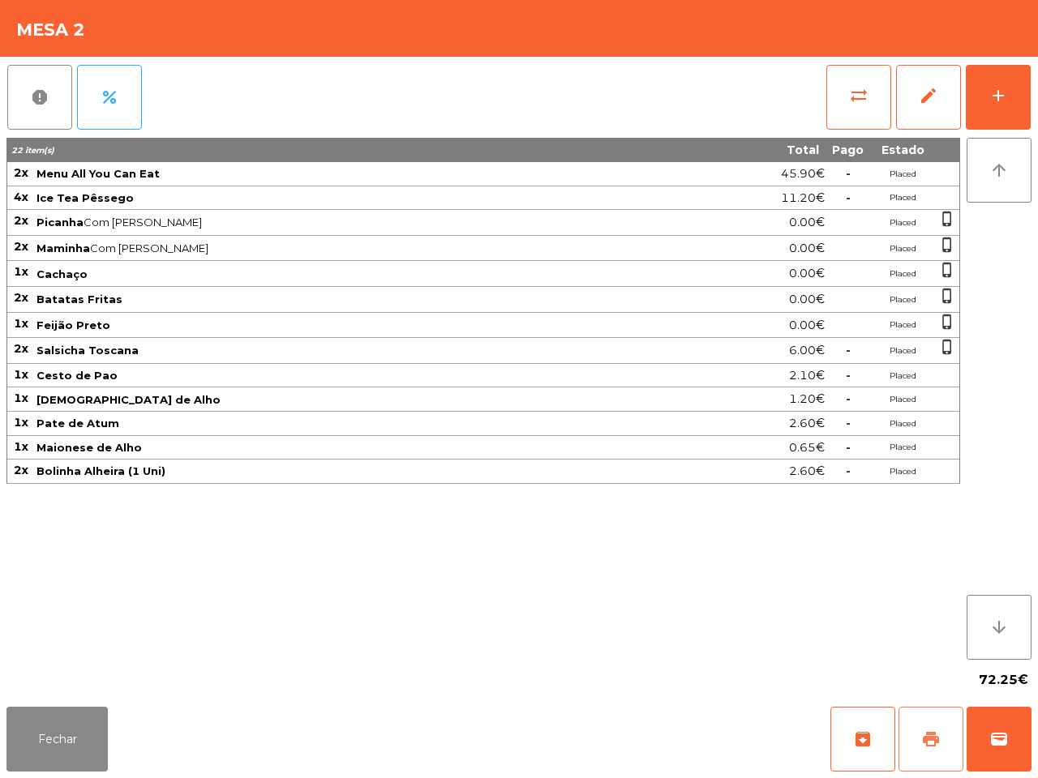
click at [919, 743] on button "print" at bounding box center [930, 739] width 65 height 65
click at [54, 738] on button "Fechar" at bounding box center [56, 739] width 101 height 65
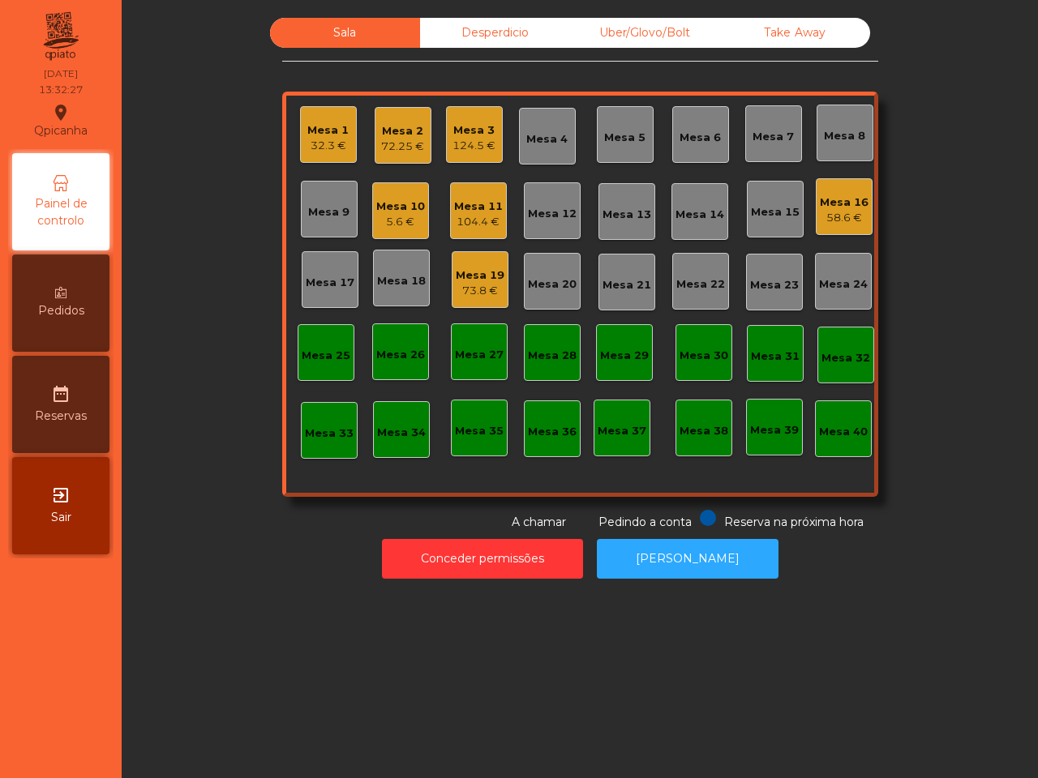
drag, startPoint x: 188, startPoint y: 628, endPoint x: 238, endPoint y: 593, distance: 60.5
click at [209, 610] on div "Sala Desperdicio Uber/Glovo/Bolt Take Away Mesa 1 32.3 € Mesa 2 72.25 € Mesa 3 …" at bounding box center [580, 389] width 916 height 778
click at [837, 212] on div "58.6 €" at bounding box center [844, 218] width 49 height 16
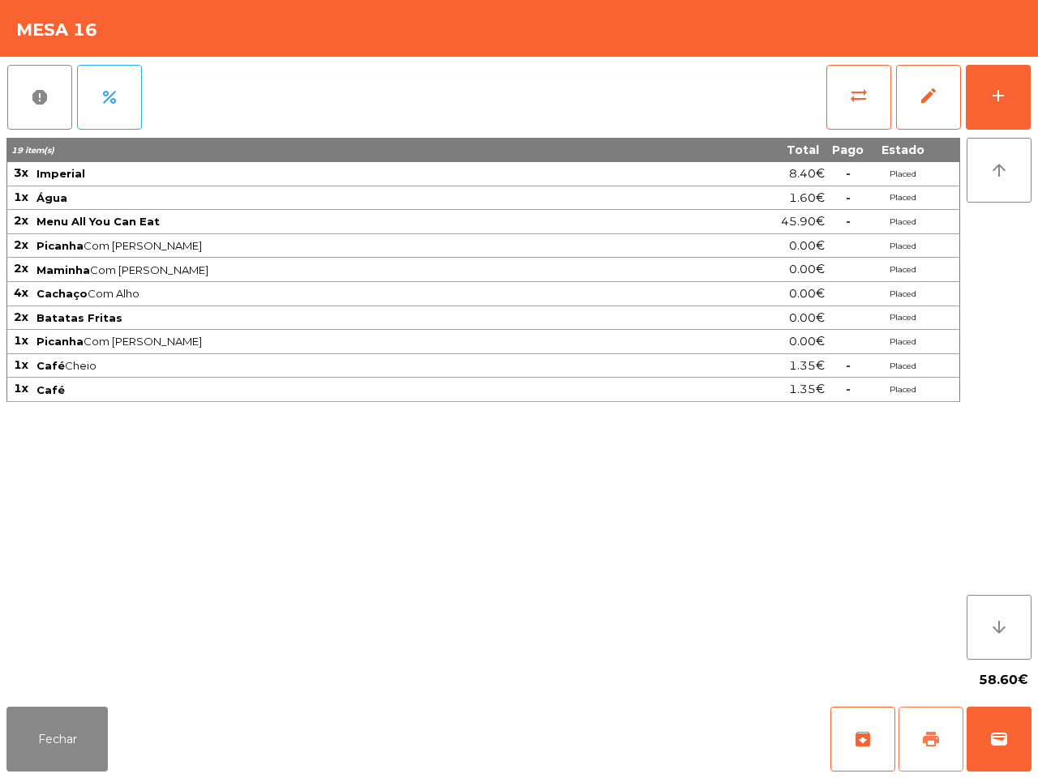
click at [928, 735] on span "print" at bounding box center [930, 739] width 19 height 19
drag, startPoint x: 904, startPoint y: 687, endPoint x: 868, endPoint y: 646, distance: 54.0
click at [904, 686] on div "58.60€" at bounding box center [518, 680] width 1025 height 41
click at [71, 736] on button "Fechar" at bounding box center [56, 739] width 101 height 65
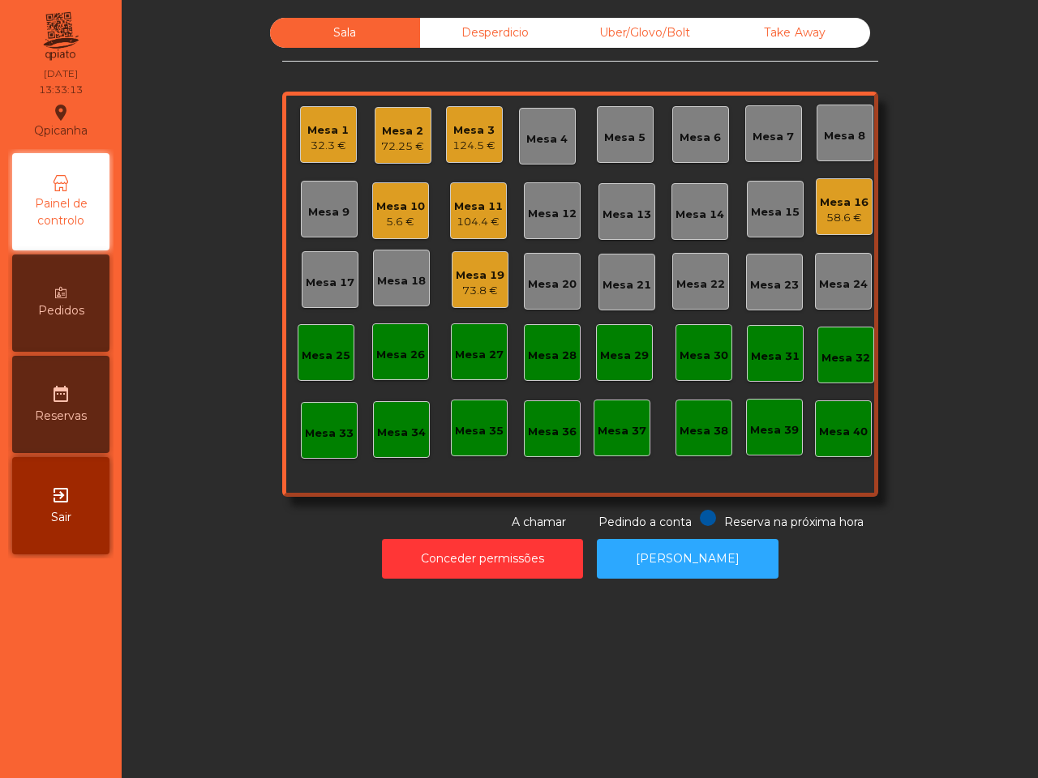
click at [477, 289] on div "73.8 €" at bounding box center [480, 291] width 49 height 16
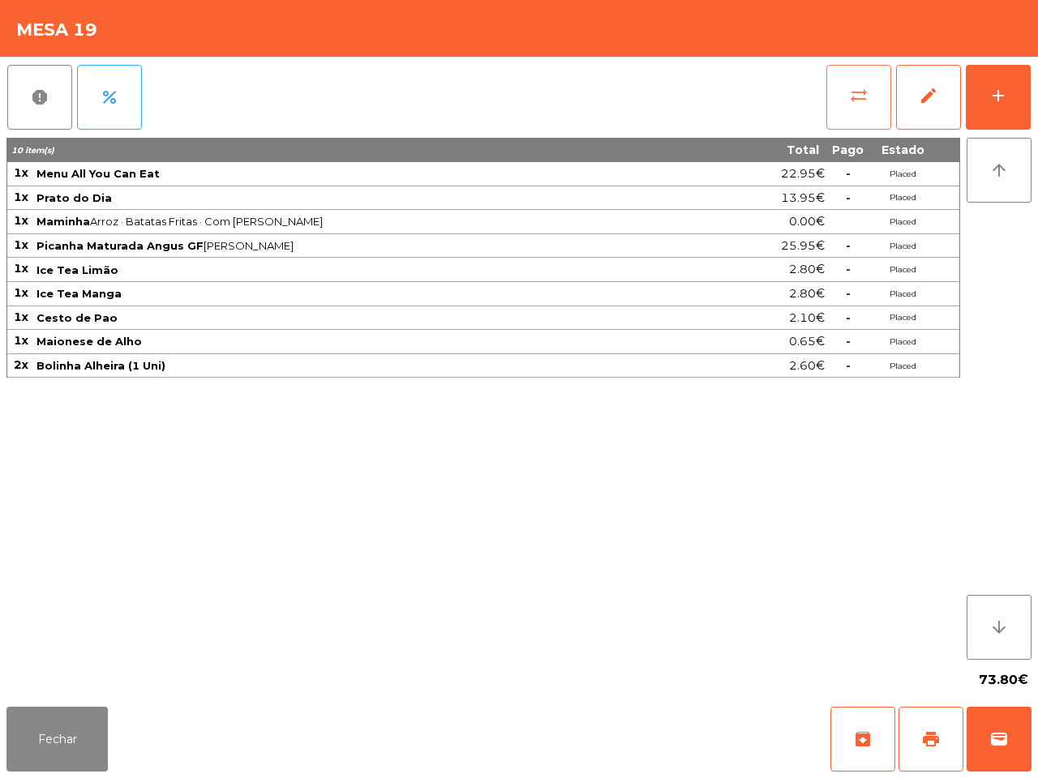
click at [851, 91] on span "sync_alt" at bounding box center [858, 95] width 19 height 19
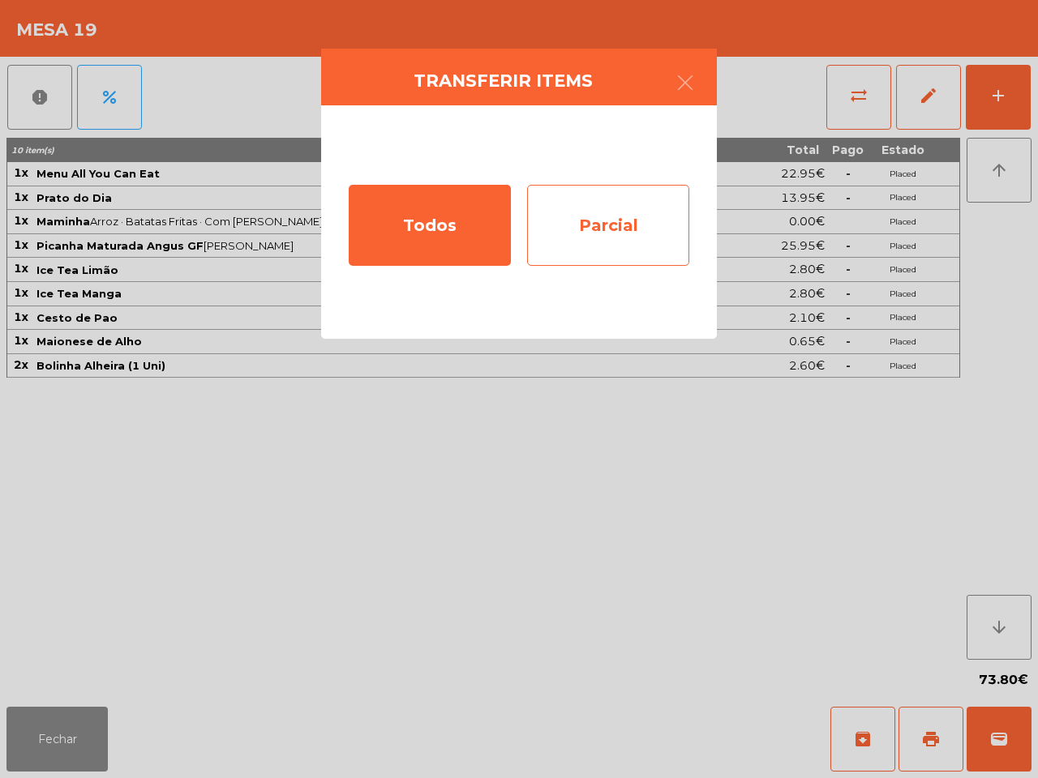
click at [657, 207] on div "Parcial" at bounding box center [608, 225] width 162 height 81
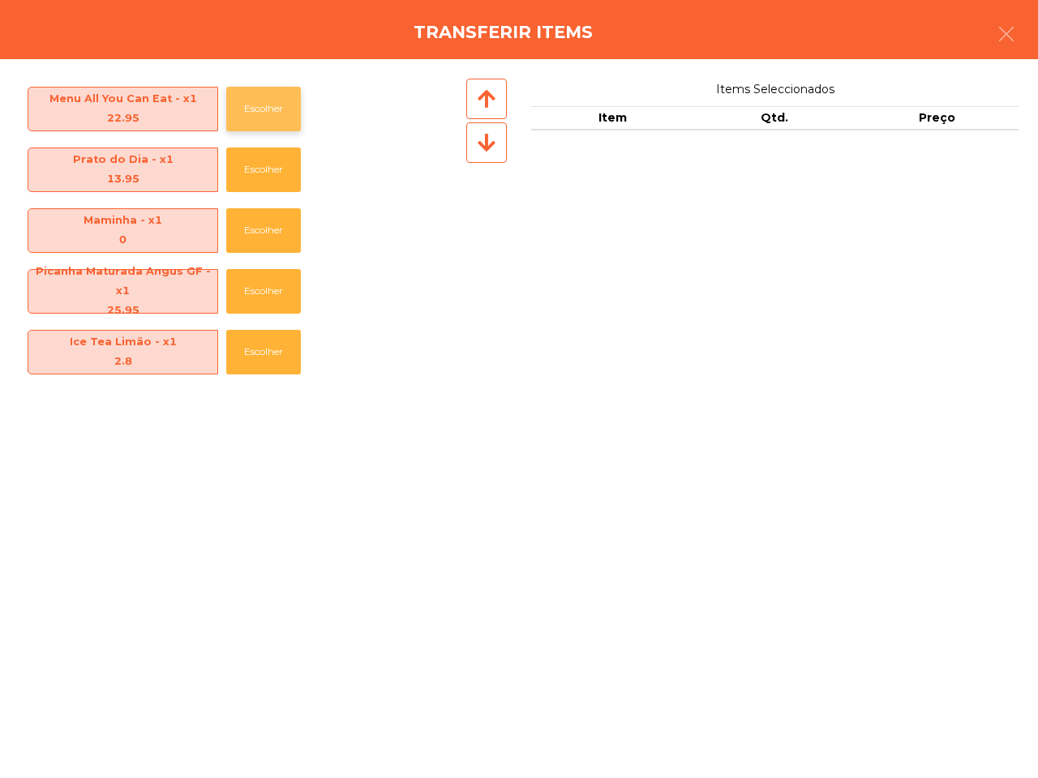
click at [270, 115] on button "Escolher" at bounding box center [263, 109] width 75 height 45
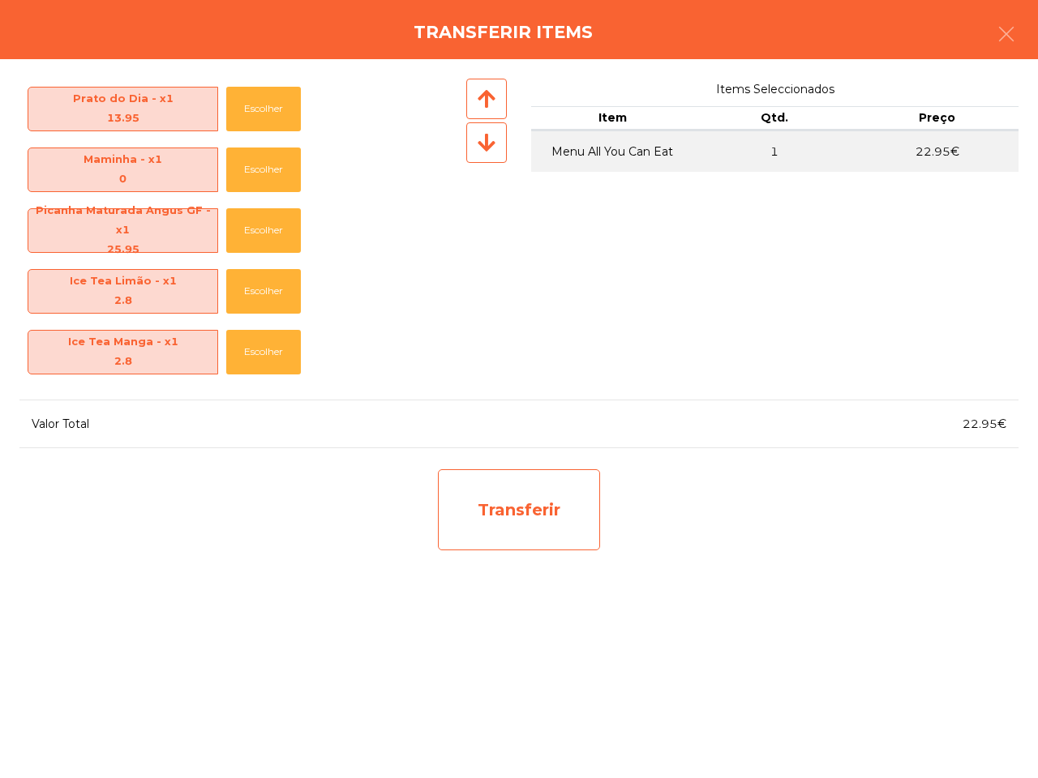
click at [475, 484] on div "Transferir" at bounding box center [519, 509] width 162 height 81
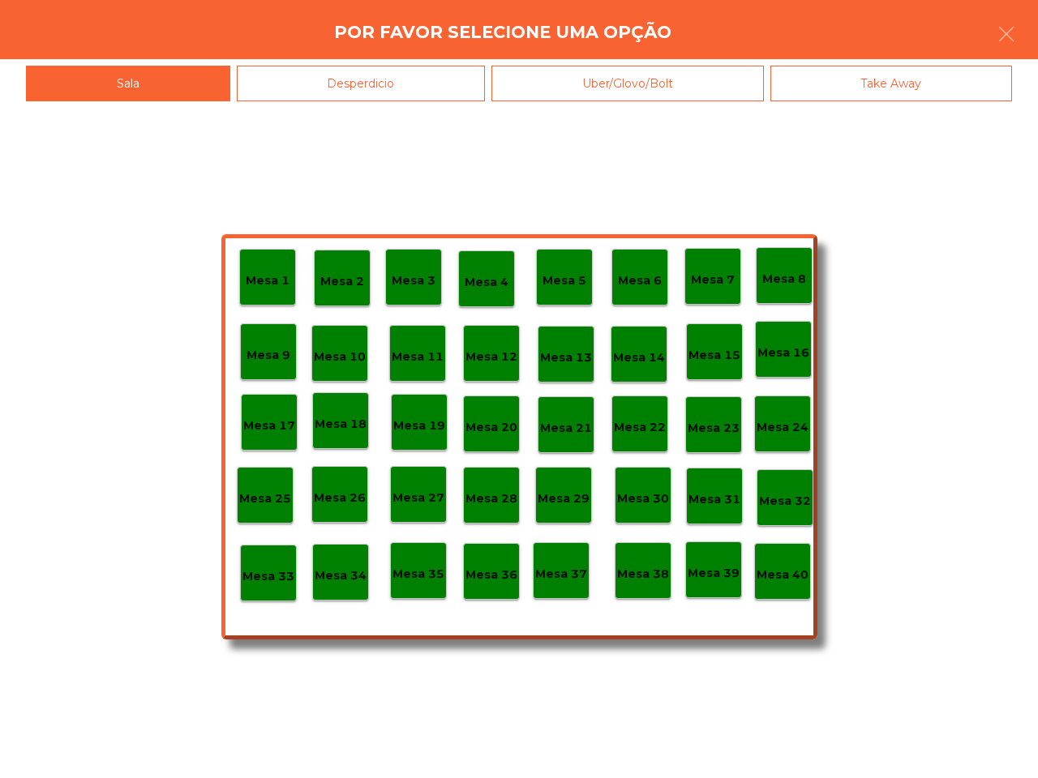
click at [254, 499] on p "Mesa 25" at bounding box center [265, 499] width 52 height 19
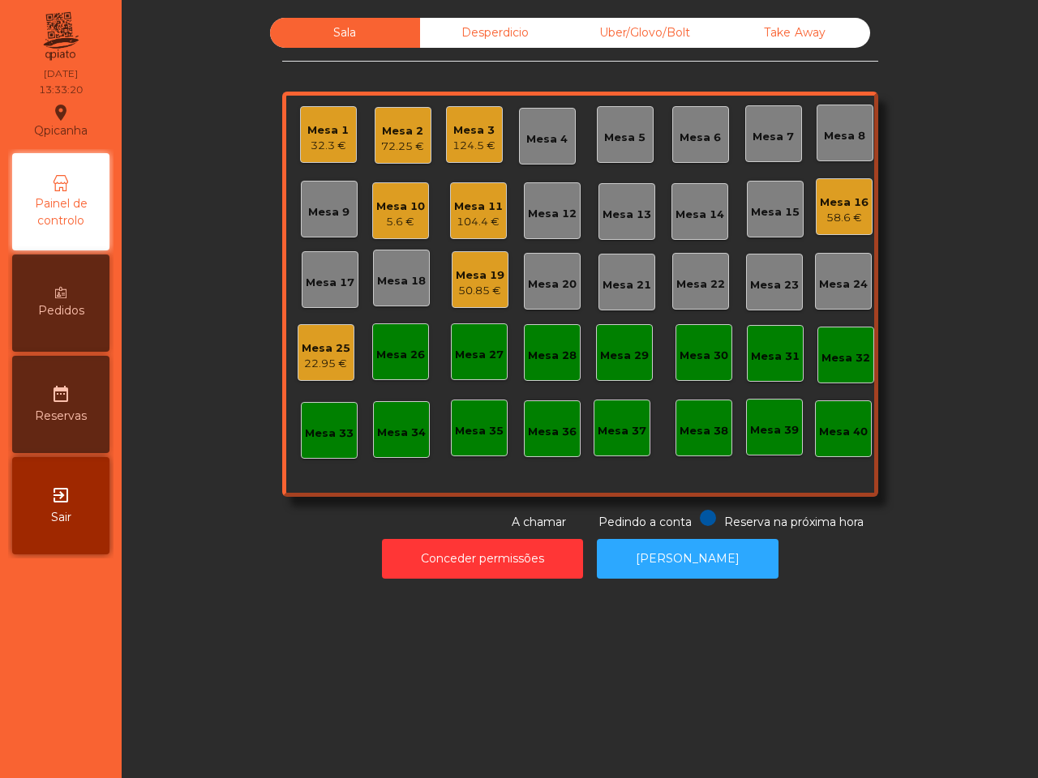
click at [475, 278] on div "Mesa 19" at bounding box center [480, 276] width 49 height 16
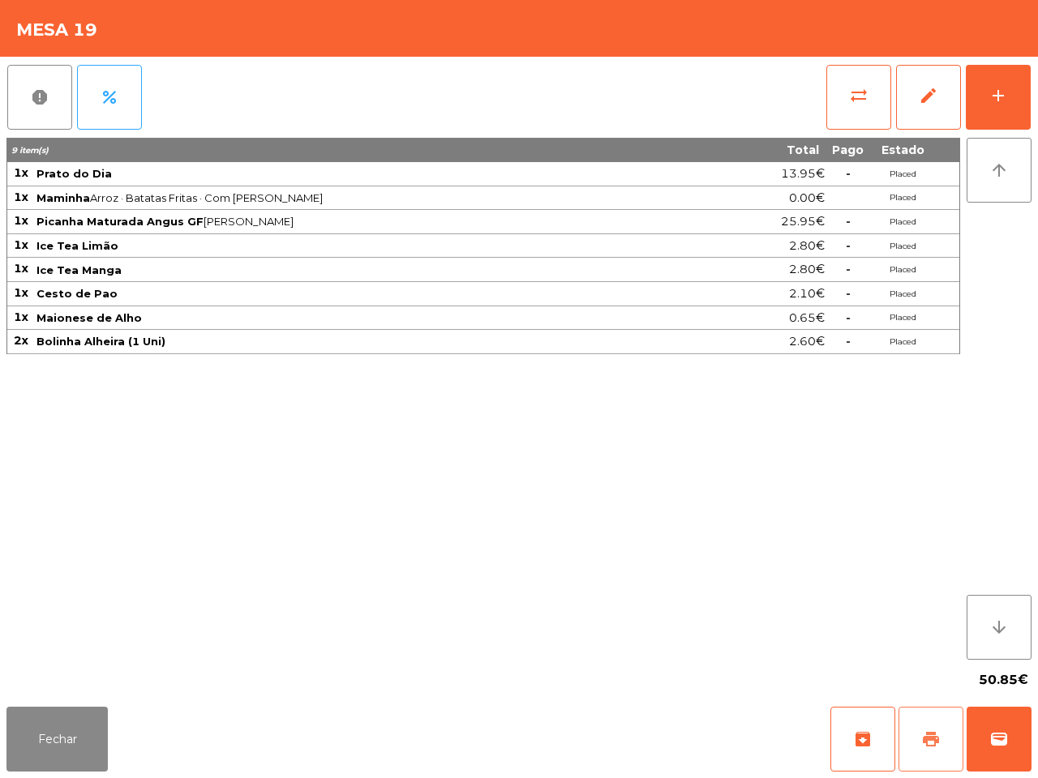
click at [941, 744] on button "print" at bounding box center [930, 739] width 65 height 65
click at [79, 743] on button "Fechar" at bounding box center [56, 739] width 101 height 65
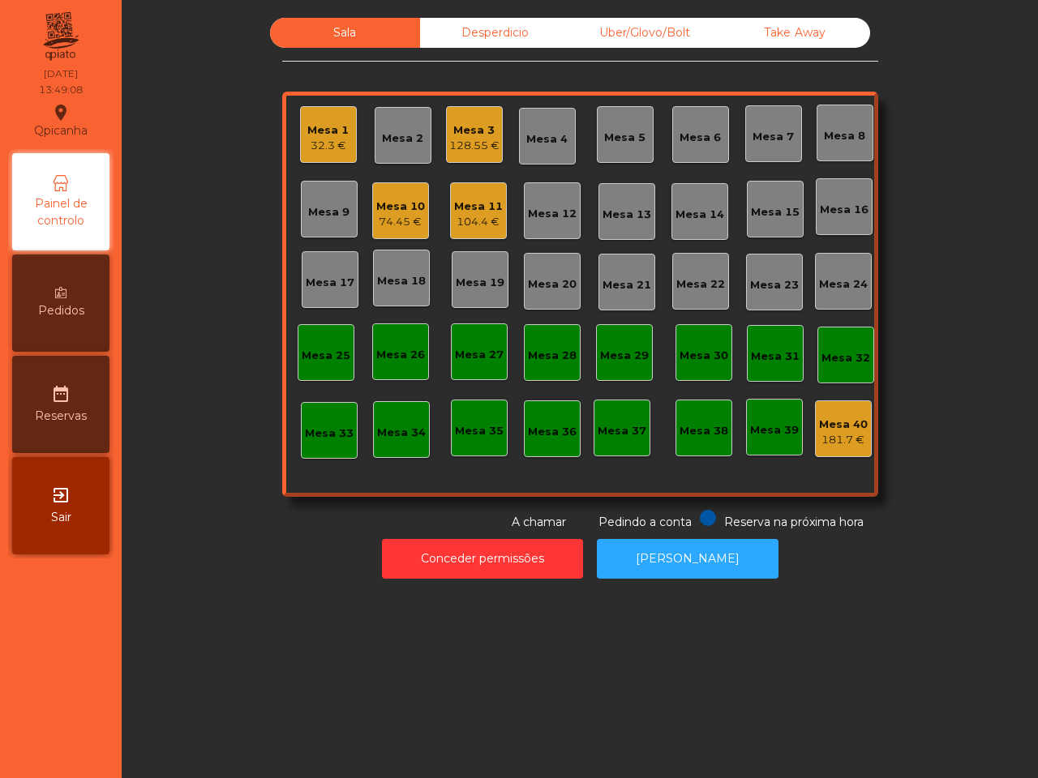
click at [846, 204] on div "Mesa 16" at bounding box center [844, 210] width 49 height 16
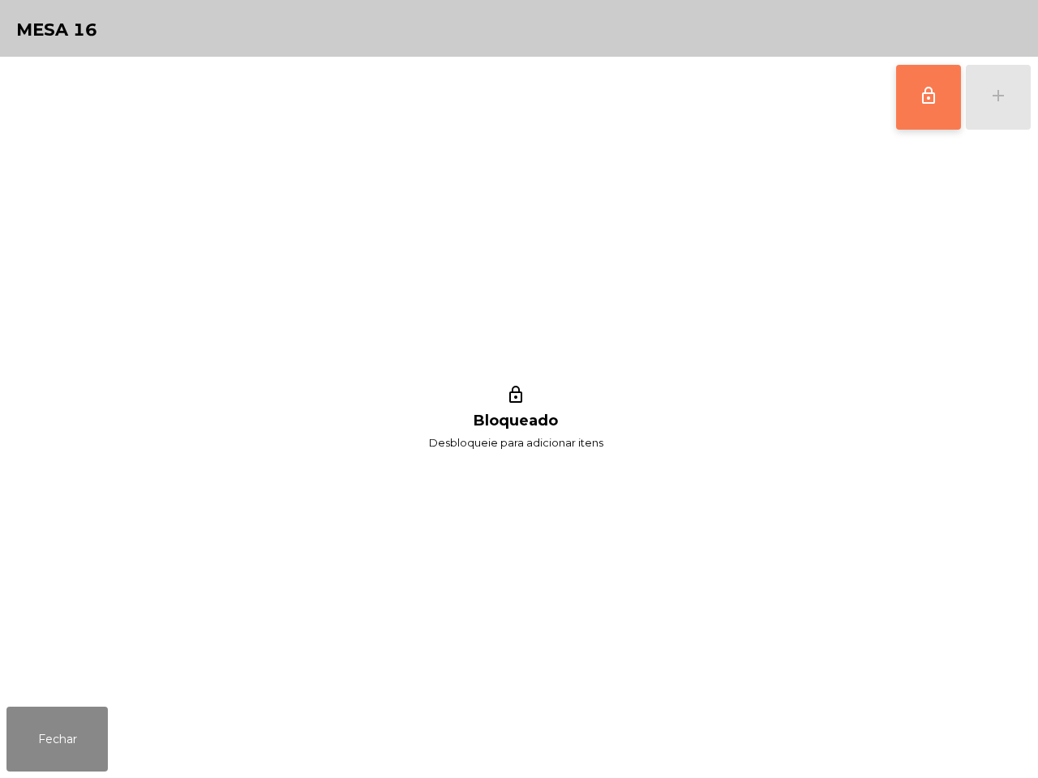
click at [924, 102] on span "lock_outline" at bounding box center [928, 95] width 19 height 19
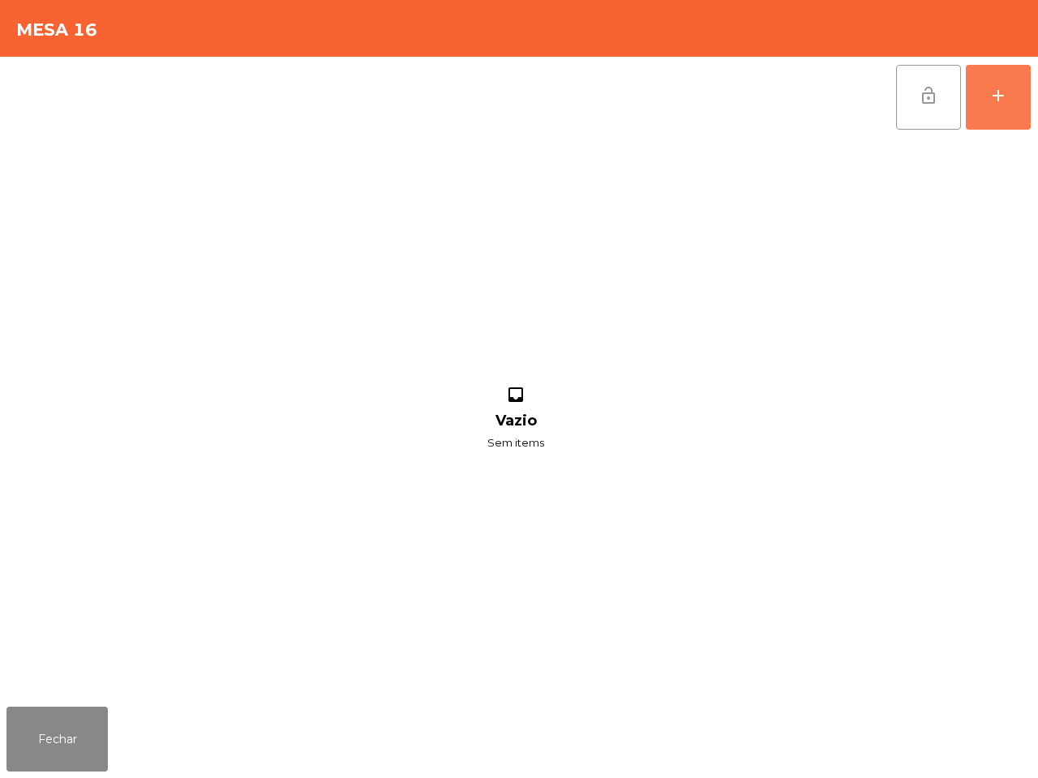
click at [1022, 109] on button "add" at bounding box center [998, 97] width 65 height 65
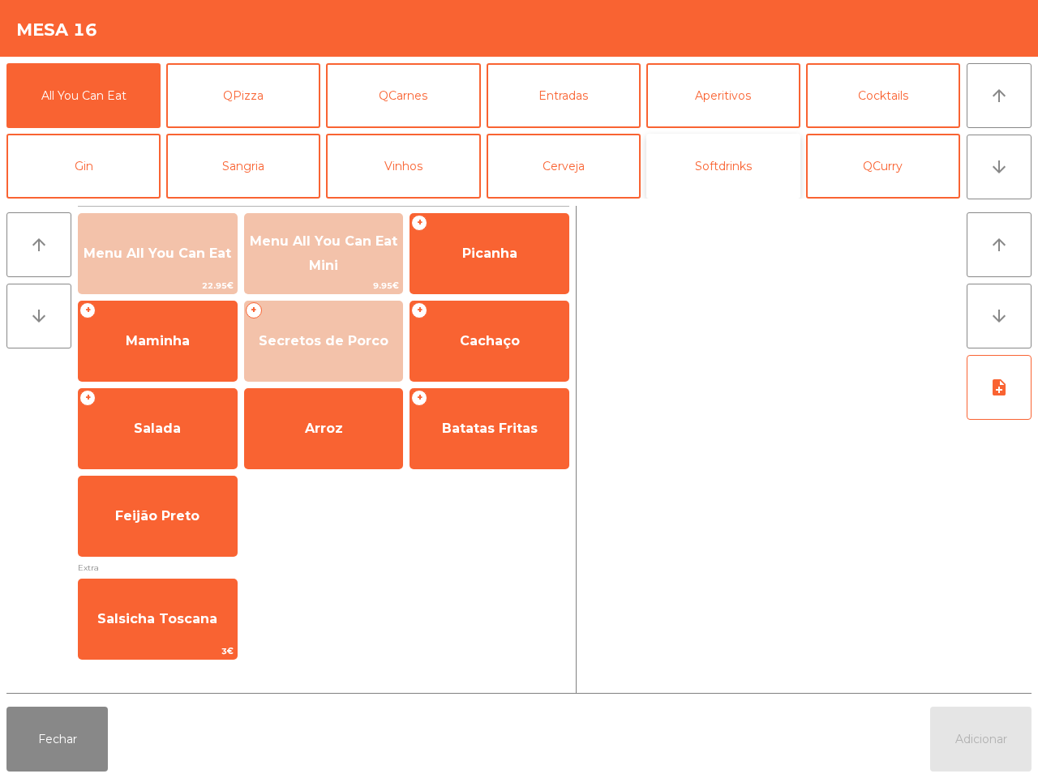
click at [735, 173] on button "Softdrinks" at bounding box center [723, 166] width 154 height 65
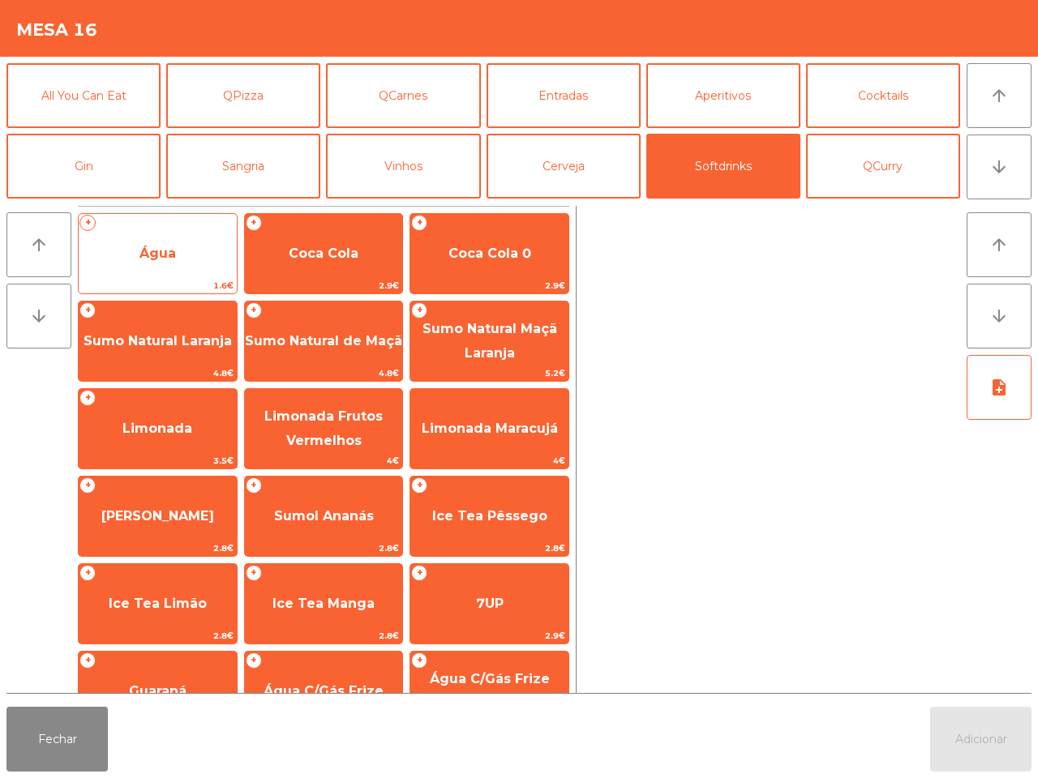
click at [148, 243] on span "Água" at bounding box center [158, 254] width 158 height 44
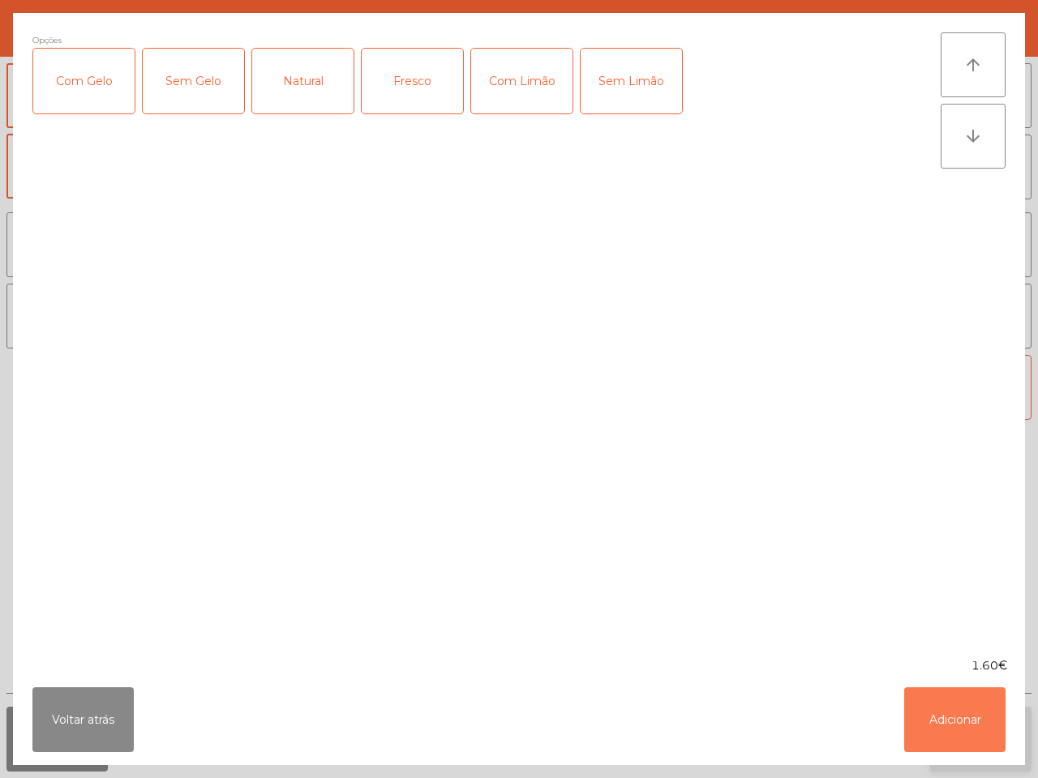
click at [957, 727] on button "Adicionar" at bounding box center [954, 719] width 101 height 65
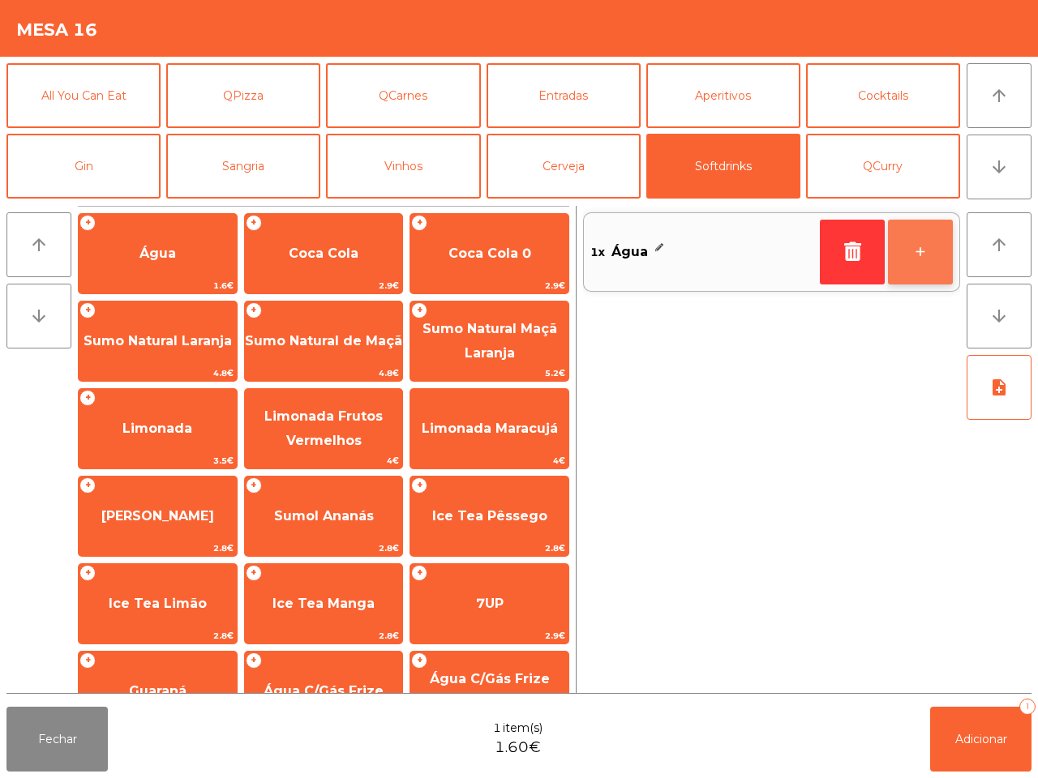
click at [905, 232] on button "+" at bounding box center [920, 252] width 65 height 65
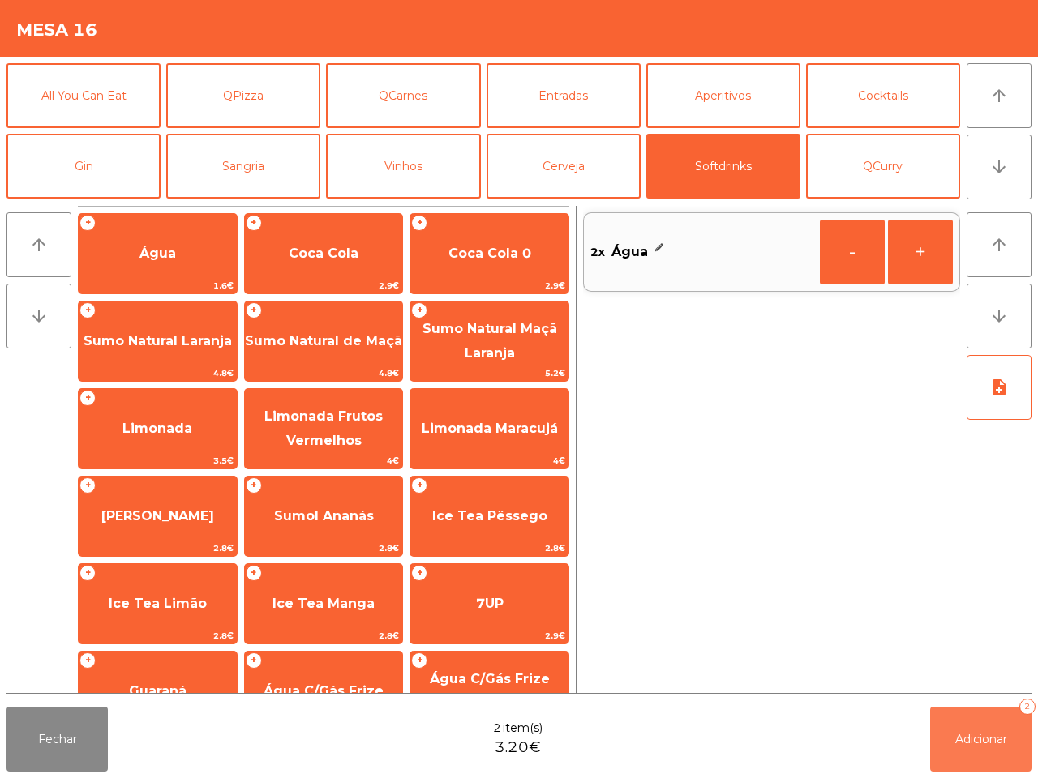
click at [987, 732] on span "Adicionar" at bounding box center [981, 739] width 52 height 15
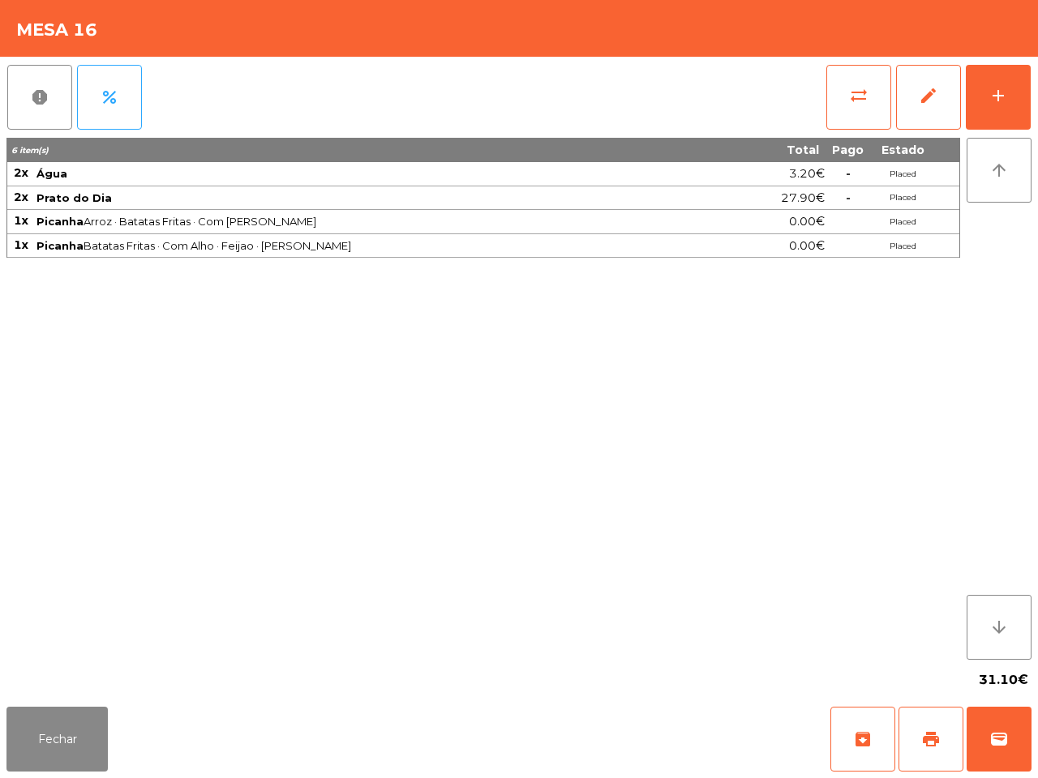
click at [878, 653] on div "6 item(s) Total Pago Estado 2x Água 3.20€ - Placed 2x Prato do Dia 27.90€ - Pla…" at bounding box center [482, 399] width 953 height 522
click at [96, 726] on button "Fechar" at bounding box center [56, 739] width 101 height 65
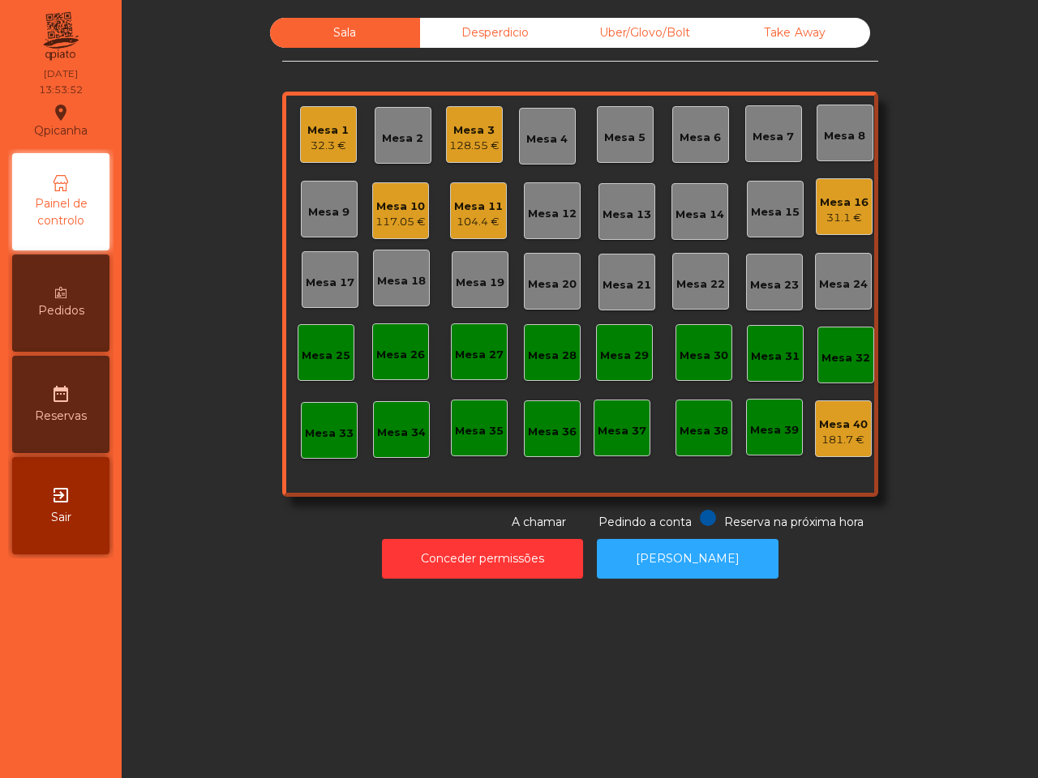
click at [400, 203] on div "Mesa 10" at bounding box center [400, 207] width 50 height 16
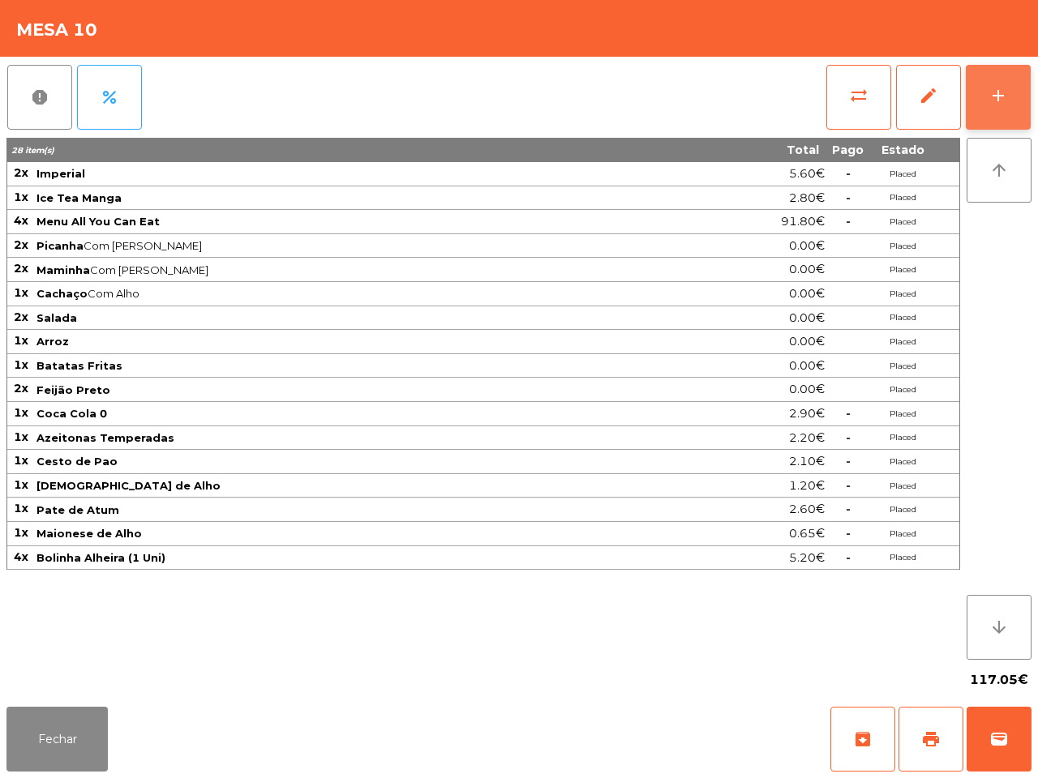
click at [990, 95] on div "add" at bounding box center [997, 95] width 19 height 19
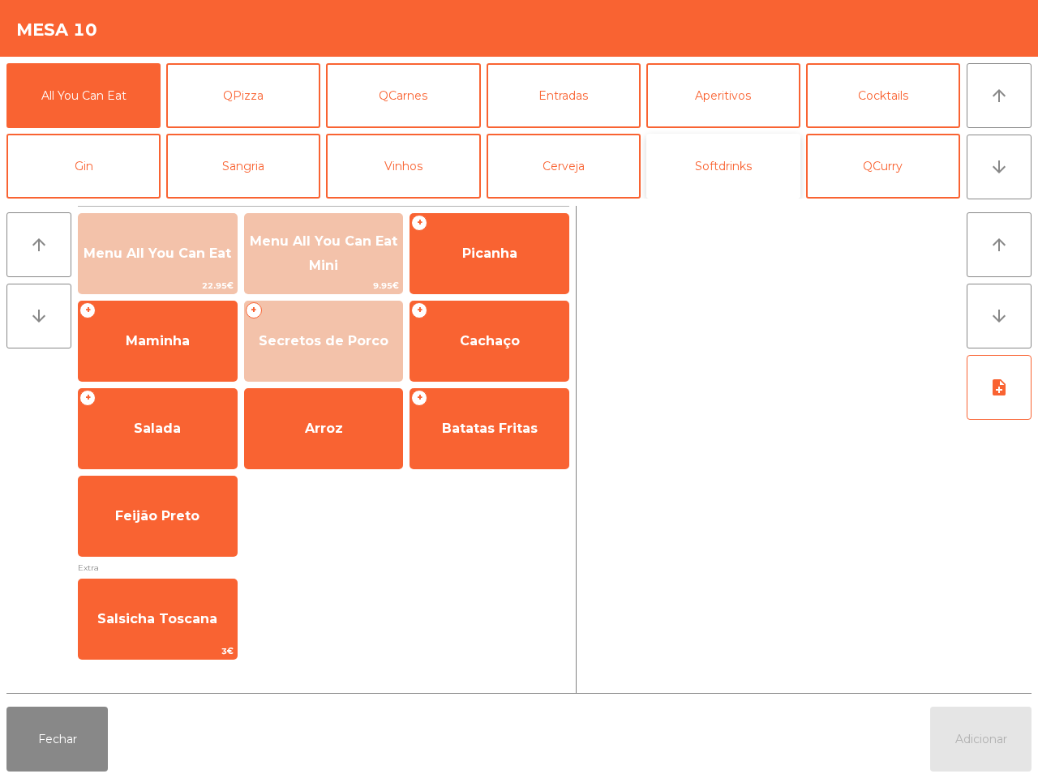
click at [740, 156] on button "Softdrinks" at bounding box center [723, 166] width 154 height 65
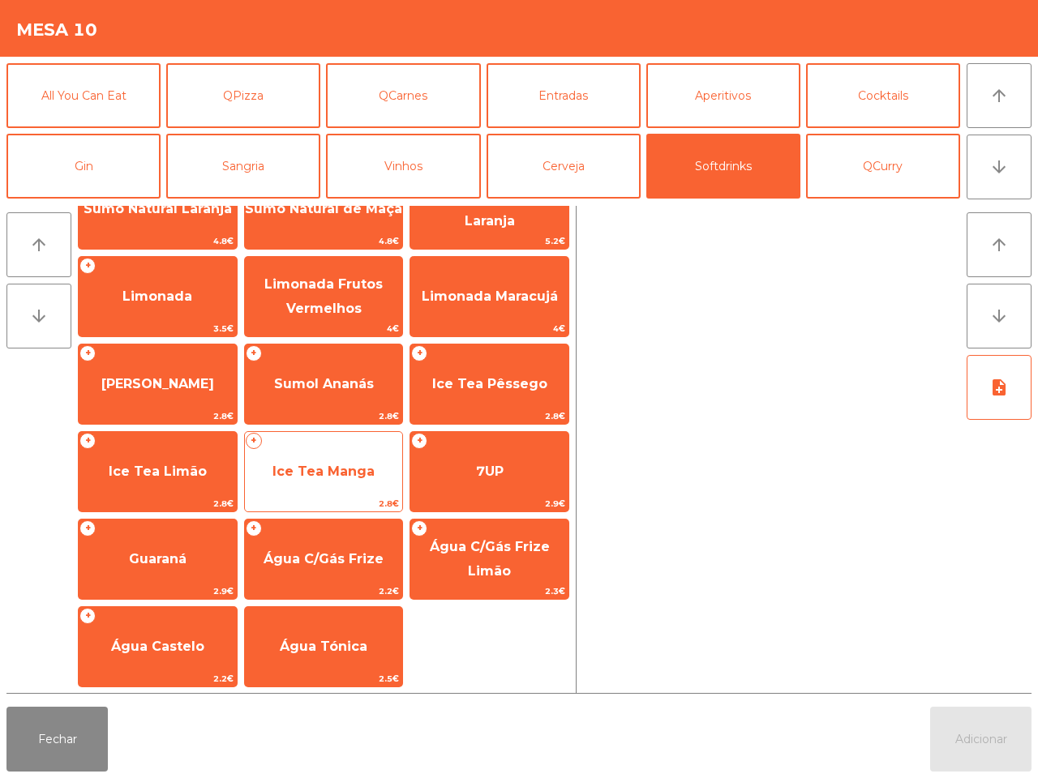
click at [298, 455] on span "Ice Tea Manga" at bounding box center [324, 472] width 158 height 44
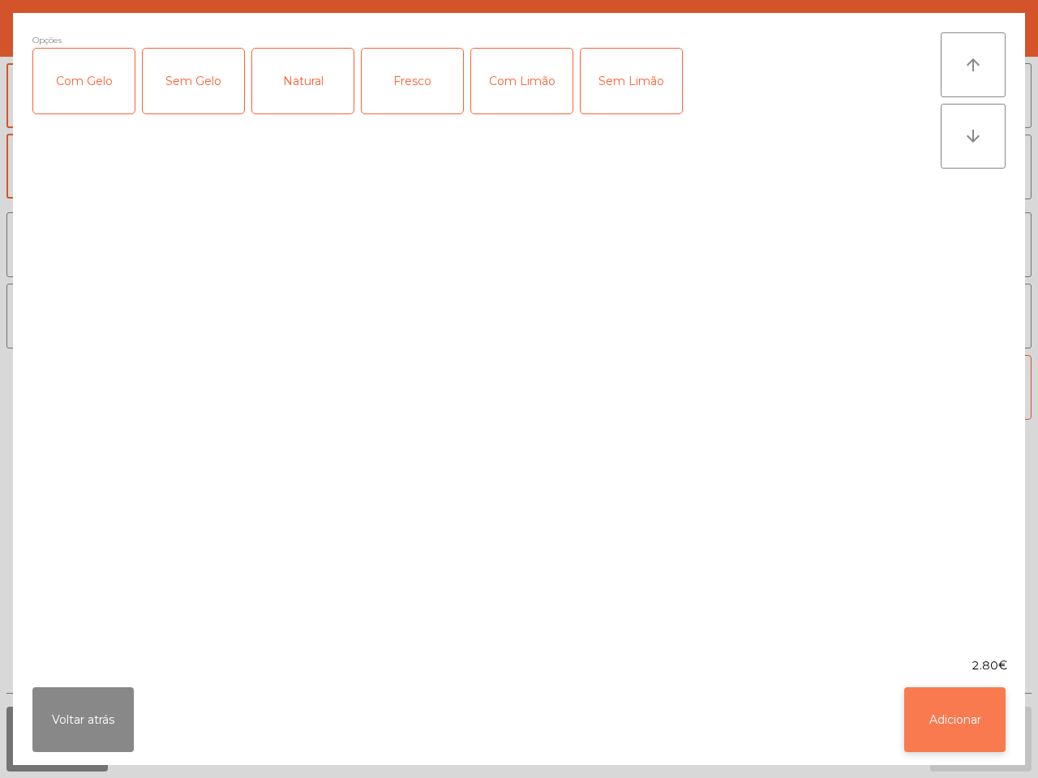
click at [962, 710] on button "Adicionar" at bounding box center [954, 719] width 101 height 65
click at [962, 710] on button "Adicionar" at bounding box center [980, 739] width 101 height 65
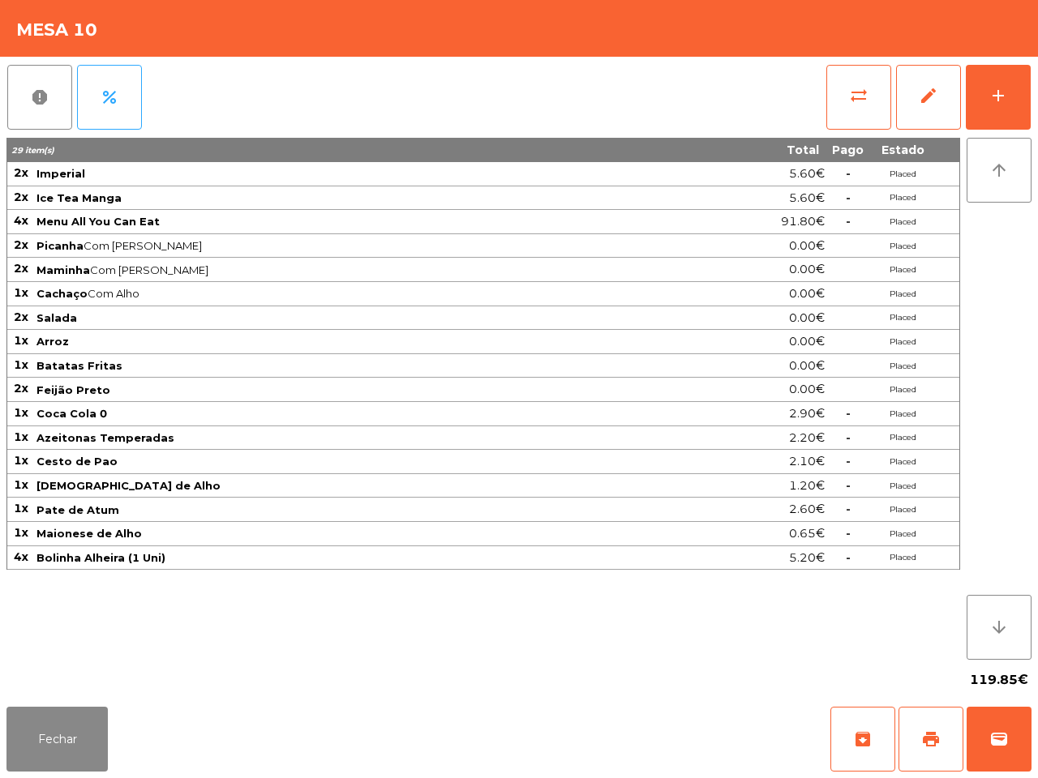
click at [447, 777] on div "Fechar archive print wallet" at bounding box center [519, 739] width 1038 height 78
drag, startPoint x: 36, startPoint y: 731, endPoint x: 43, endPoint y: 723, distance: 10.4
click at [41, 732] on button "Fechar" at bounding box center [56, 739] width 101 height 65
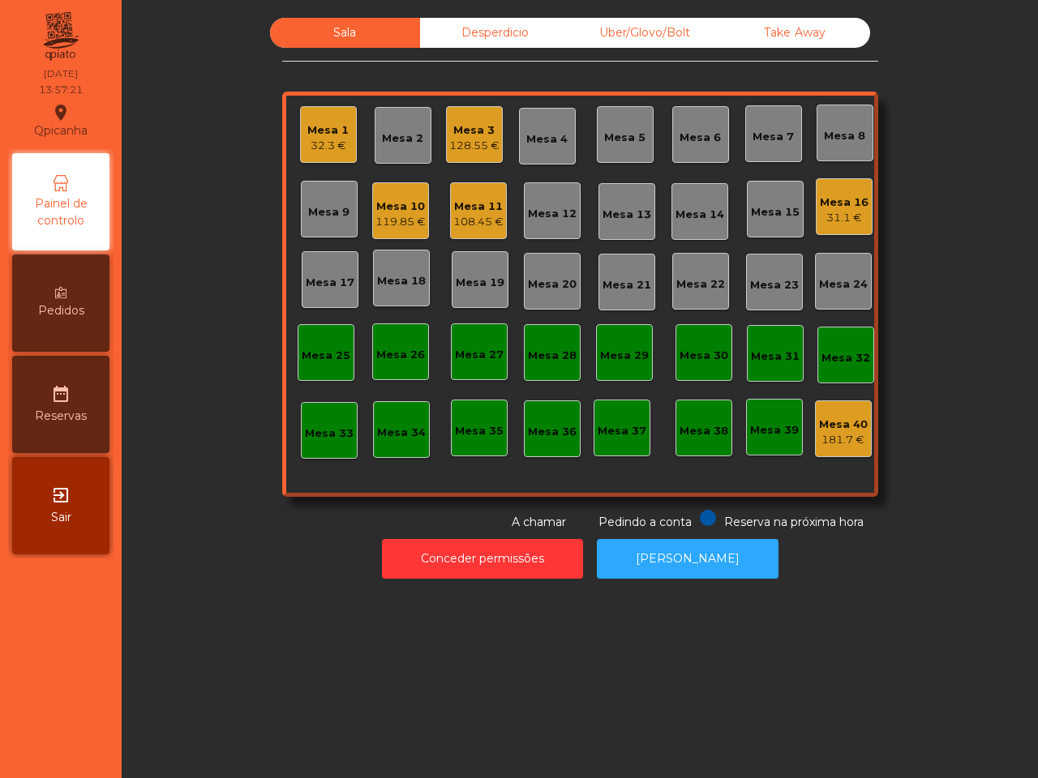
click at [311, 134] on div "Mesa 1" at bounding box center [327, 130] width 41 height 16
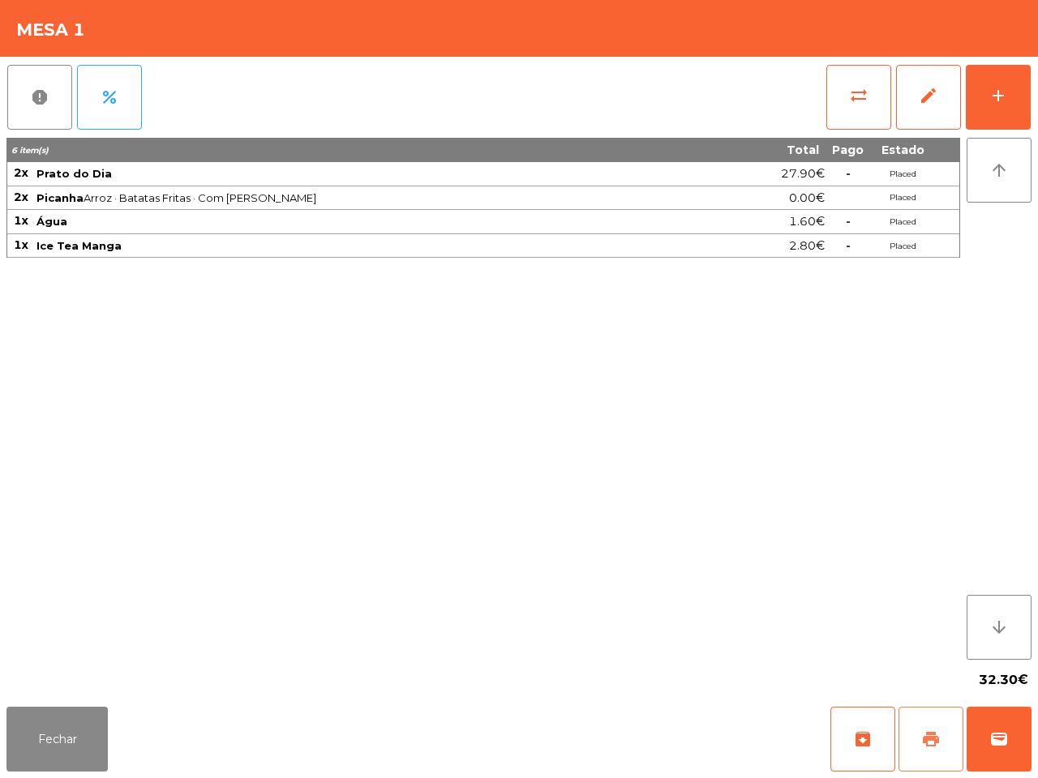
click at [924, 755] on button "print" at bounding box center [930, 739] width 65 height 65
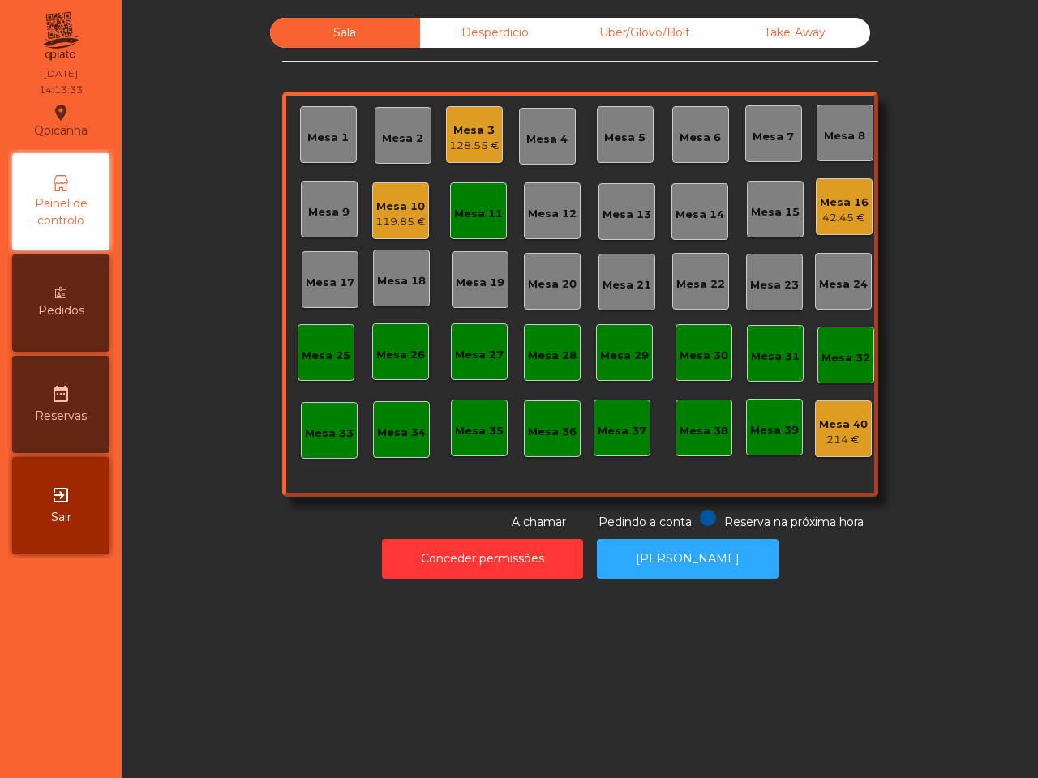
click at [466, 199] on div "Mesa 11" at bounding box center [478, 210] width 49 height 23
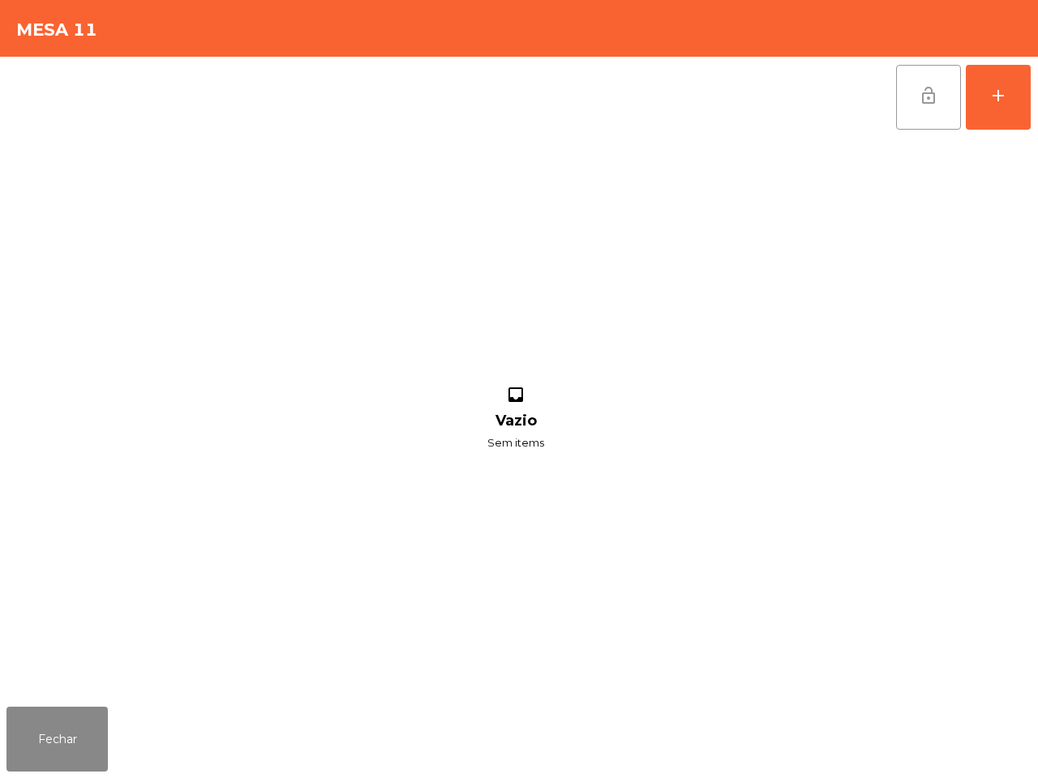
click at [912, 86] on button "lock_open" at bounding box center [928, 97] width 65 height 65
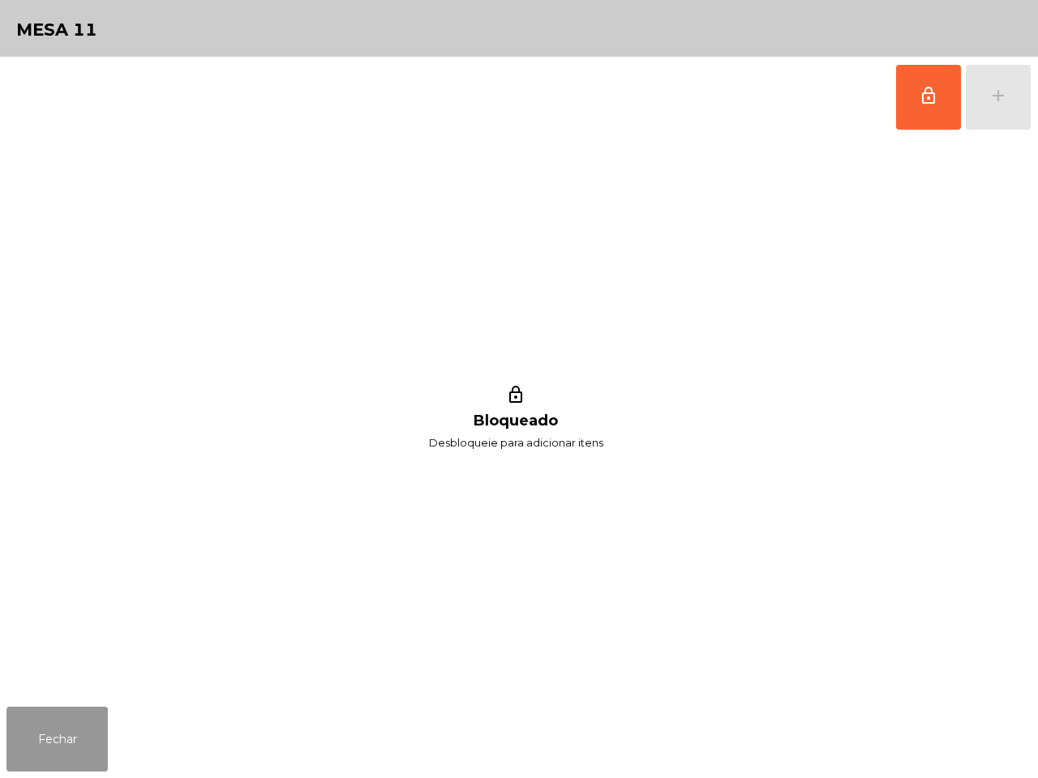
click at [42, 736] on button "Fechar" at bounding box center [56, 739] width 101 height 65
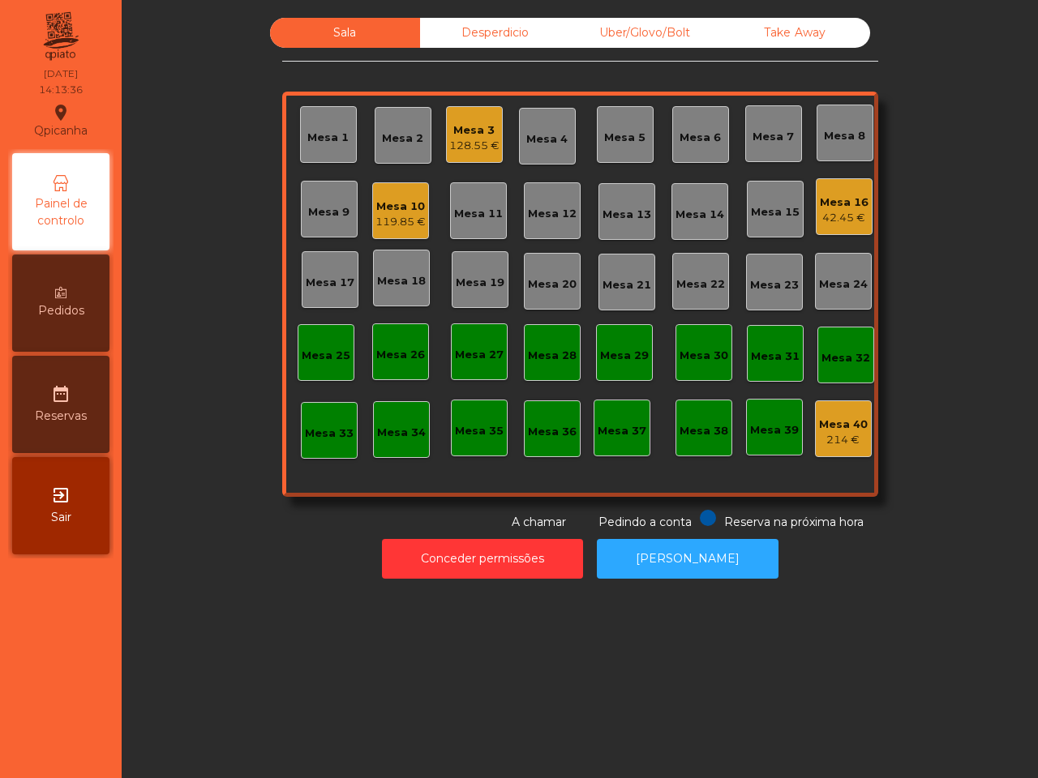
click at [390, 216] on div "119.85 €" at bounding box center [400, 222] width 50 height 16
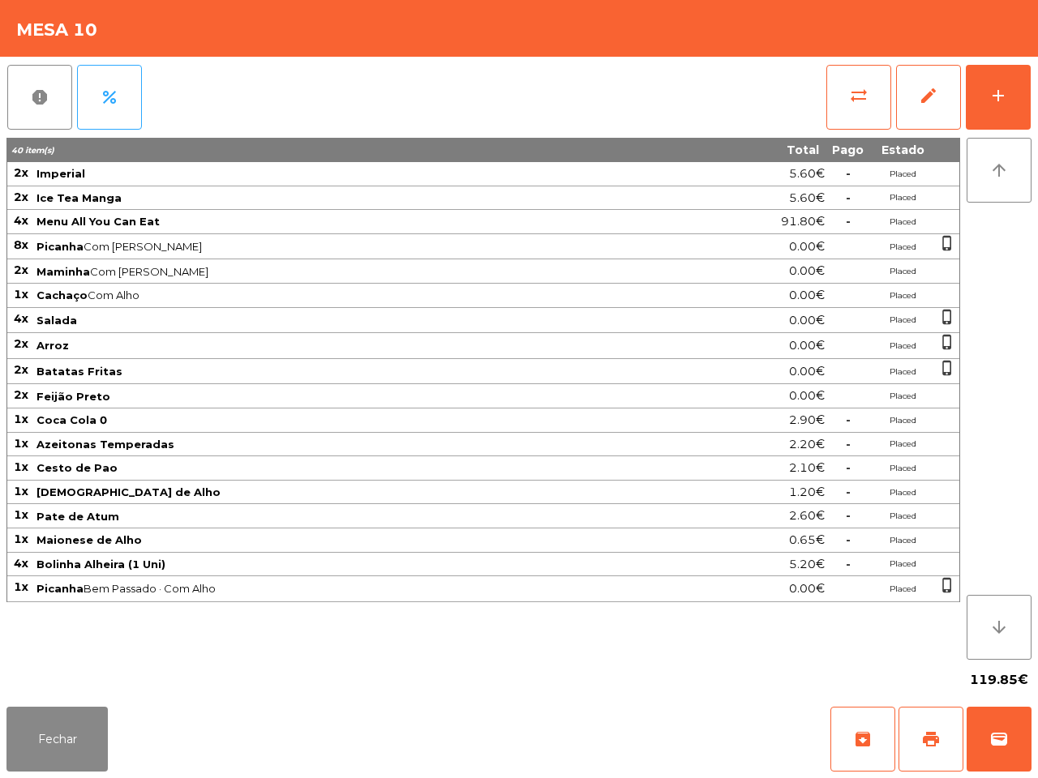
click at [98, 720] on div "Fechar archive print wallet" at bounding box center [519, 739] width 1038 height 78
click at [100, 730] on button "Fechar" at bounding box center [56, 739] width 101 height 65
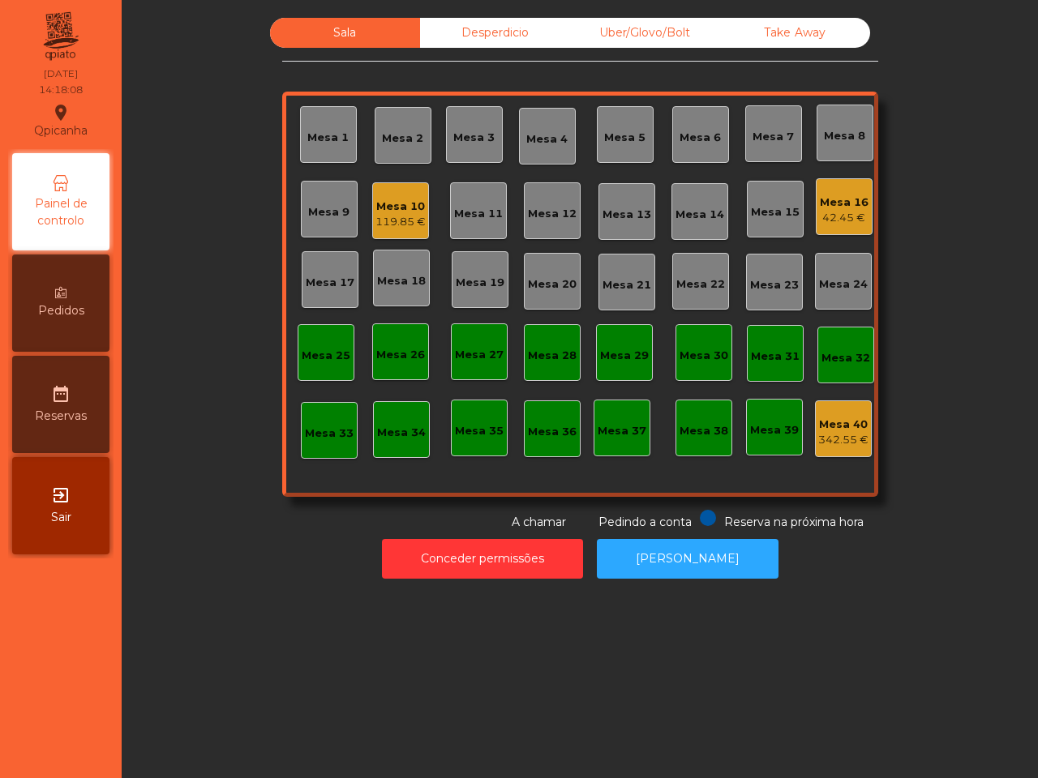
click at [97, 716] on nav "Qpicanha location_on [DATE] 14:18:08 Painel de controlo Pedidos date_range Rese…" at bounding box center [61, 389] width 122 height 778
click at [820, 224] on div "42.45 €" at bounding box center [844, 218] width 49 height 16
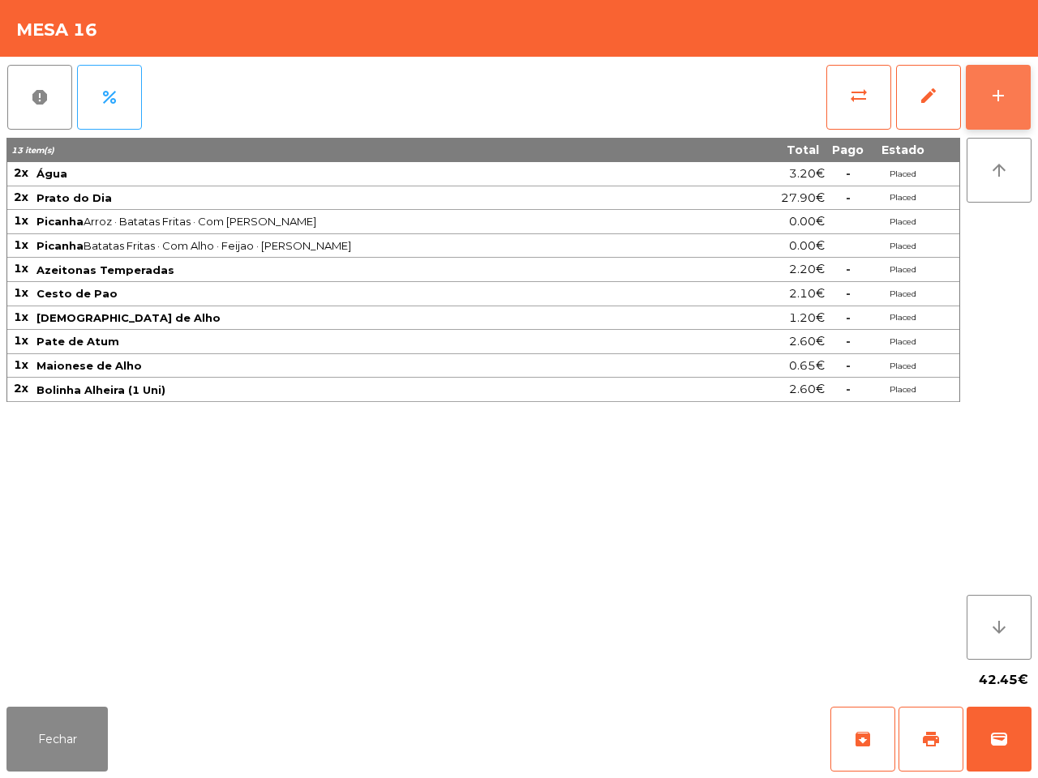
click at [999, 109] on button "add" at bounding box center [998, 97] width 65 height 65
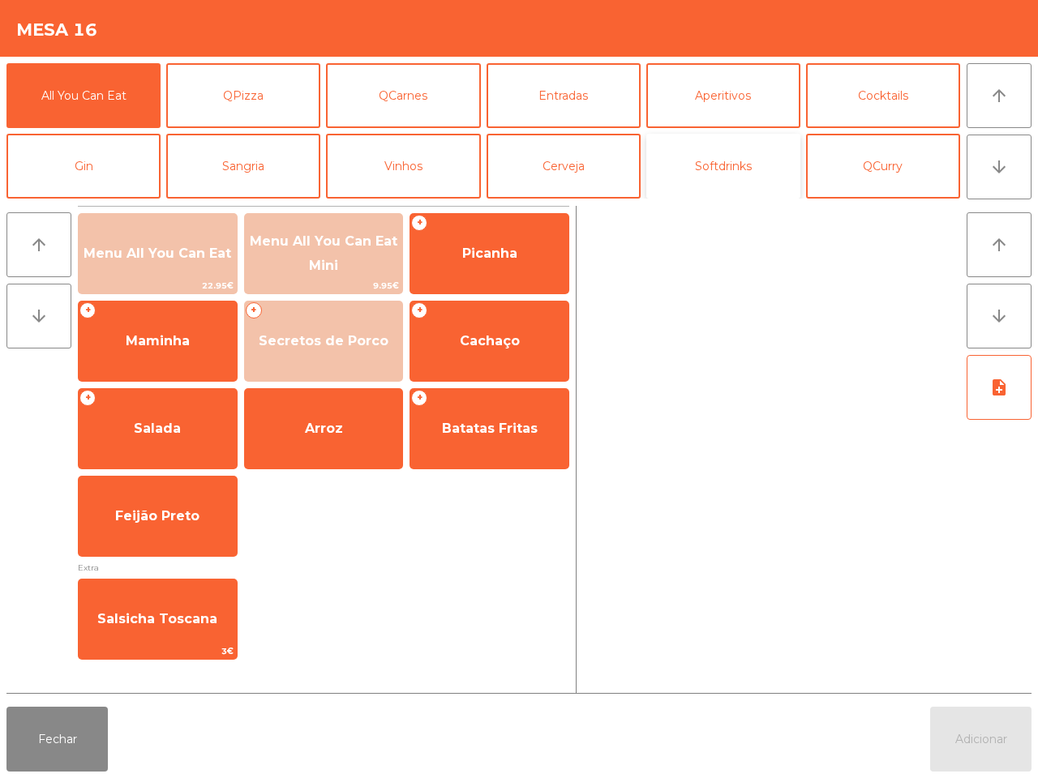
click at [731, 178] on button "Softdrinks" at bounding box center [723, 166] width 154 height 65
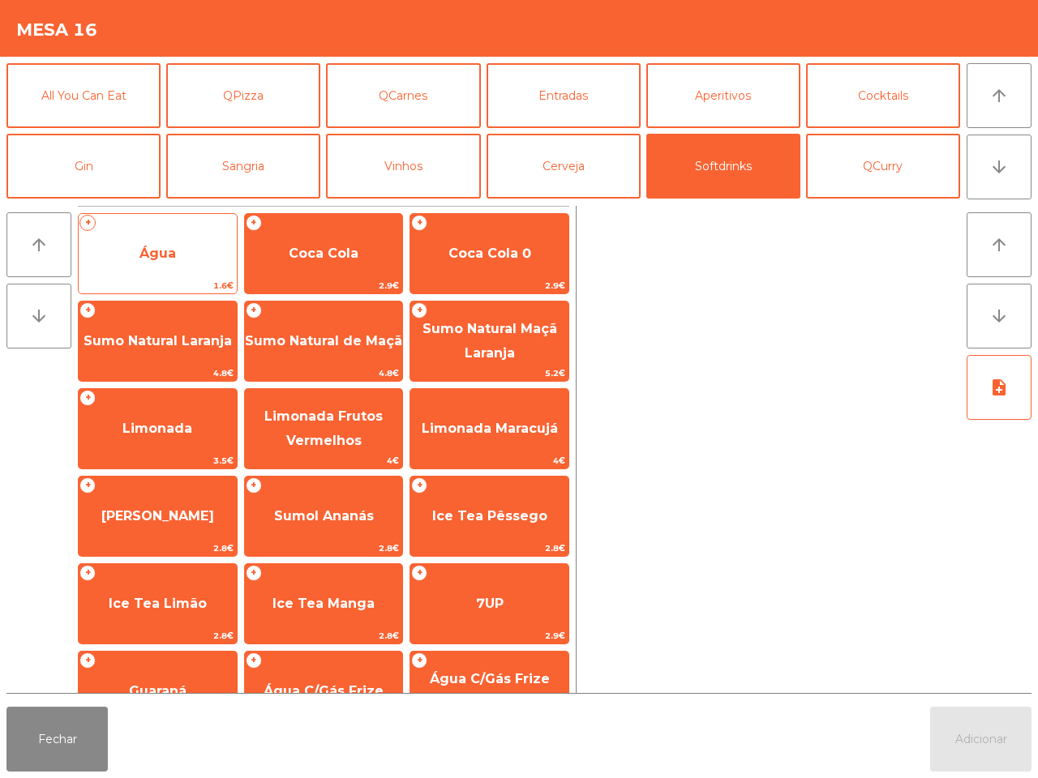
click at [213, 233] on span "Água" at bounding box center [158, 254] width 158 height 44
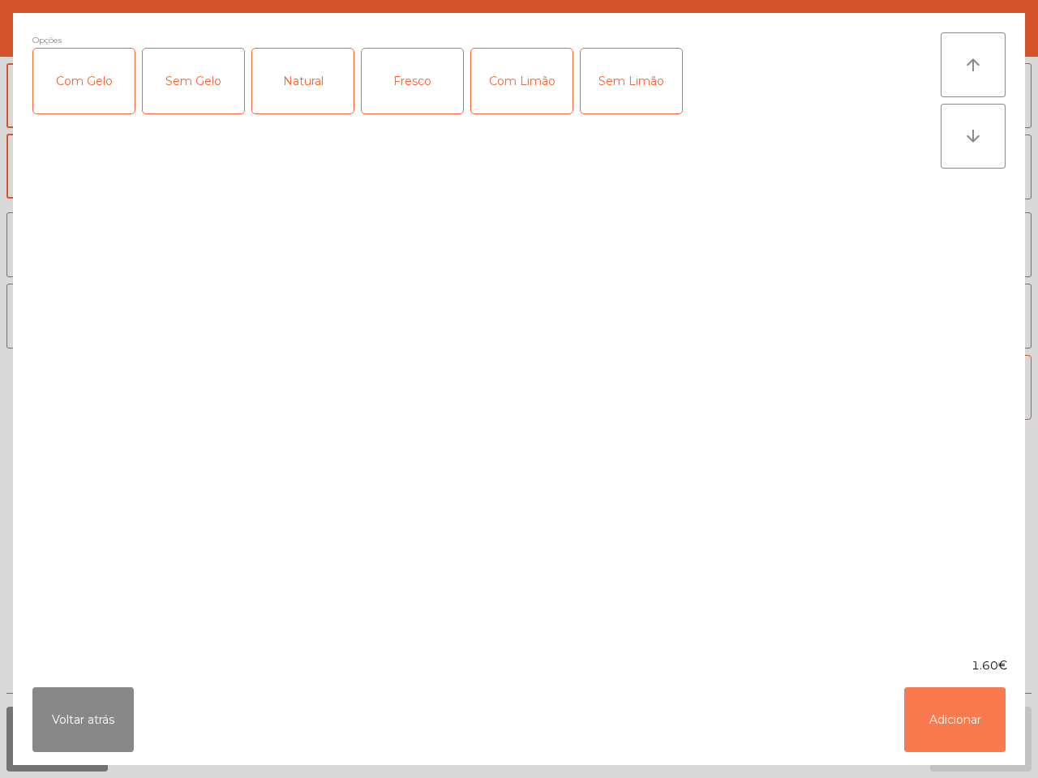
click at [929, 716] on button "Adicionar" at bounding box center [954, 719] width 101 height 65
click at [932, 717] on button "Adicionar" at bounding box center [980, 739] width 101 height 65
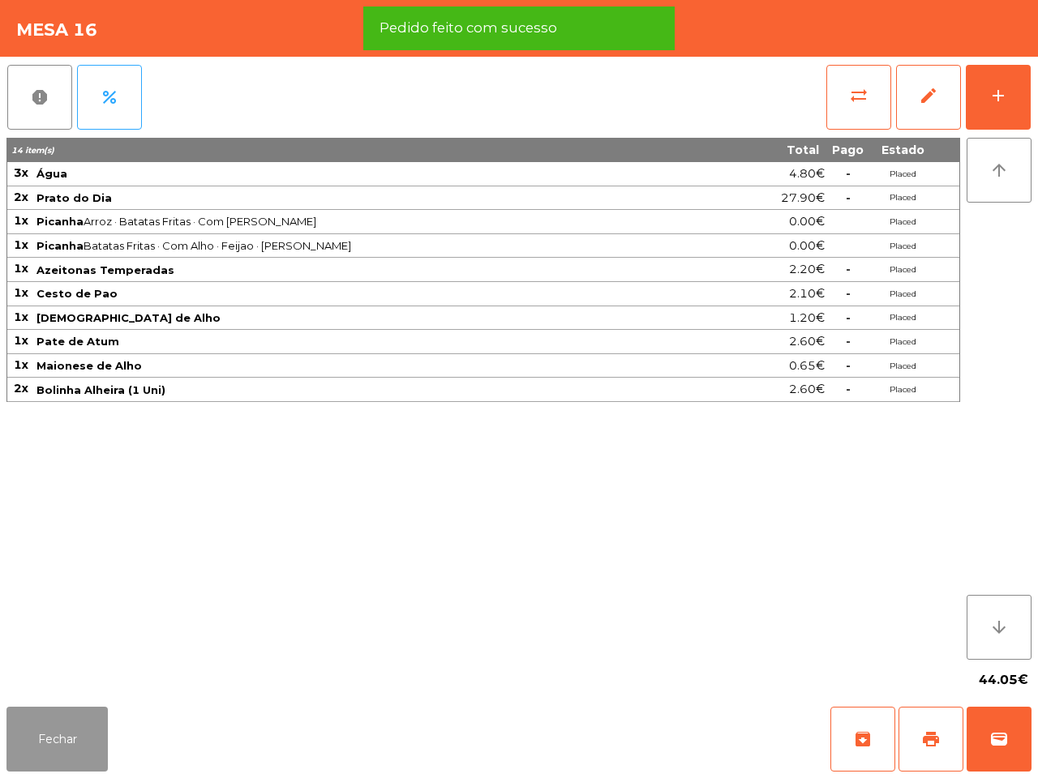
drag, startPoint x: 79, startPoint y: 719, endPoint x: 85, endPoint y: 713, distance: 8.6
click at [79, 719] on button "Fechar" at bounding box center [56, 739] width 101 height 65
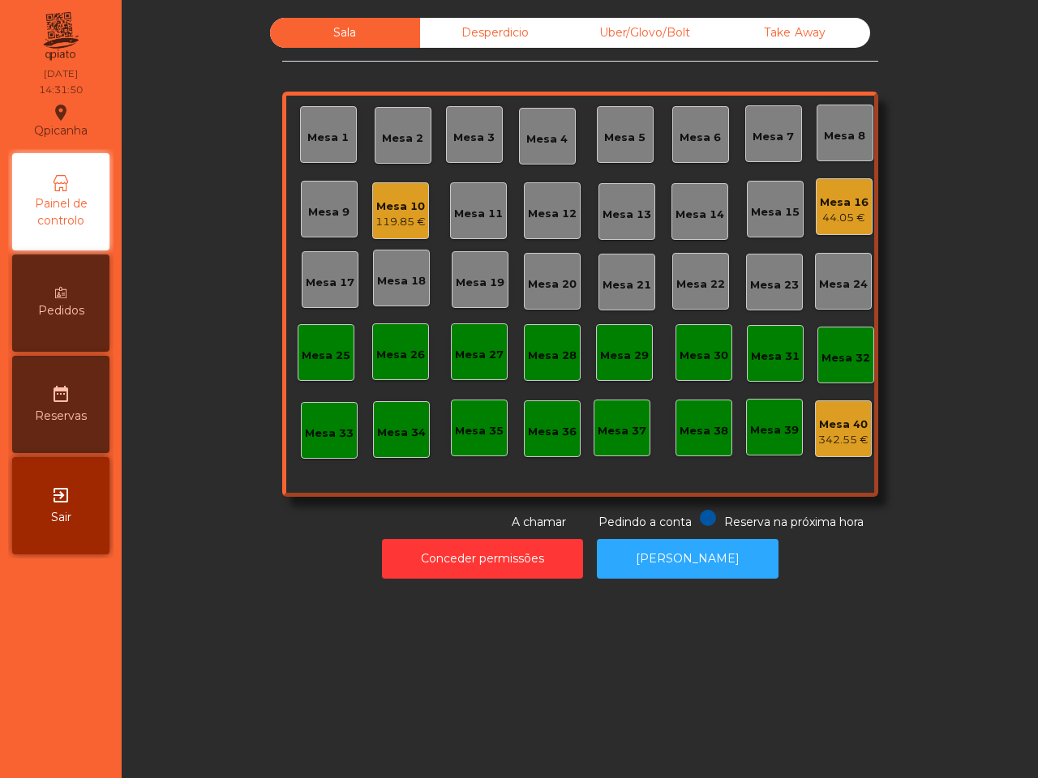
drag, startPoint x: 85, startPoint y: 710, endPoint x: 66, endPoint y: 432, distance: 278.8
click at [84, 699] on nav "Qpicanha location_on [DATE] 14:31:50 Painel de controlo Pedidos date_range Rese…" at bounding box center [61, 389] width 122 height 778
click at [395, 207] on div "Mesa 10" at bounding box center [400, 207] width 50 height 16
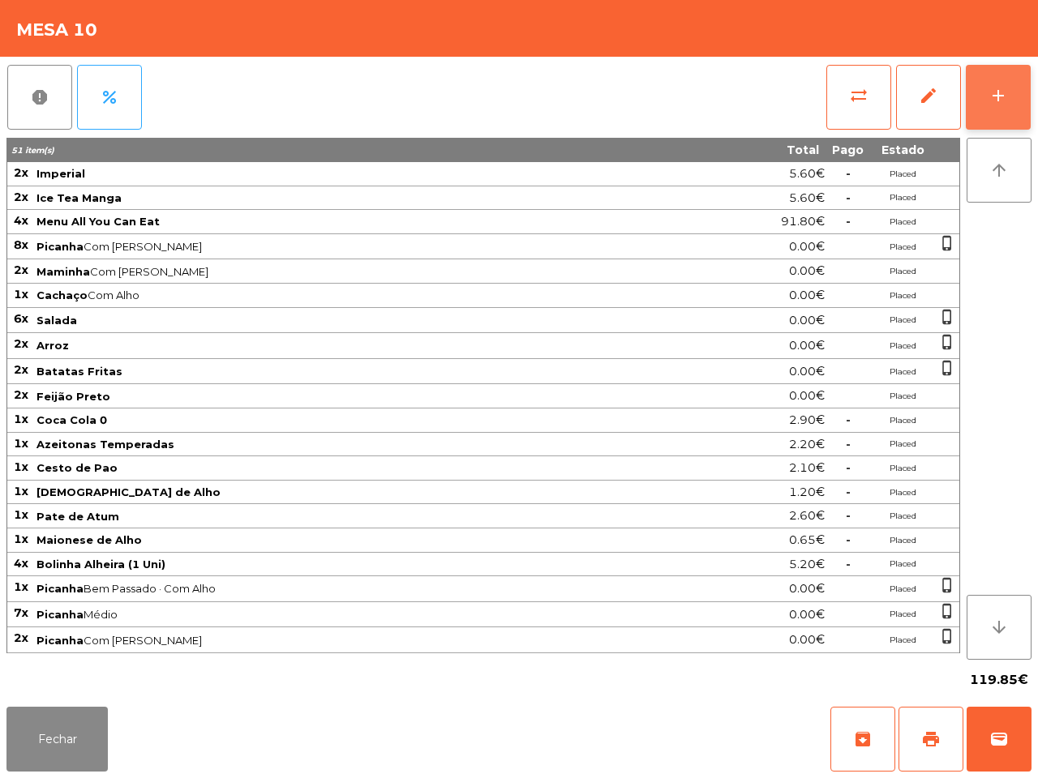
click at [1002, 102] on div "add" at bounding box center [997, 95] width 19 height 19
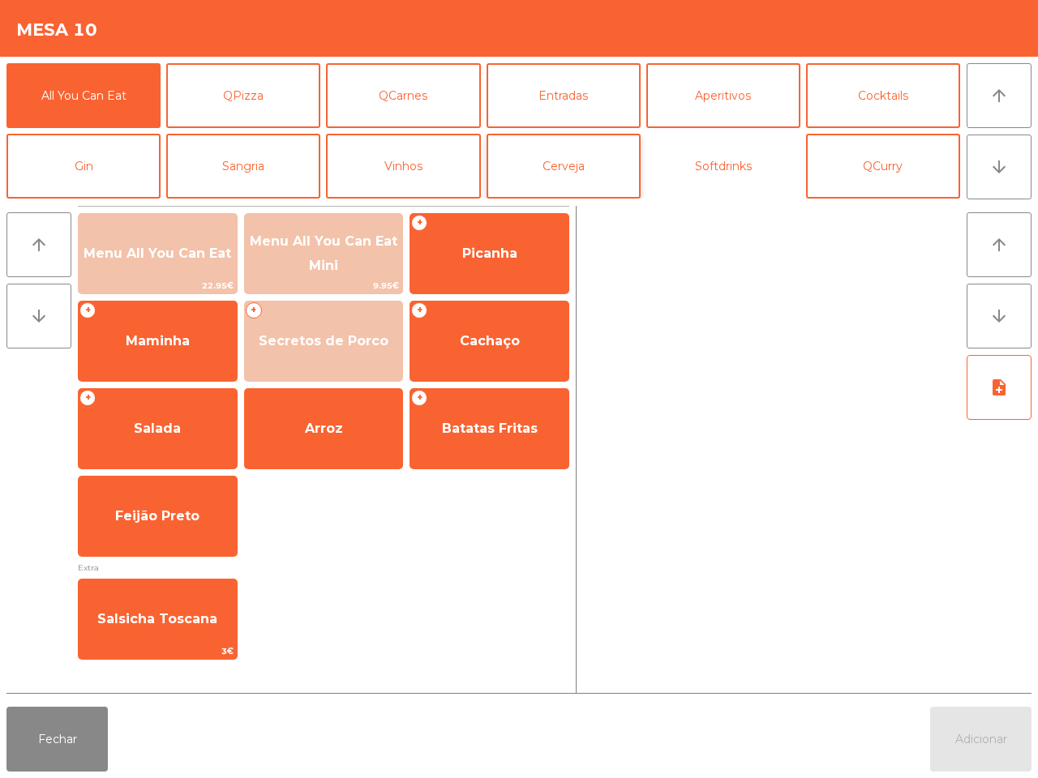
click at [704, 167] on button "Softdrinks" at bounding box center [723, 166] width 154 height 65
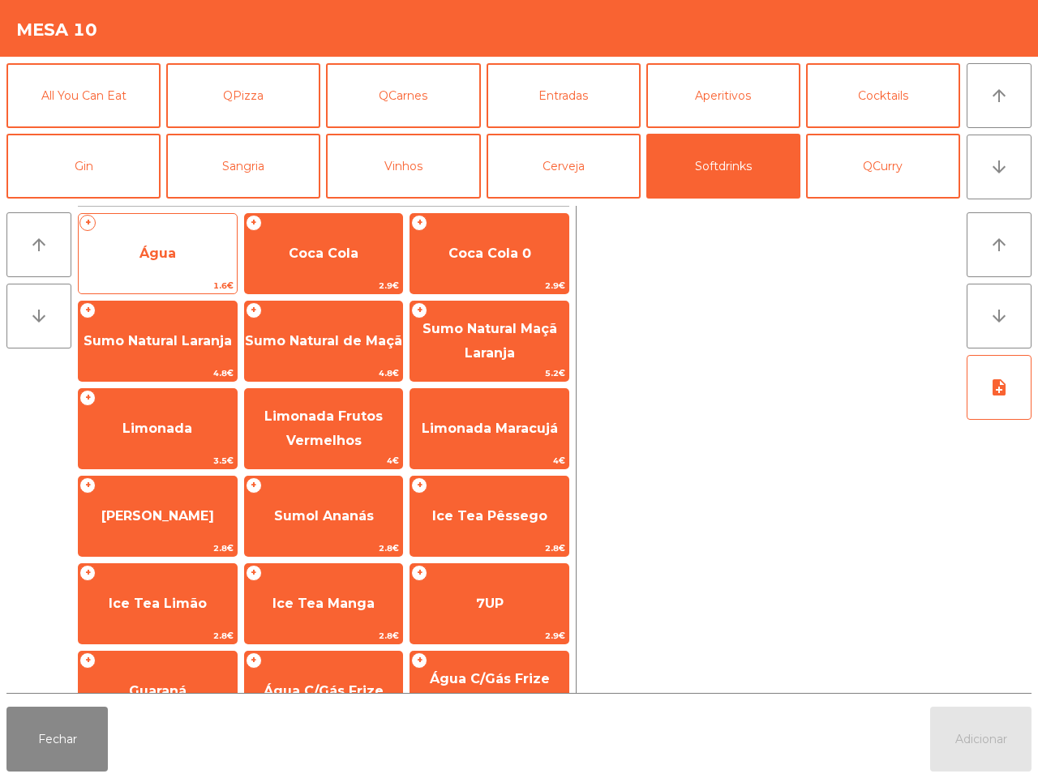
click at [187, 250] on span "Água" at bounding box center [158, 254] width 158 height 44
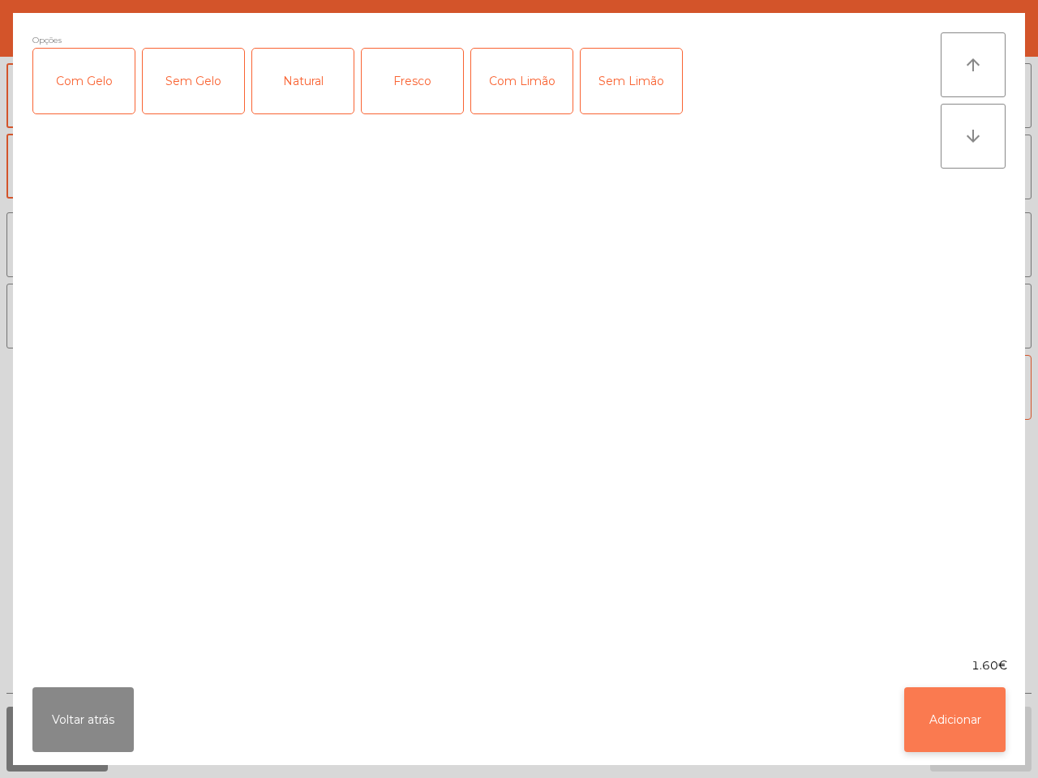
click at [950, 734] on button "Adicionar" at bounding box center [954, 719] width 101 height 65
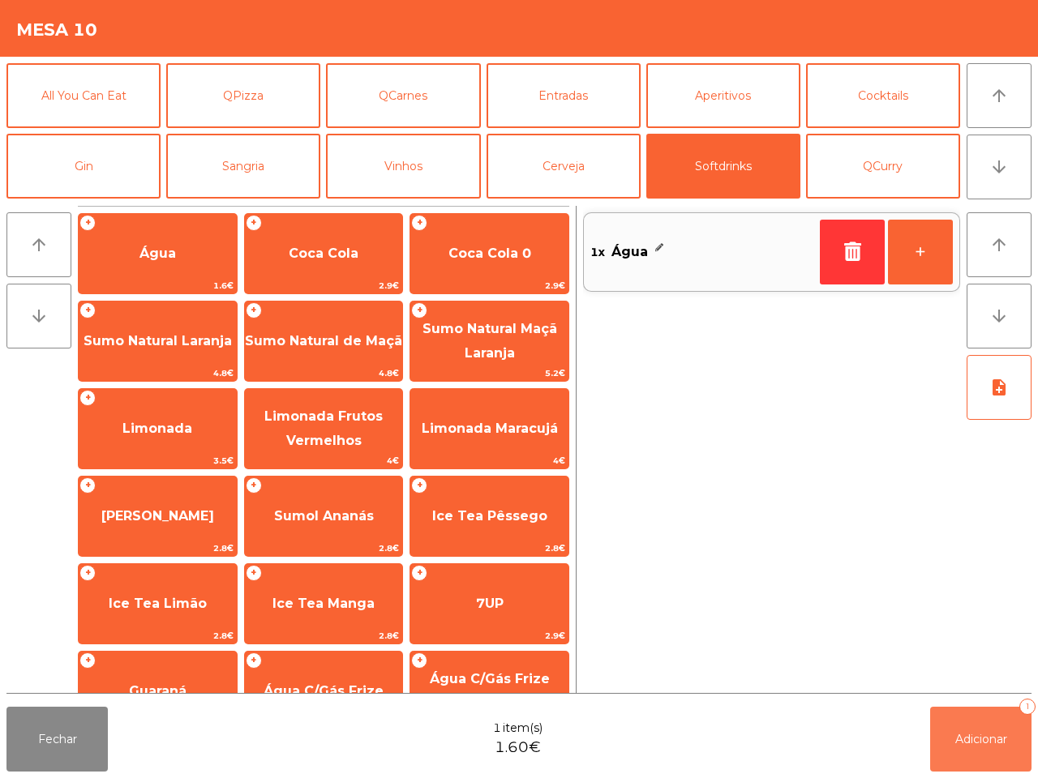
click at [977, 734] on span "Adicionar" at bounding box center [981, 739] width 52 height 15
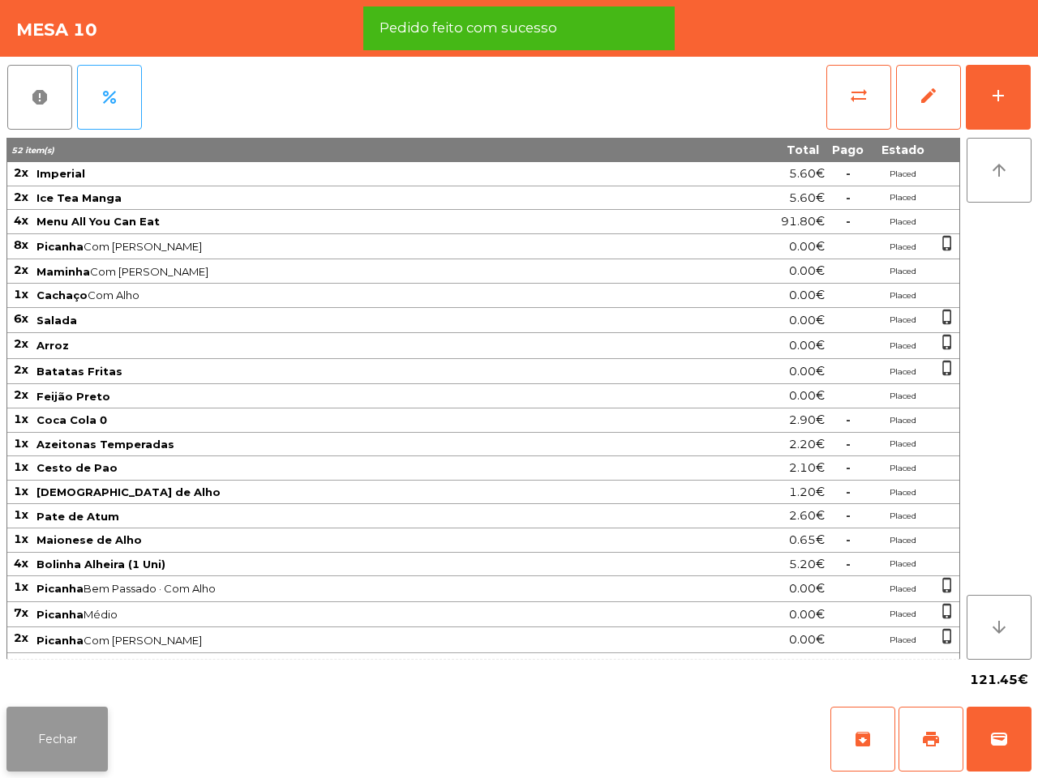
click at [97, 724] on button "Fechar" at bounding box center [56, 739] width 101 height 65
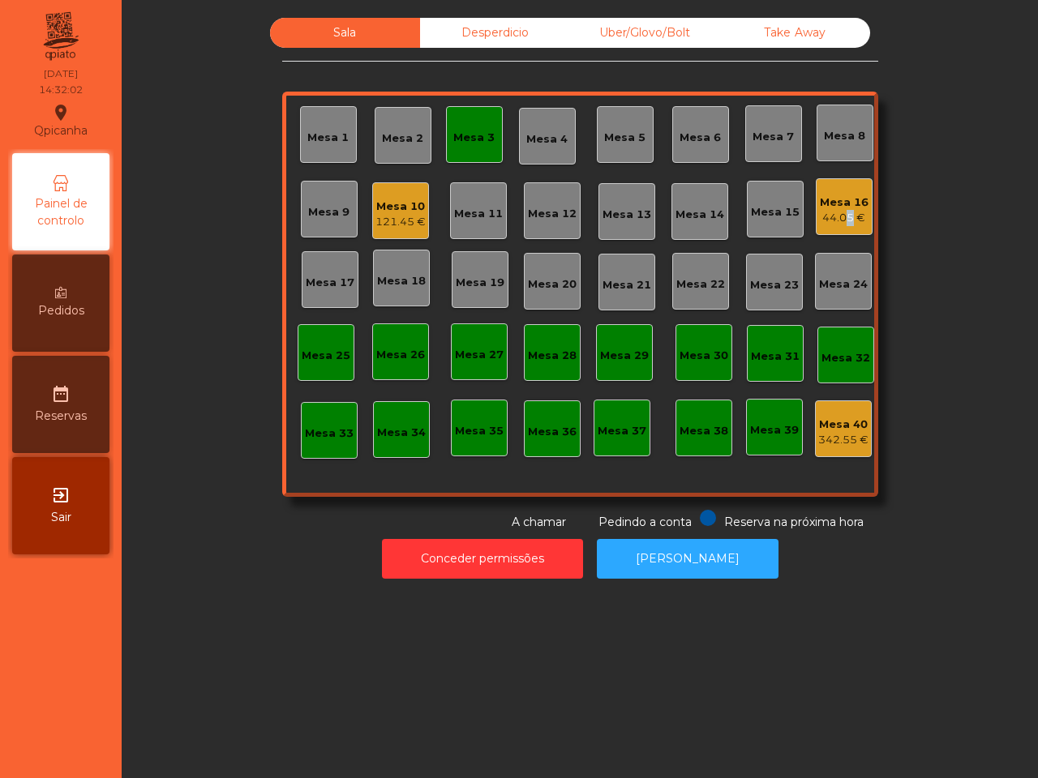
click at [836, 216] on div "44.05 €" at bounding box center [844, 218] width 49 height 16
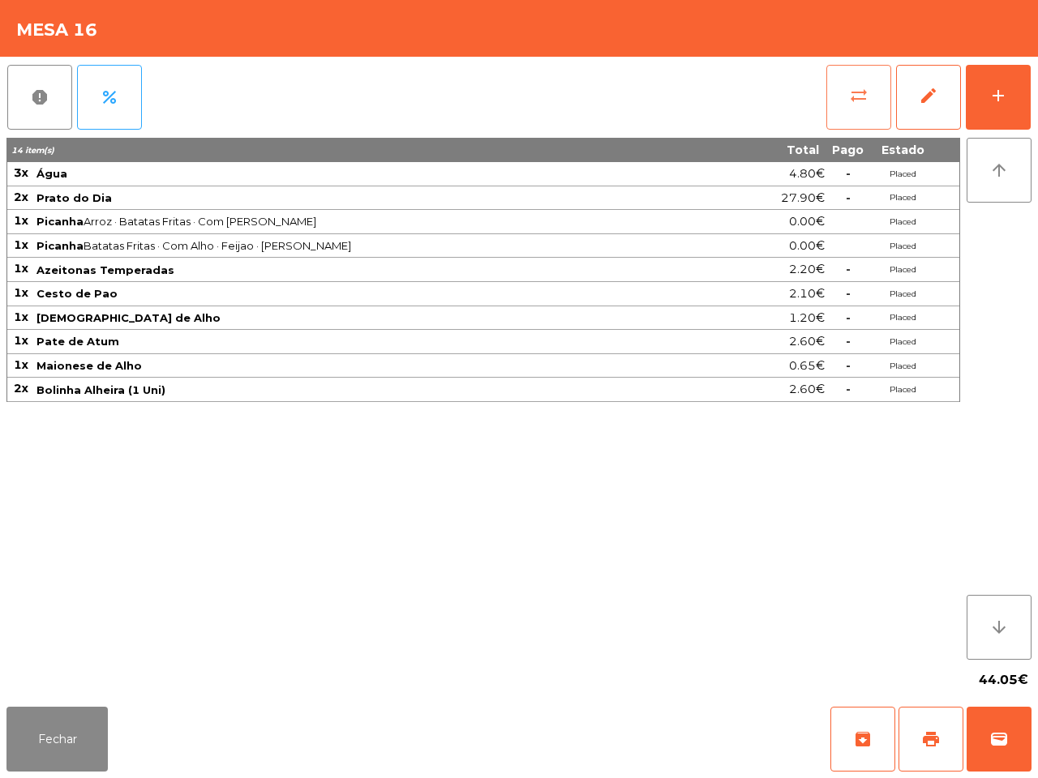
click at [873, 95] on button "sync_alt" at bounding box center [858, 97] width 65 height 65
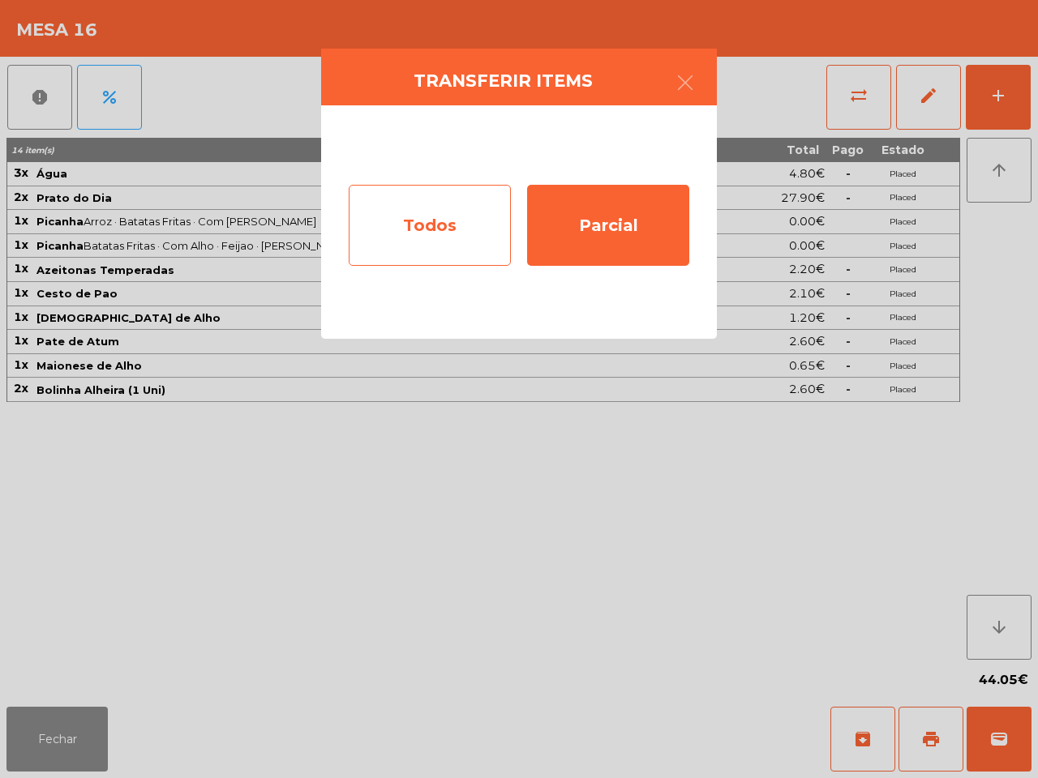
click at [442, 247] on div "Todos" at bounding box center [430, 225] width 162 height 81
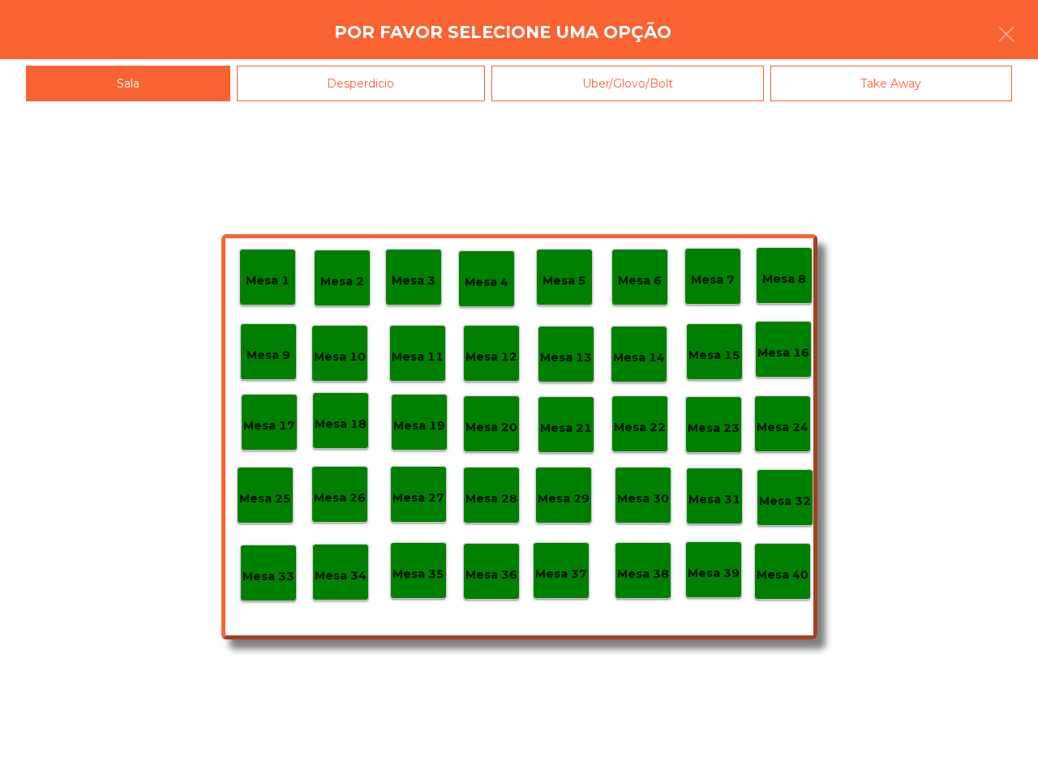
click at [797, 580] on p "Mesa 40" at bounding box center [782, 575] width 52 height 19
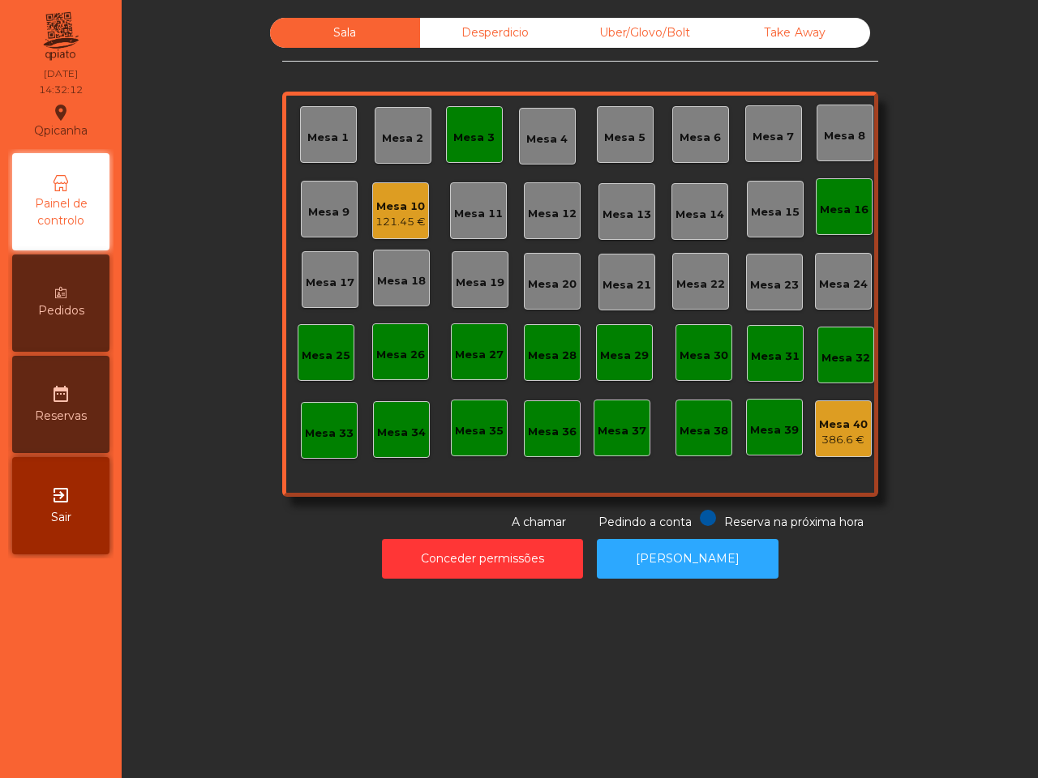
click at [848, 208] on div "Mesa 16" at bounding box center [844, 210] width 49 height 16
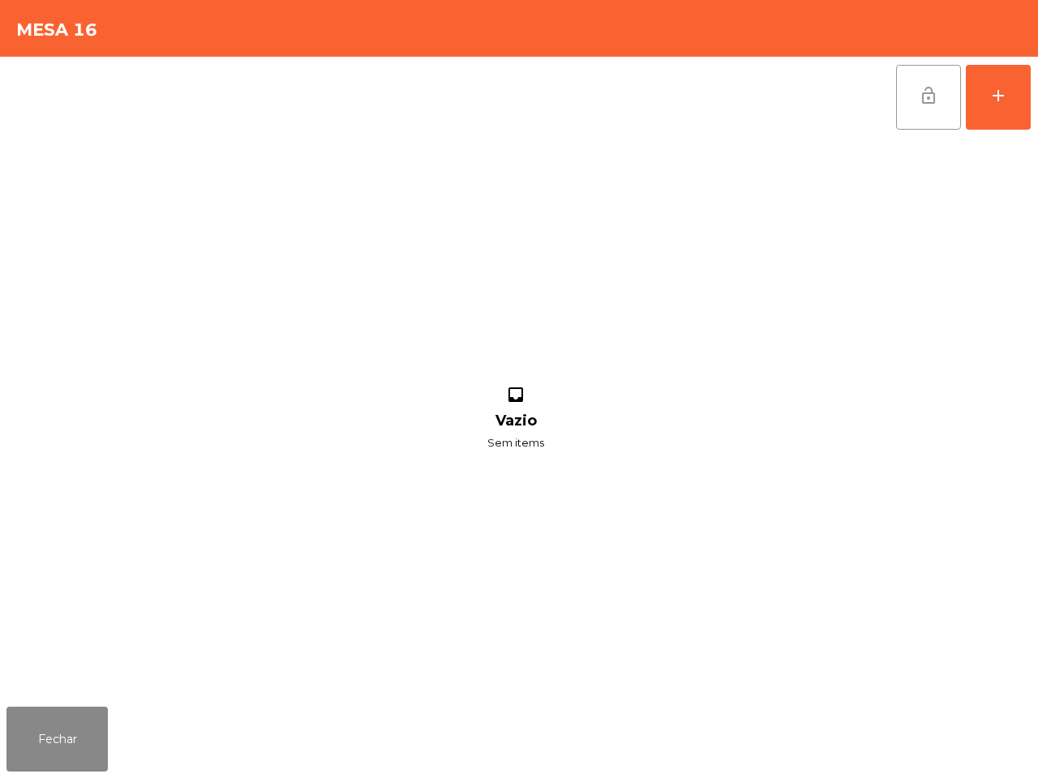
click at [913, 105] on button "lock_open" at bounding box center [928, 97] width 65 height 65
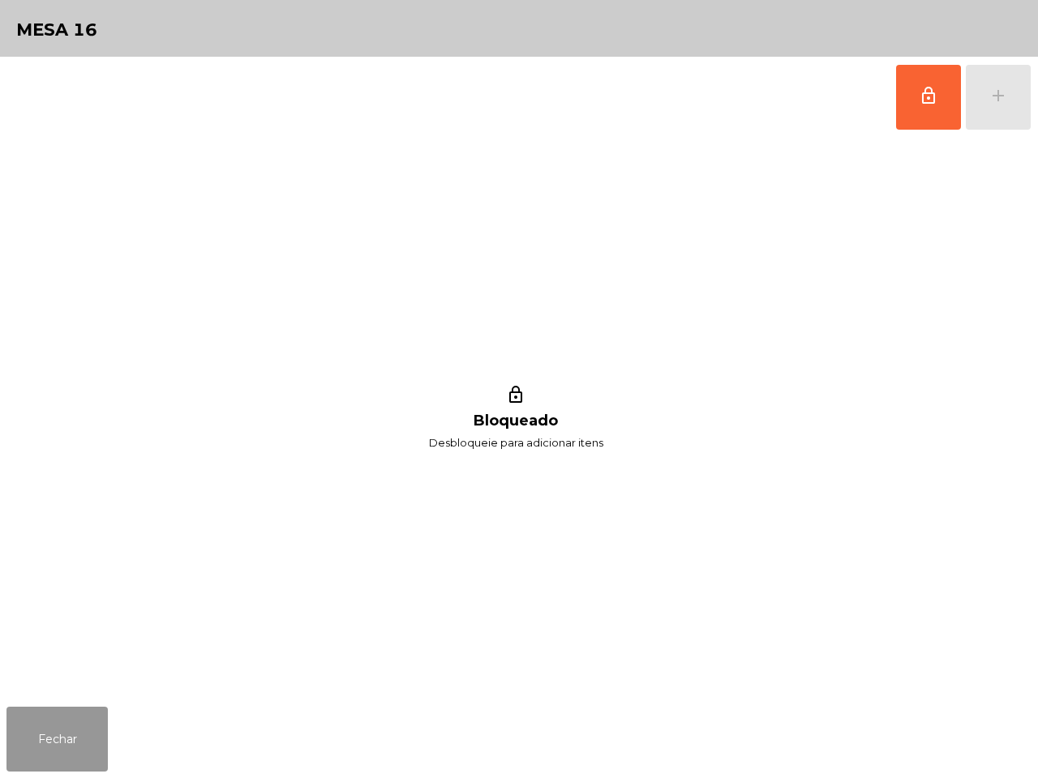
drag, startPoint x: 51, startPoint y: 744, endPoint x: 61, endPoint y: 734, distance: 14.3
click at [58, 747] on button "Fechar" at bounding box center [56, 739] width 101 height 65
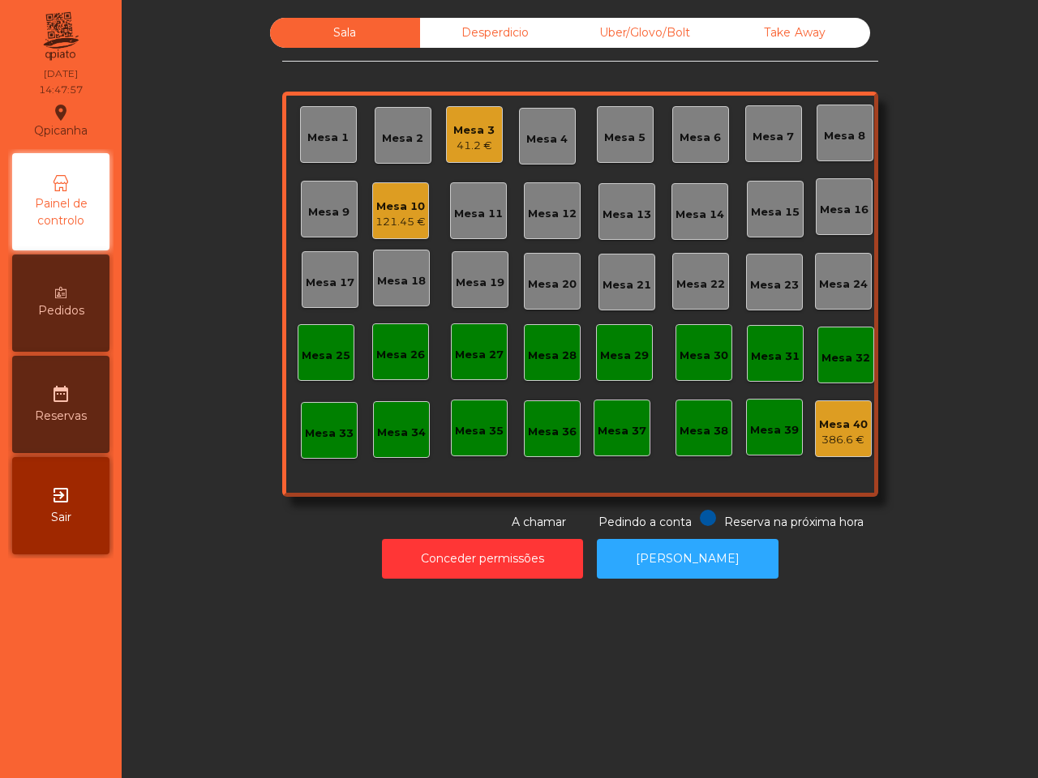
click at [400, 227] on div "121.45 €" at bounding box center [400, 222] width 50 height 16
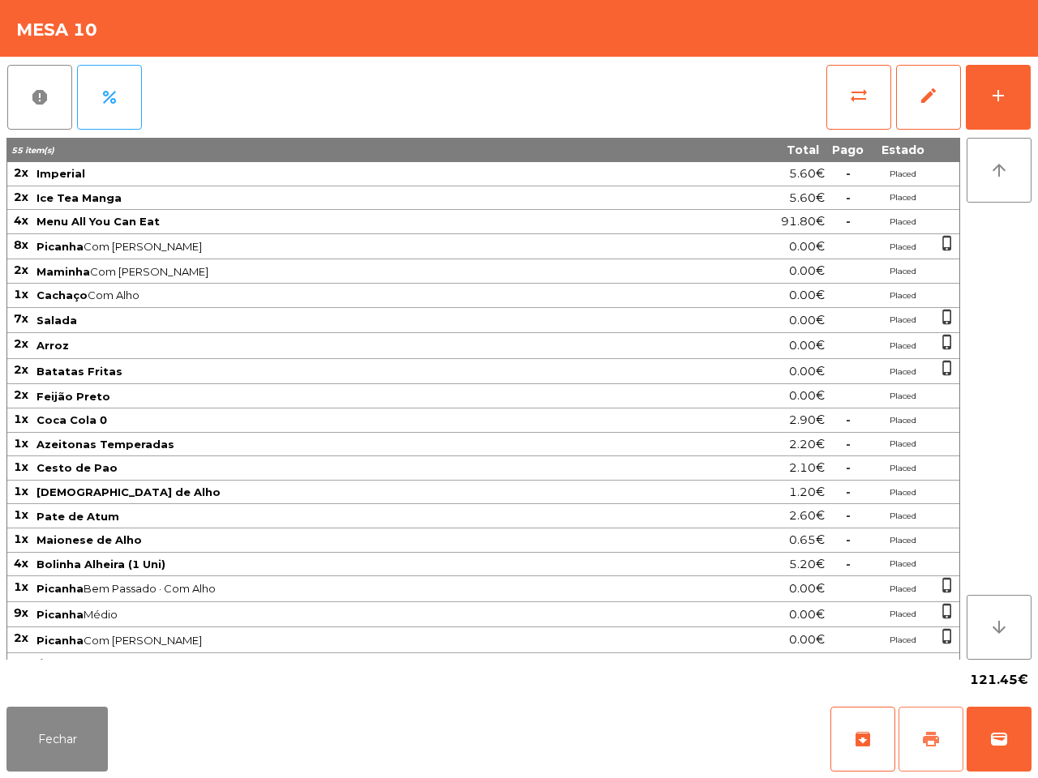
click at [928, 752] on button "print" at bounding box center [930, 739] width 65 height 65
click at [32, 750] on button "Fechar" at bounding box center [56, 739] width 101 height 65
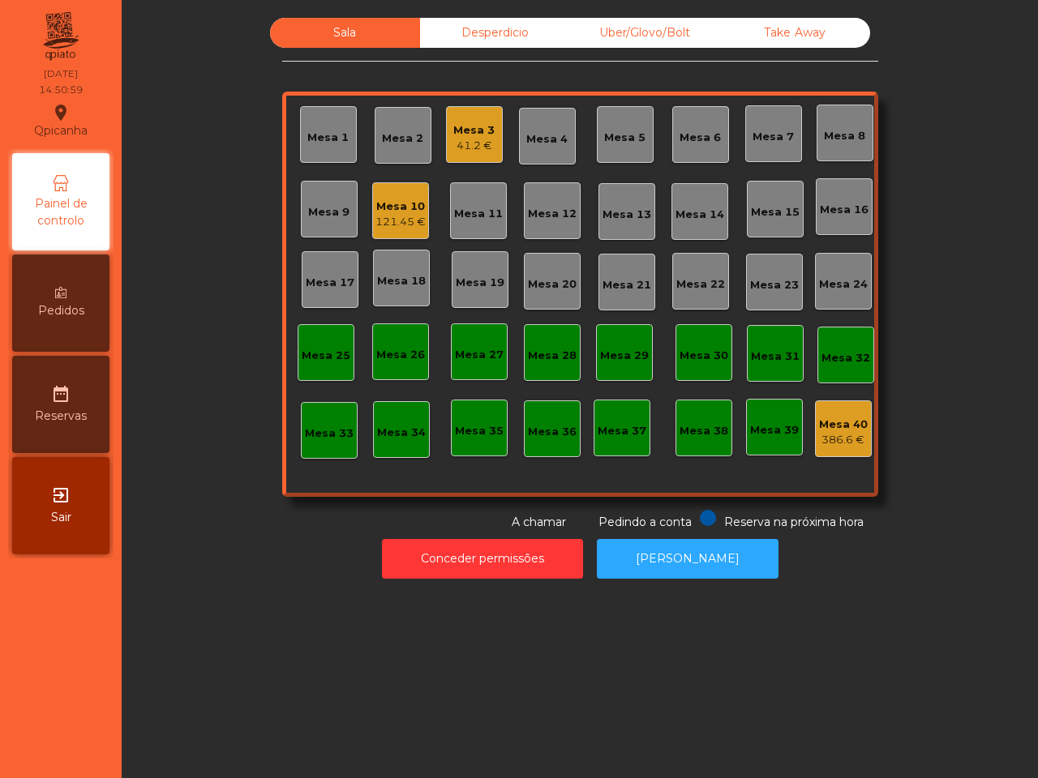
click at [32, 750] on nav "Qpicanha location_on [DATE] 14:50:59 Painel de controlo Pedidos date_range Rese…" at bounding box center [61, 389] width 122 height 778
click at [413, 221] on div "121.45 €" at bounding box center [400, 222] width 50 height 16
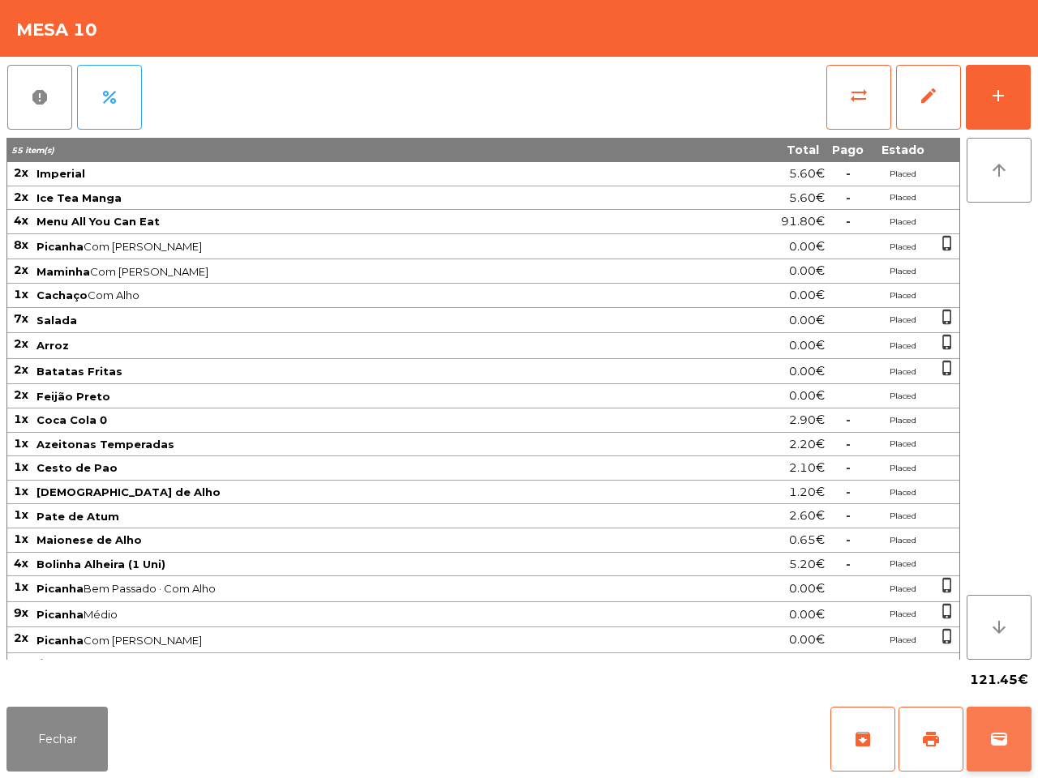
click at [983, 735] on button "wallet" at bounding box center [998, 739] width 65 height 65
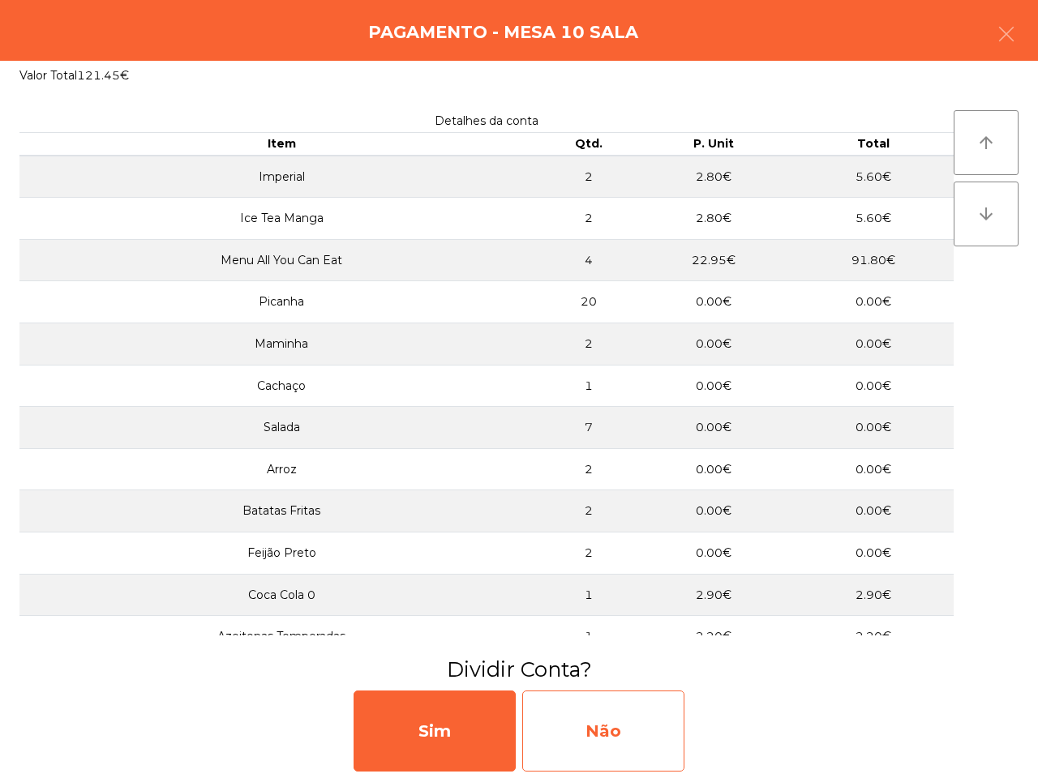
click at [630, 742] on div "Não" at bounding box center [603, 731] width 162 height 81
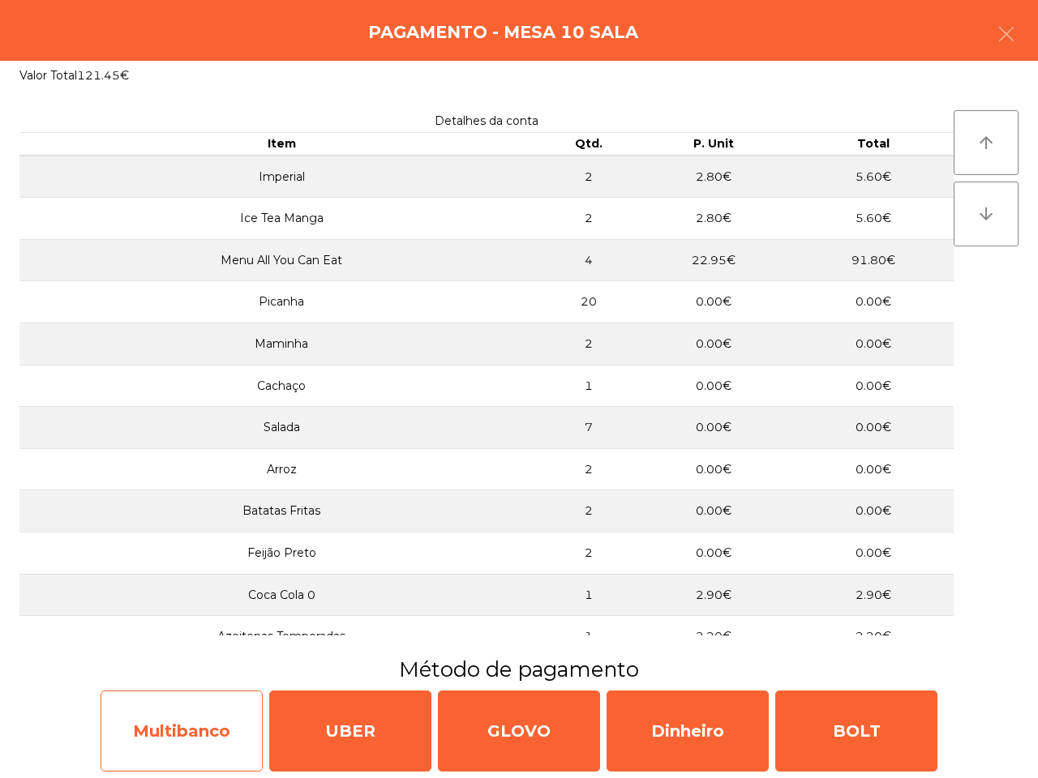
click at [193, 715] on div "Multibanco" at bounding box center [182, 731] width 162 height 81
select select "**"
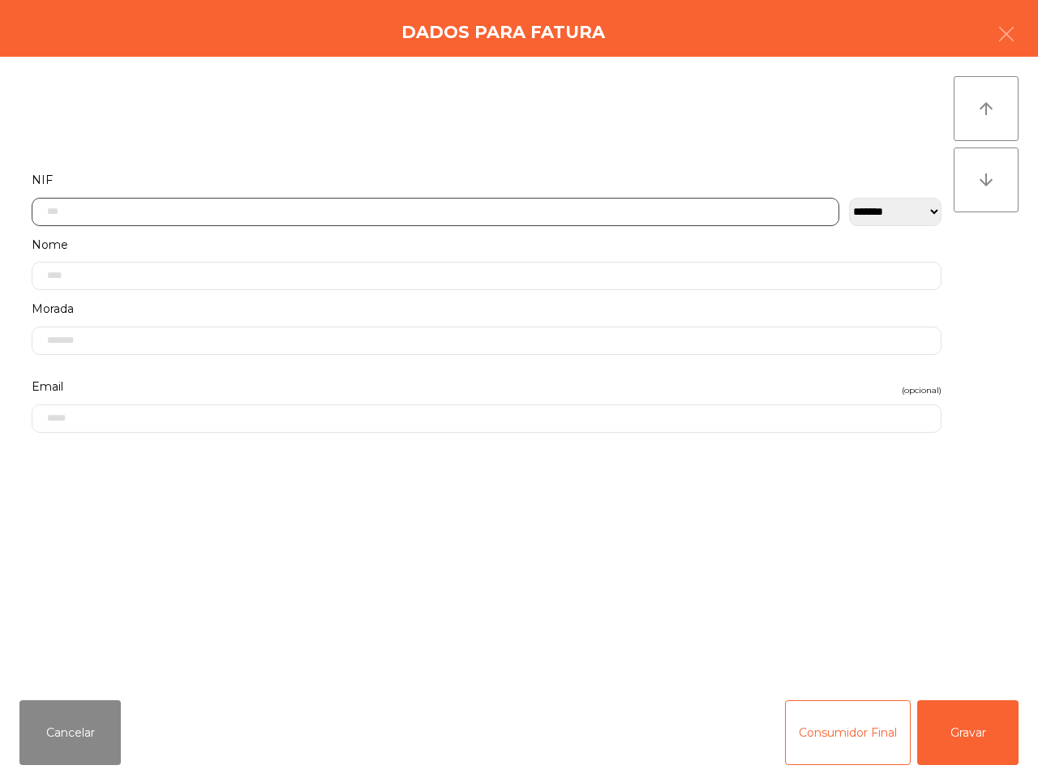
click at [333, 216] on input "text" at bounding box center [435, 212] width 807 height 28
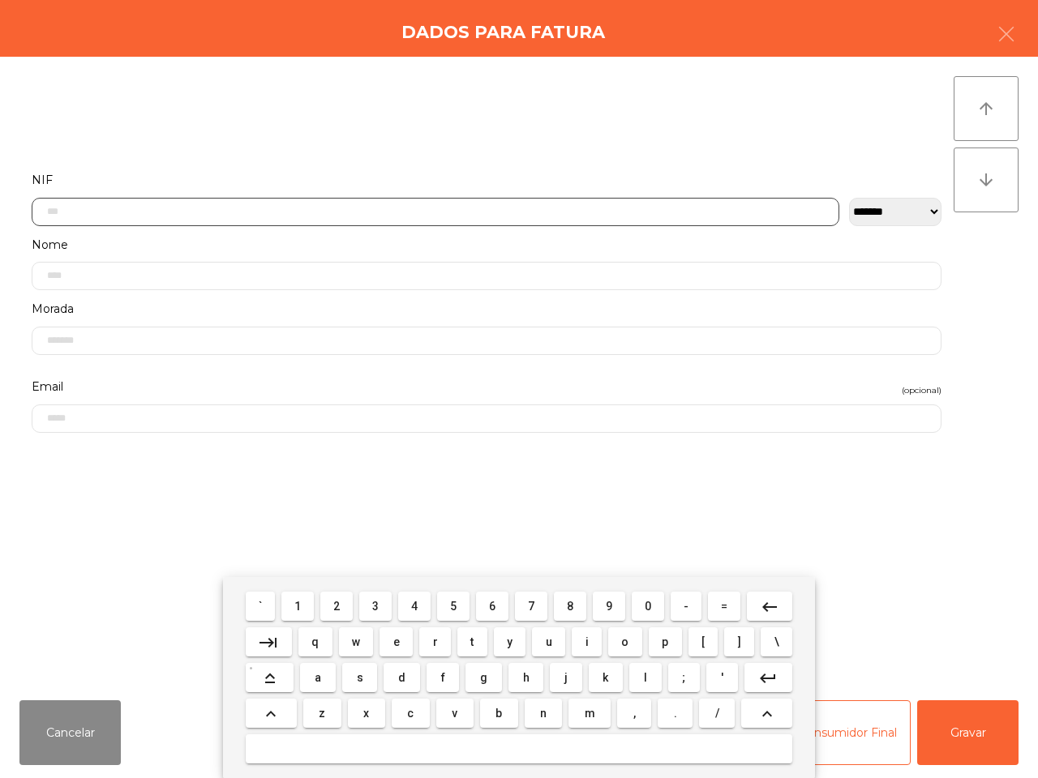
scroll to position [86, 0]
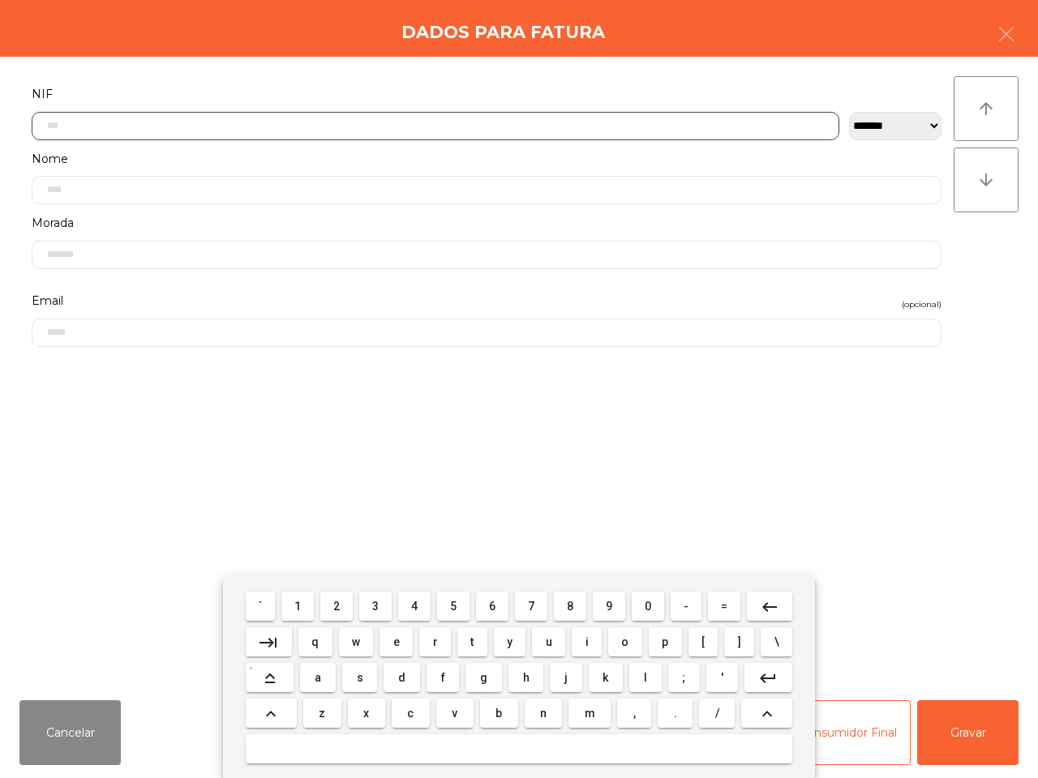
click at [340, 612] on span "2" at bounding box center [336, 606] width 6 height 13
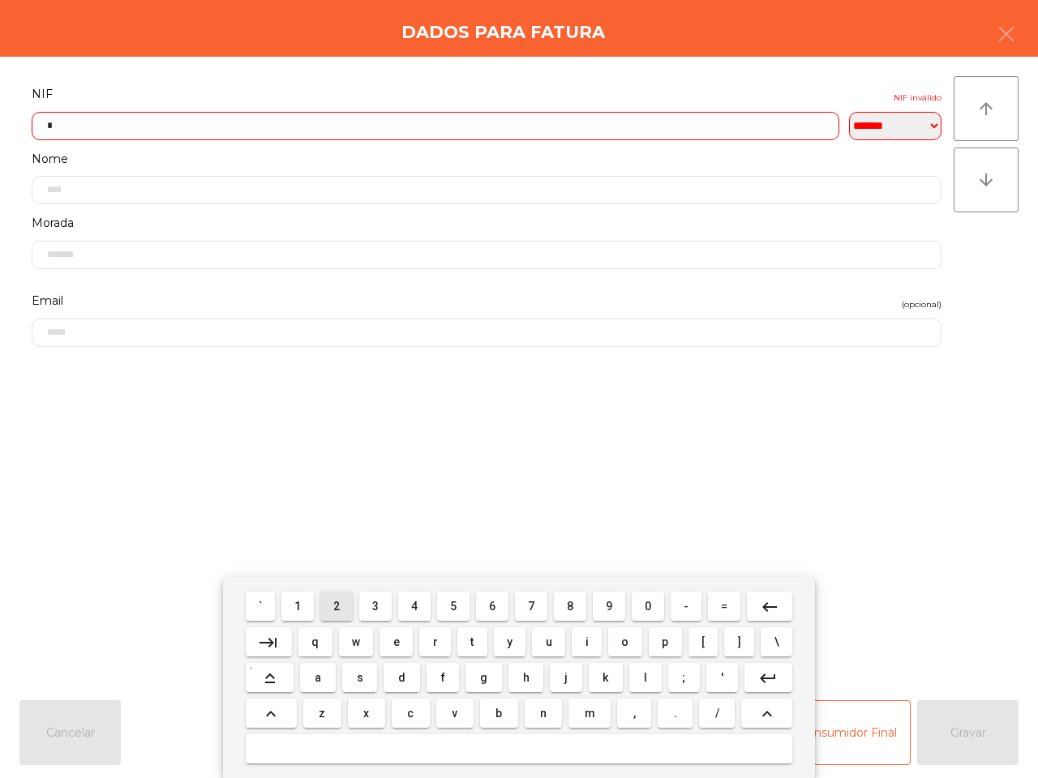
scroll to position [91, 0]
click at [383, 610] on button "3" at bounding box center [375, 606] width 32 height 29
click at [645, 612] on span "0" at bounding box center [648, 606] width 6 height 13
click at [602, 602] on button "9" at bounding box center [609, 606] width 32 height 29
click at [308, 600] on button "1" at bounding box center [297, 606] width 32 height 29
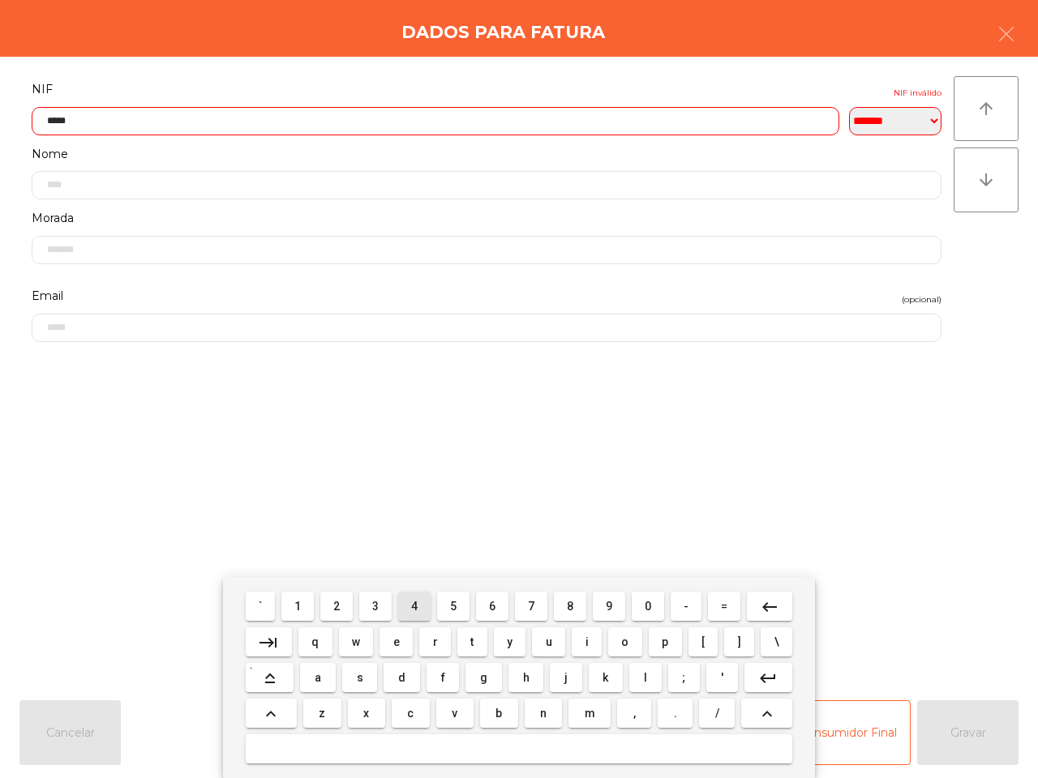
click at [414, 604] on span "4" at bounding box center [414, 606] width 6 height 13
click at [572, 606] on button "8" at bounding box center [570, 606] width 32 height 29
click at [414, 606] on span "4" at bounding box center [414, 606] width 6 height 13
click at [454, 602] on span "5" at bounding box center [453, 606] width 6 height 13
type input "*********"
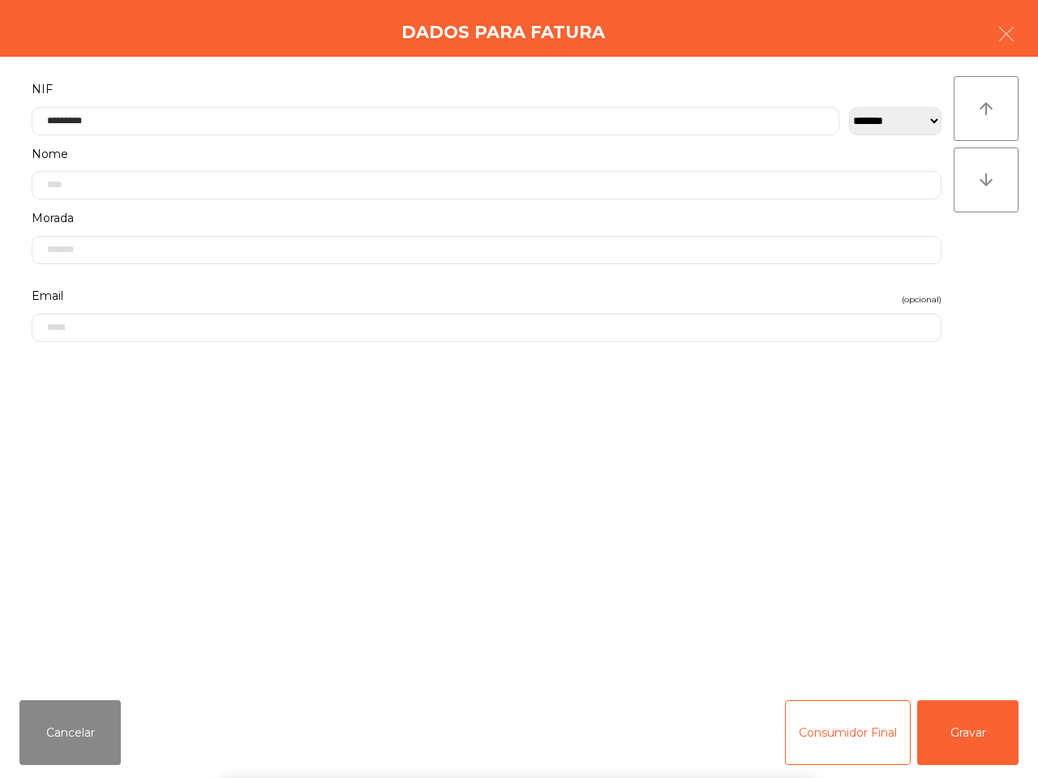
click at [978, 726] on div "` 1 2 3 4 5 6 7 8 9 0 - = keyboard_backspace keyboard_tab q w e r t y u i o p […" at bounding box center [519, 677] width 1038 height 201
click at [970, 736] on button "Gravar" at bounding box center [967, 732] width 101 height 65
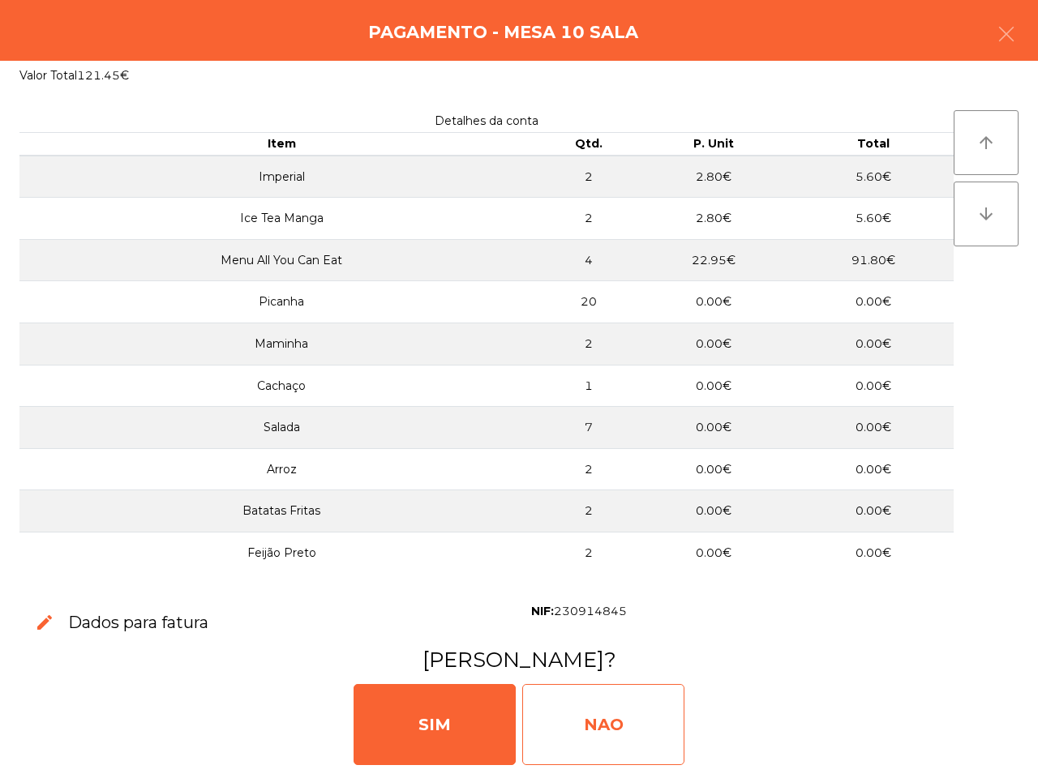
click at [527, 714] on div "NAO" at bounding box center [603, 724] width 162 height 81
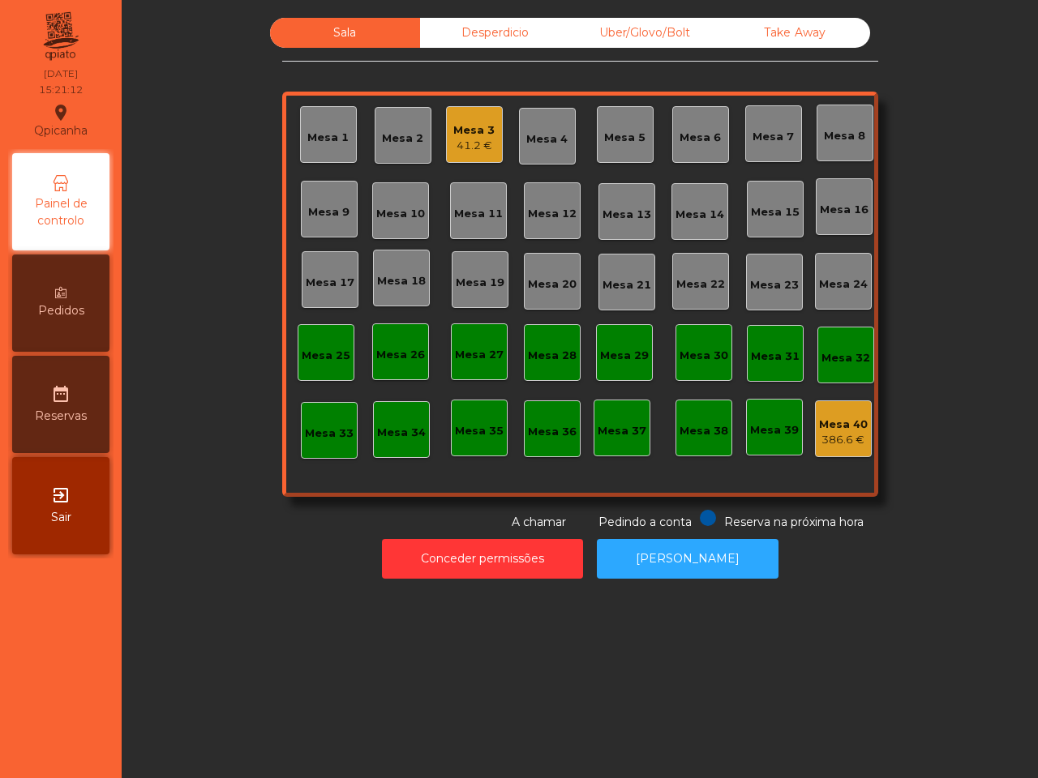
click at [495, 33] on div "Desperdicio" at bounding box center [495, 33] width 150 height 30
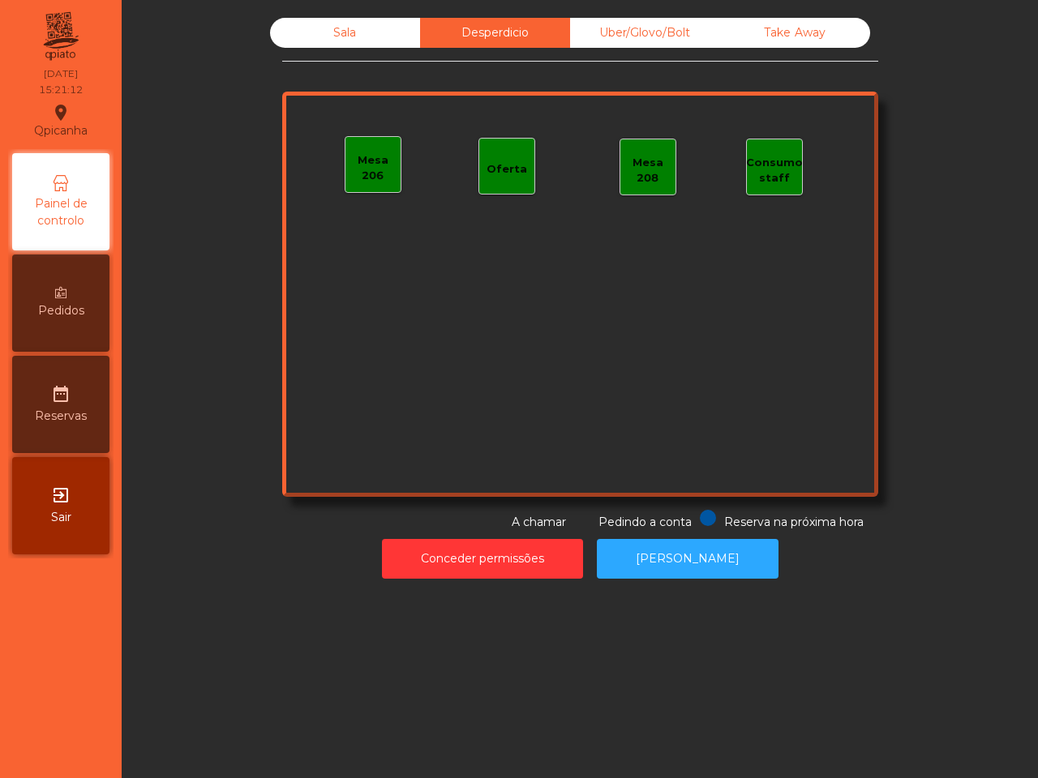
click at [590, 25] on div "Uber/Glovo/Bolt" at bounding box center [645, 33] width 150 height 30
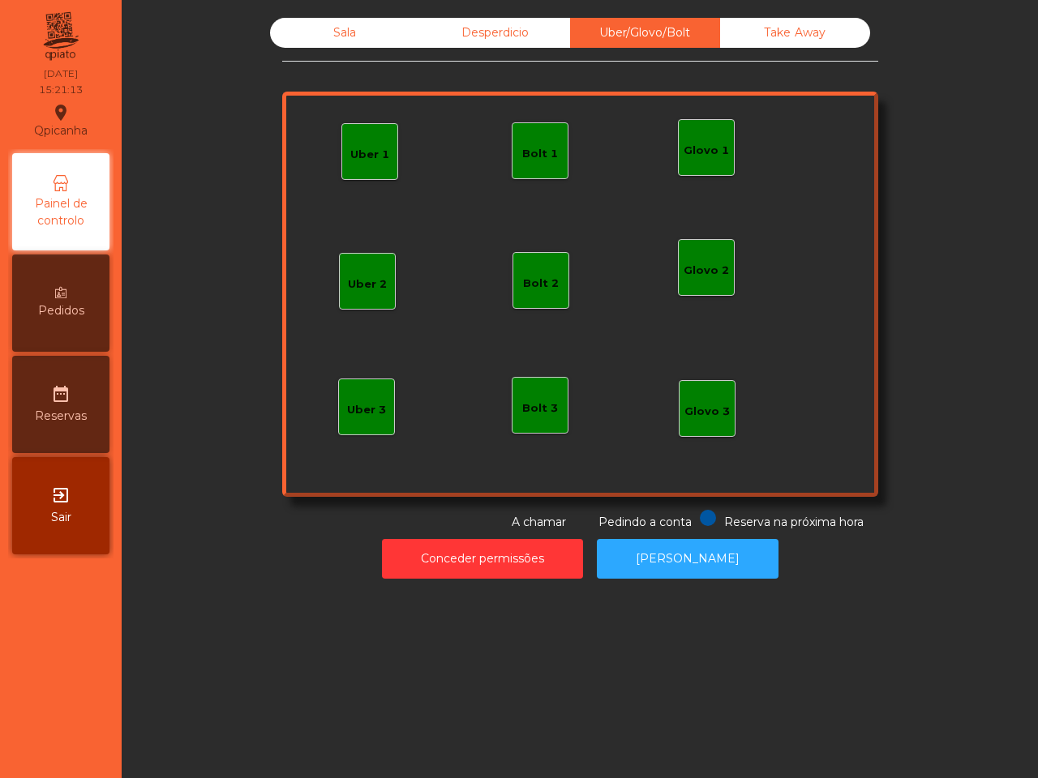
click at [776, 36] on div "Take Away" at bounding box center [795, 33] width 150 height 30
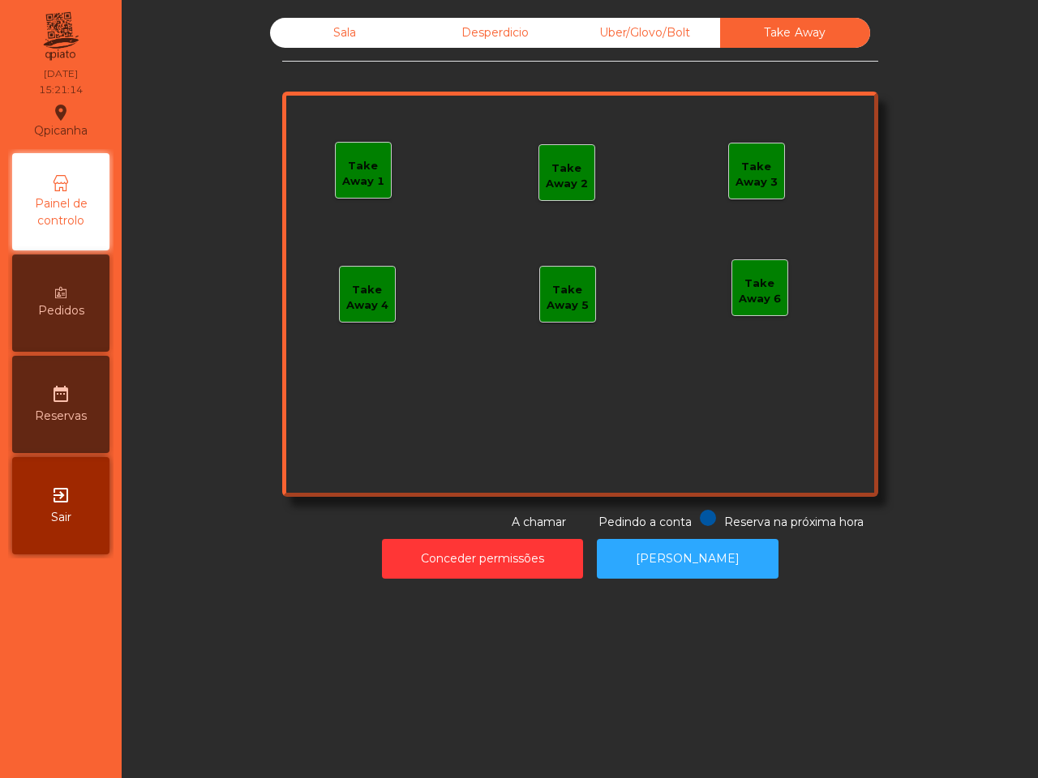
click at [353, 32] on div "Sala" at bounding box center [345, 33] width 150 height 30
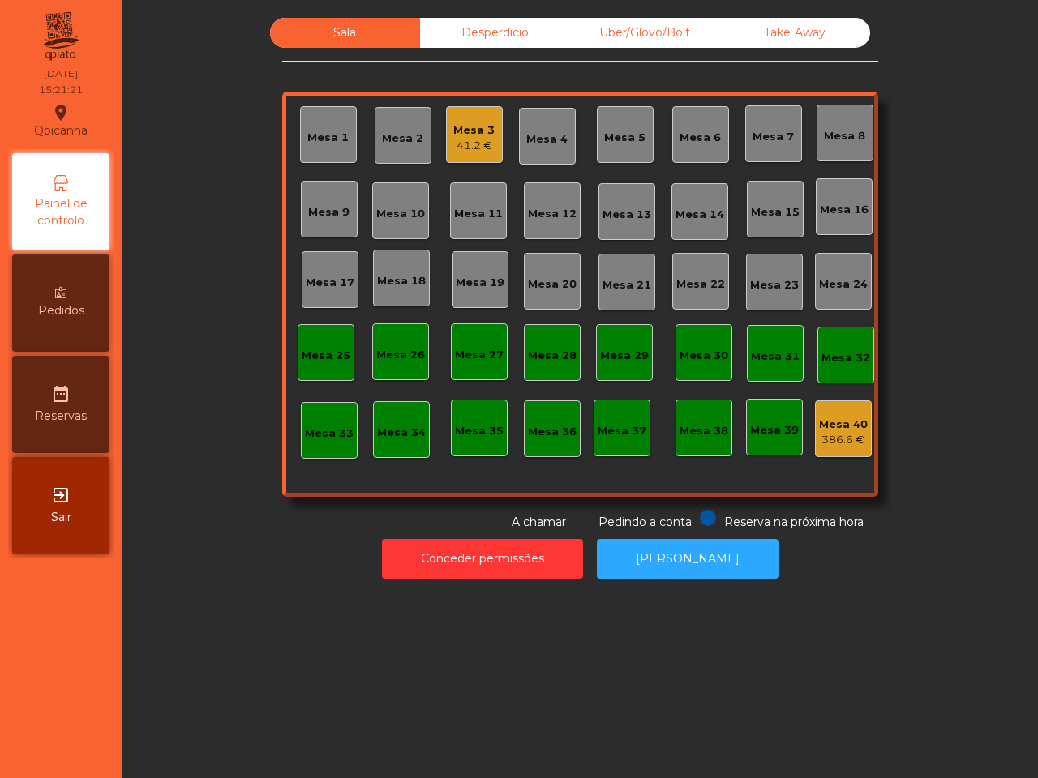
click at [480, 39] on div "Desperdicio" at bounding box center [495, 33] width 150 height 30
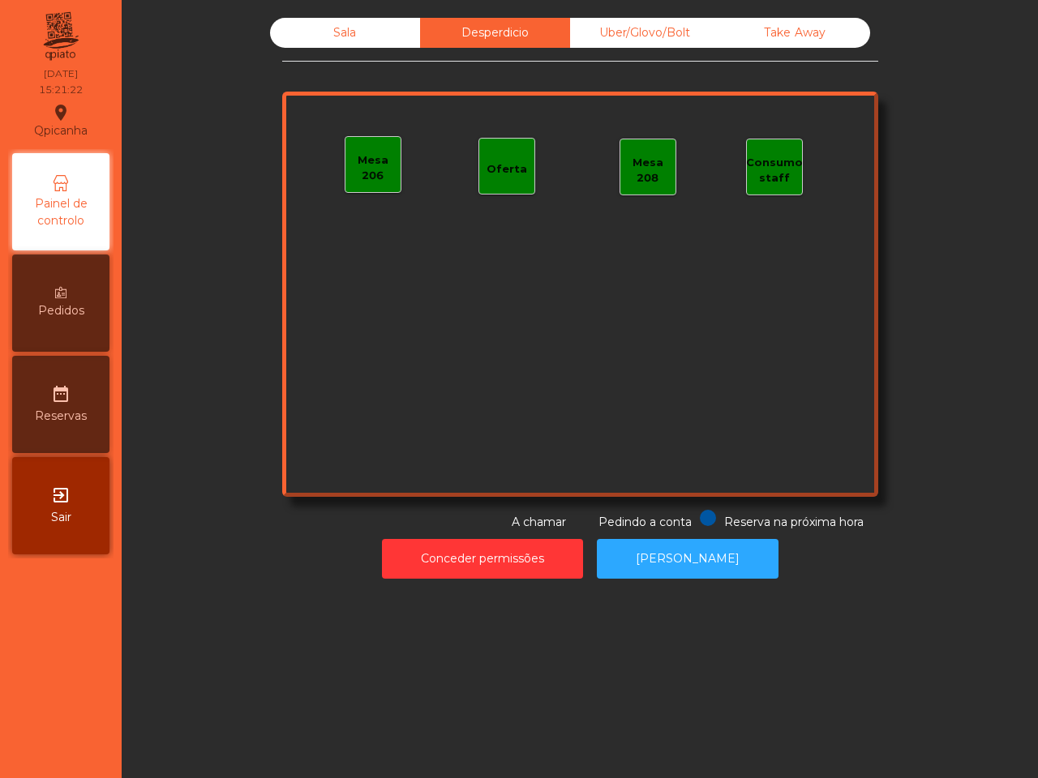
click at [630, 33] on div "Uber/Glovo/Bolt" at bounding box center [645, 33] width 150 height 30
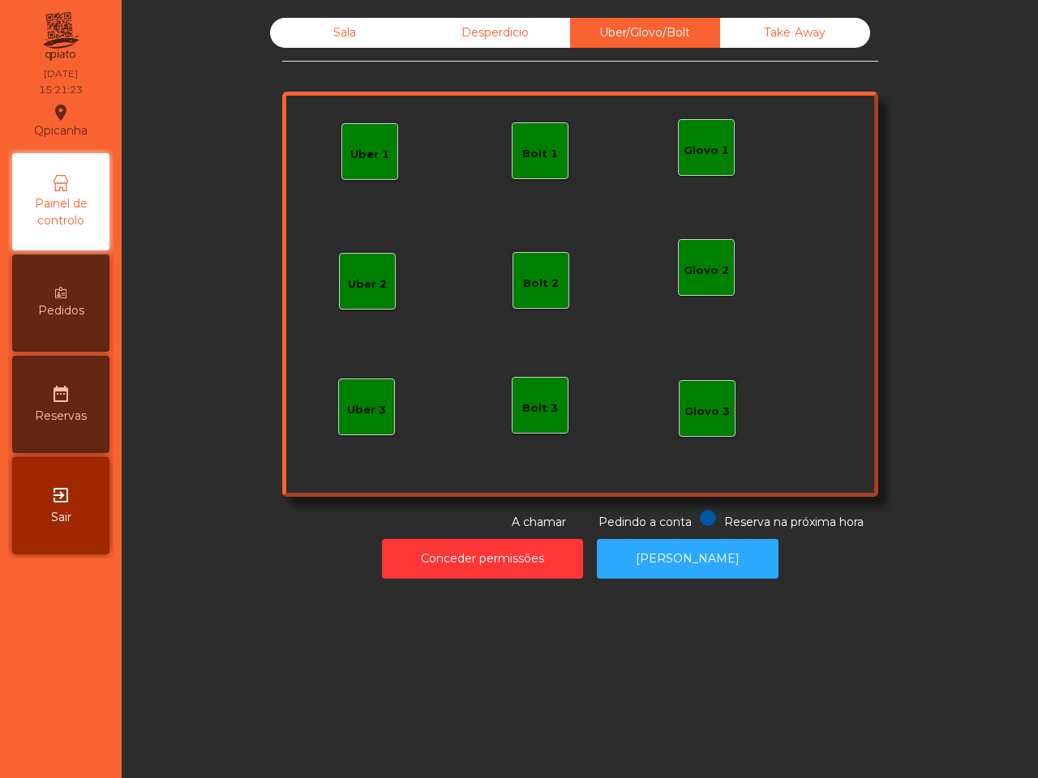
click at [770, 22] on div "Take Away" at bounding box center [795, 33] width 150 height 30
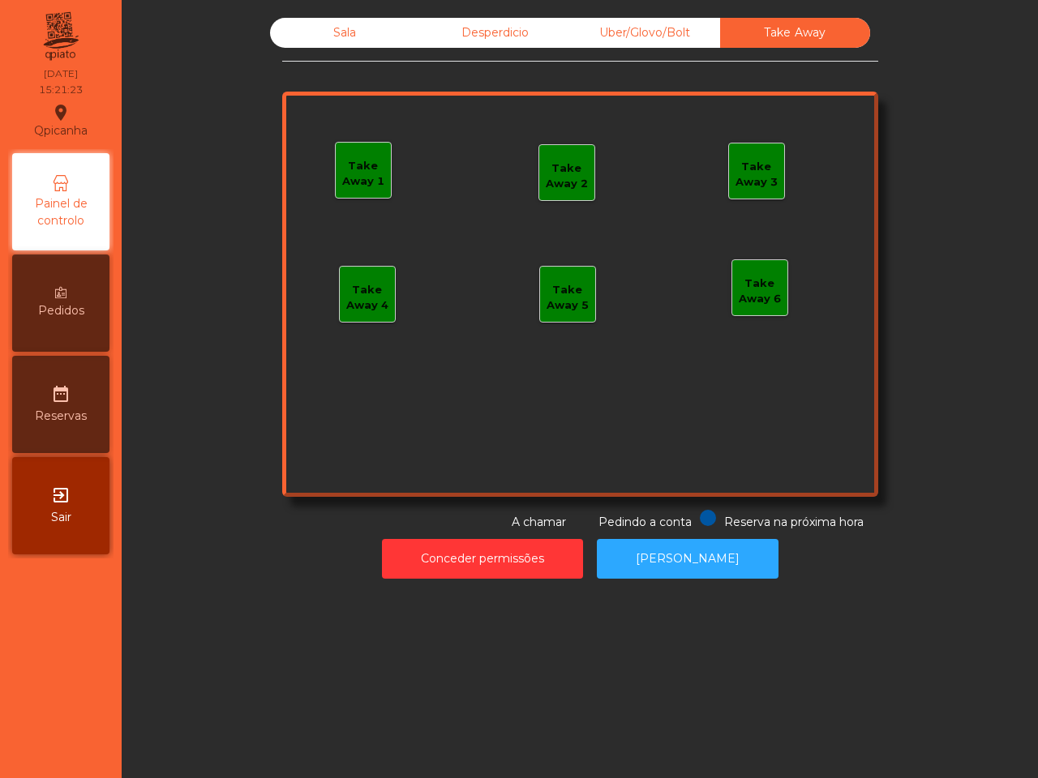
click at [472, 24] on div "Desperdicio" at bounding box center [495, 33] width 150 height 30
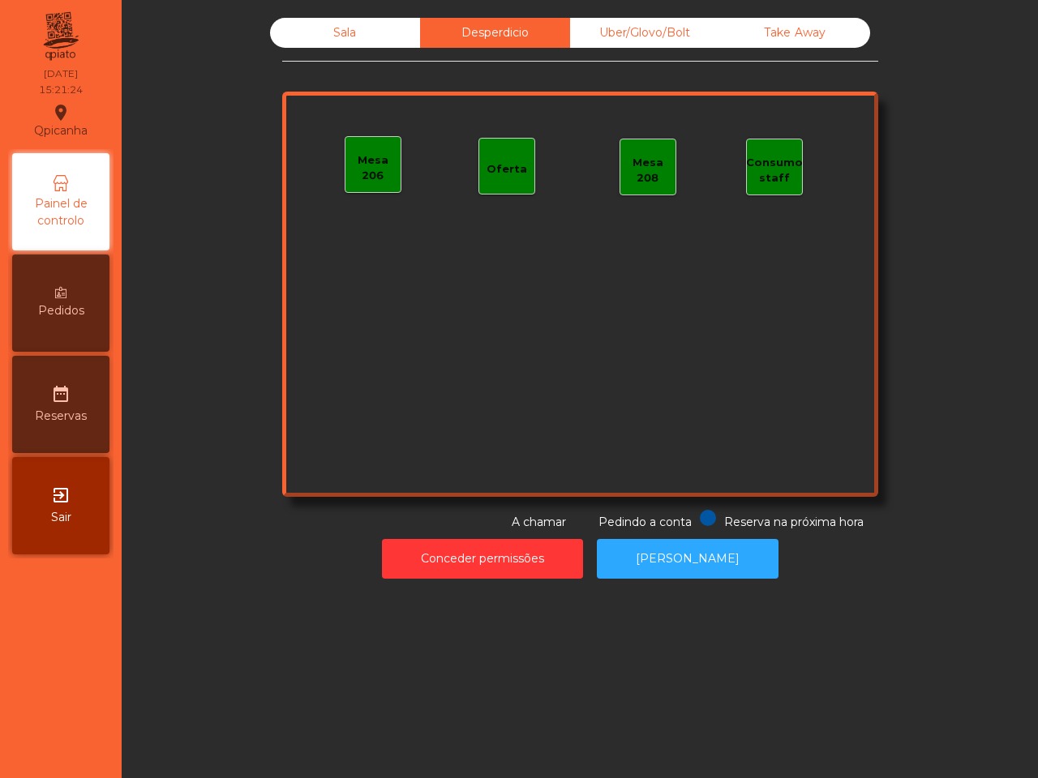
click at [308, 31] on div "Sala" at bounding box center [345, 33] width 150 height 30
